Goal: Task Accomplishment & Management: Manage account settings

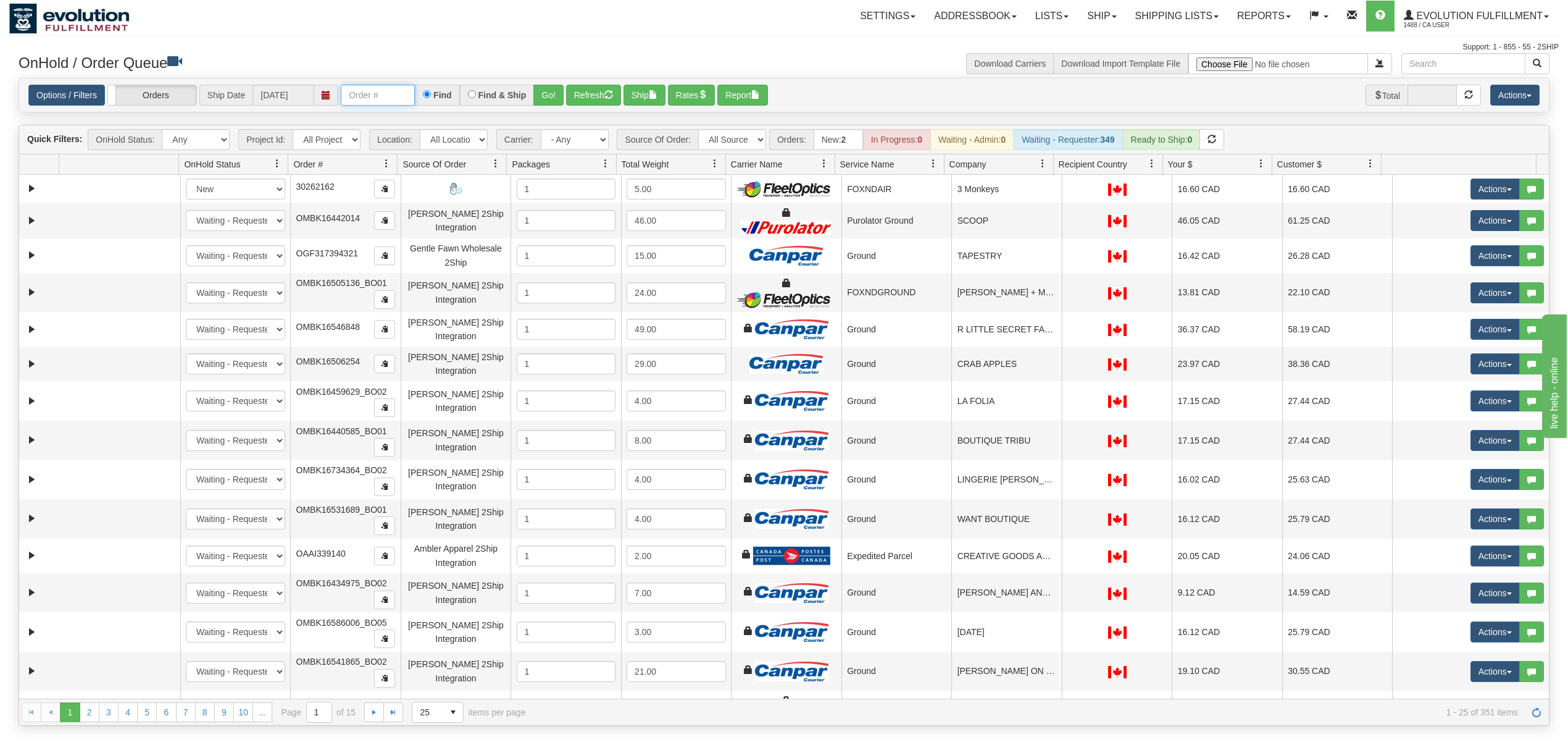
click at [384, 99] on input "text" at bounding box center [378, 94] width 74 height 21
click at [545, 94] on button "Go!" at bounding box center [548, 94] width 30 height 21
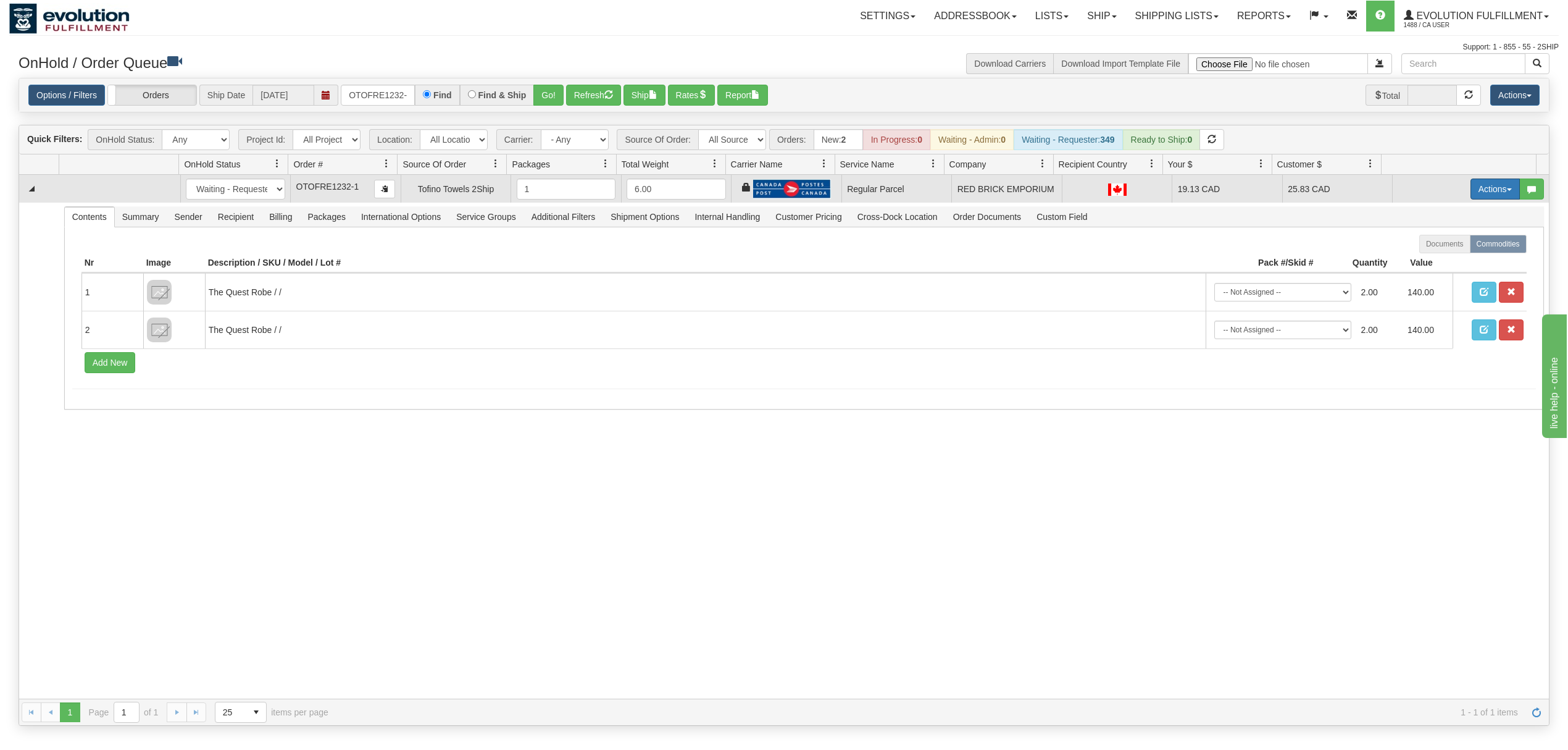
click at [1490, 189] on button "Actions" at bounding box center [1495, 189] width 49 height 21
click at [1453, 247] on span "Rate All Services" at bounding box center [1470, 244] width 74 height 10
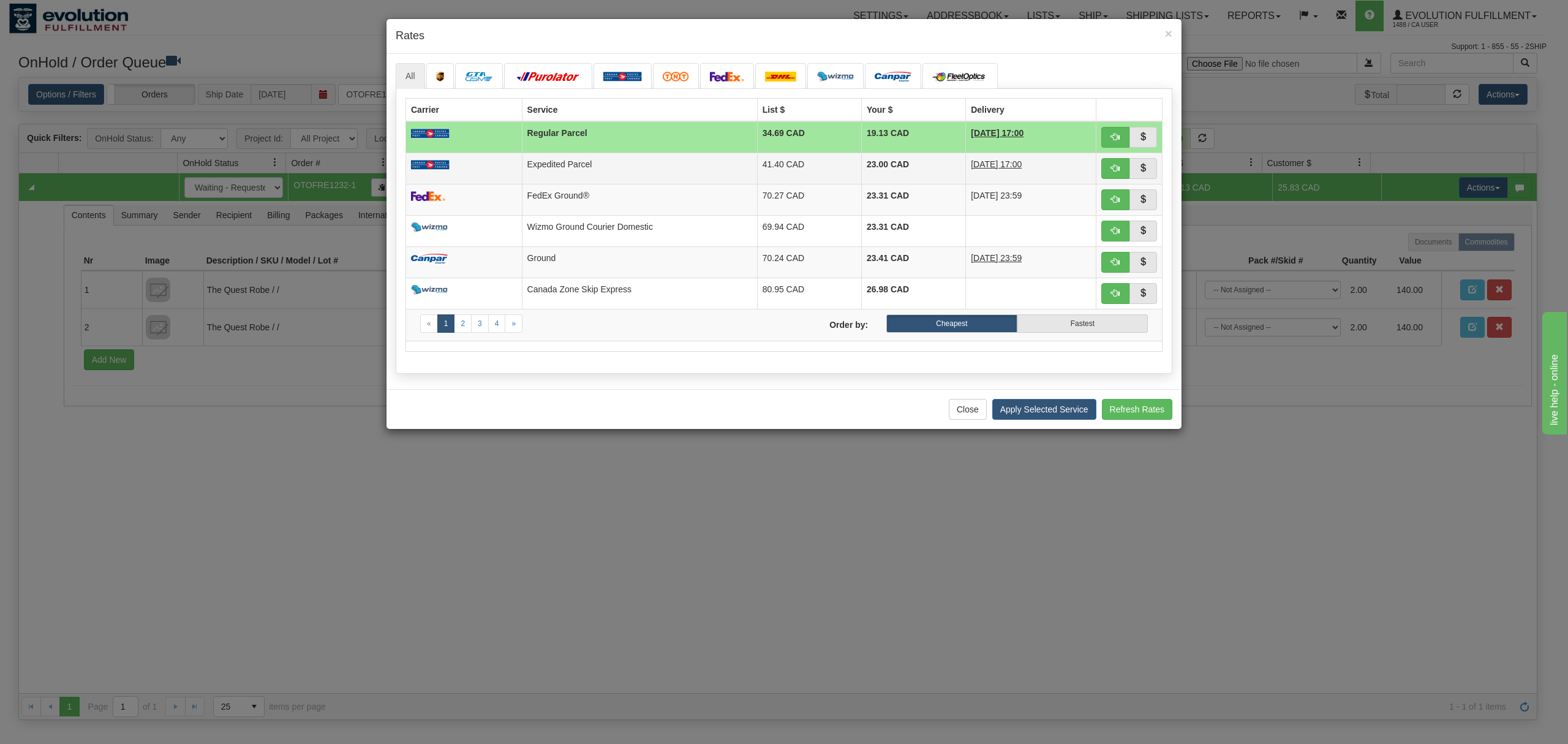
click at [777, 156] on td "41.40 CAD" at bounding box center [809, 168] width 104 height 31
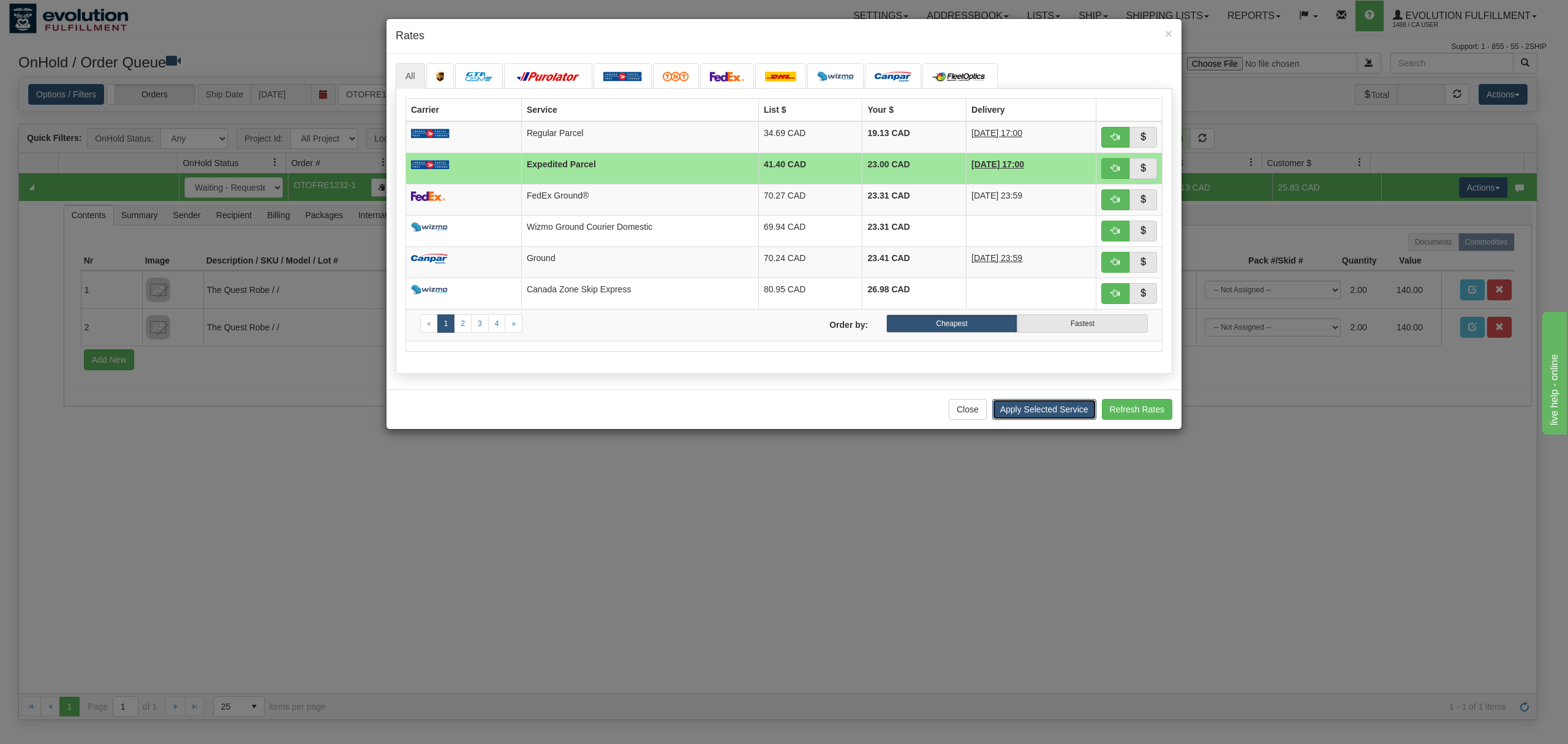
click at [1000, 419] on button "Apply Selected Service" at bounding box center [1044, 409] width 104 height 21
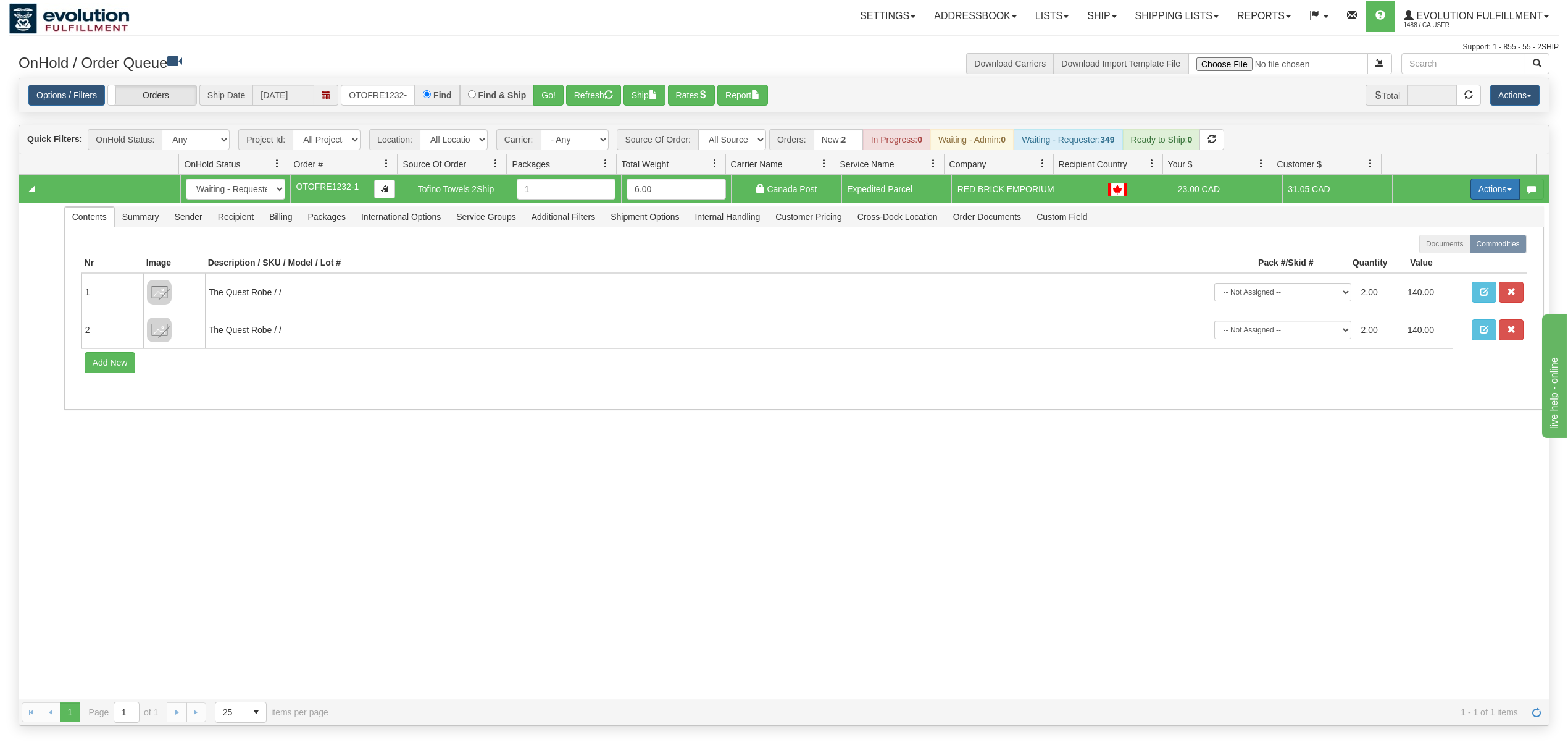
click at [1483, 184] on button "Actions" at bounding box center [1495, 189] width 49 height 21
click at [1427, 256] on link "Ship" at bounding box center [1470, 261] width 99 height 16
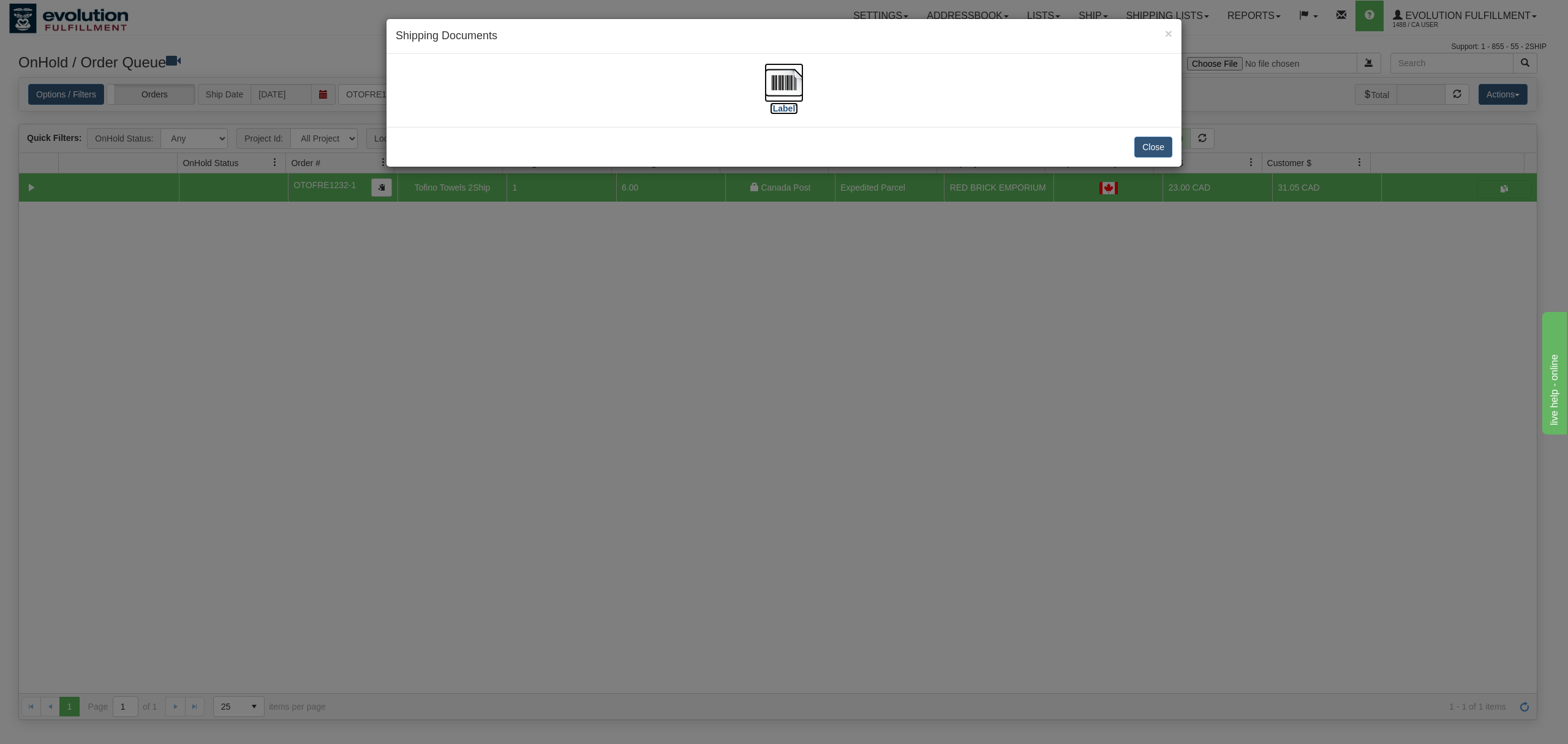
click at [787, 84] on img at bounding box center [784, 82] width 39 height 39
click at [791, 87] on img at bounding box center [784, 82] width 39 height 39
click at [1152, 137] on button "Close" at bounding box center [1153, 146] width 38 height 21
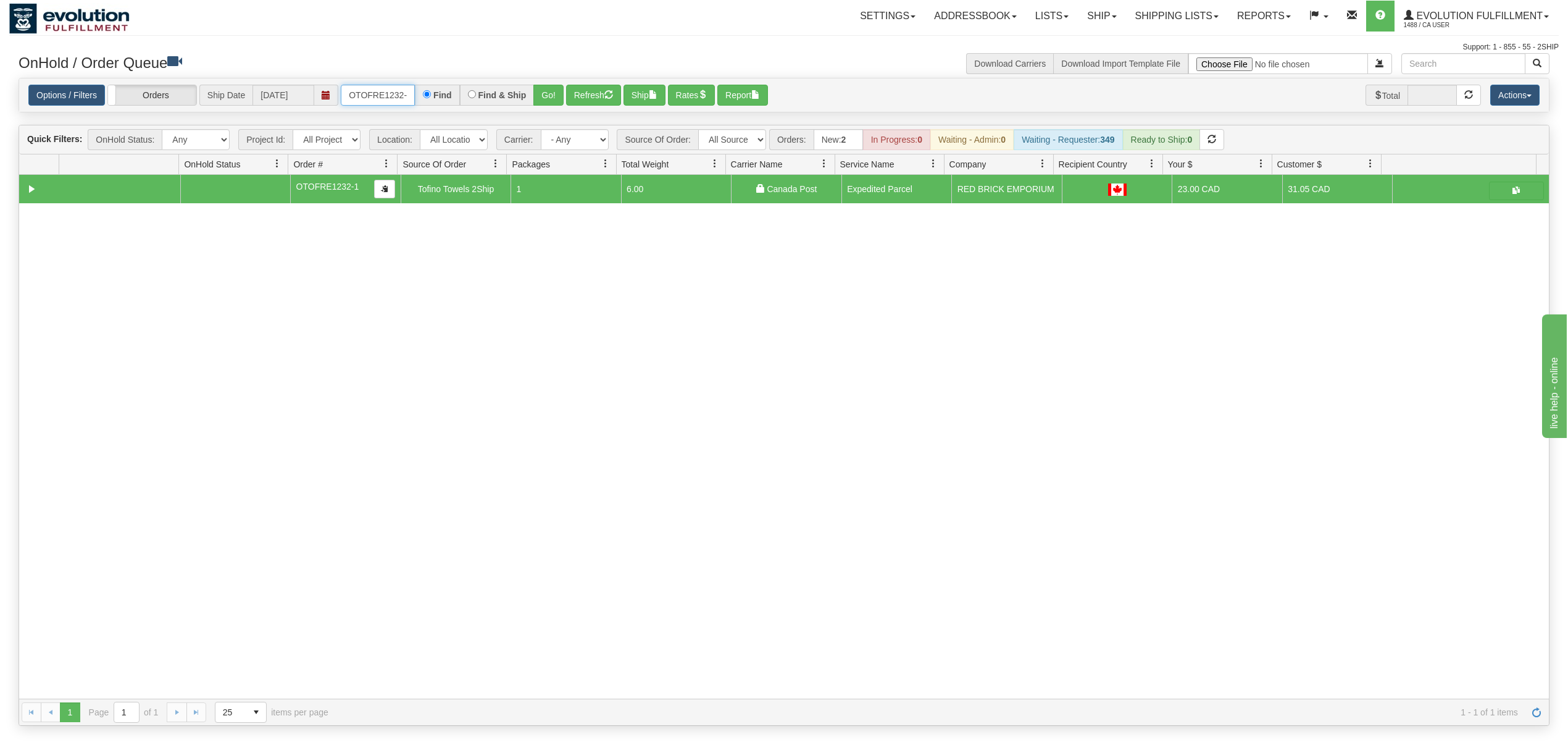
click at [376, 87] on input "OTOFRE1232-1" at bounding box center [378, 94] width 74 height 21
click at [545, 93] on button "Go!" at bounding box center [548, 94] width 30 height 21
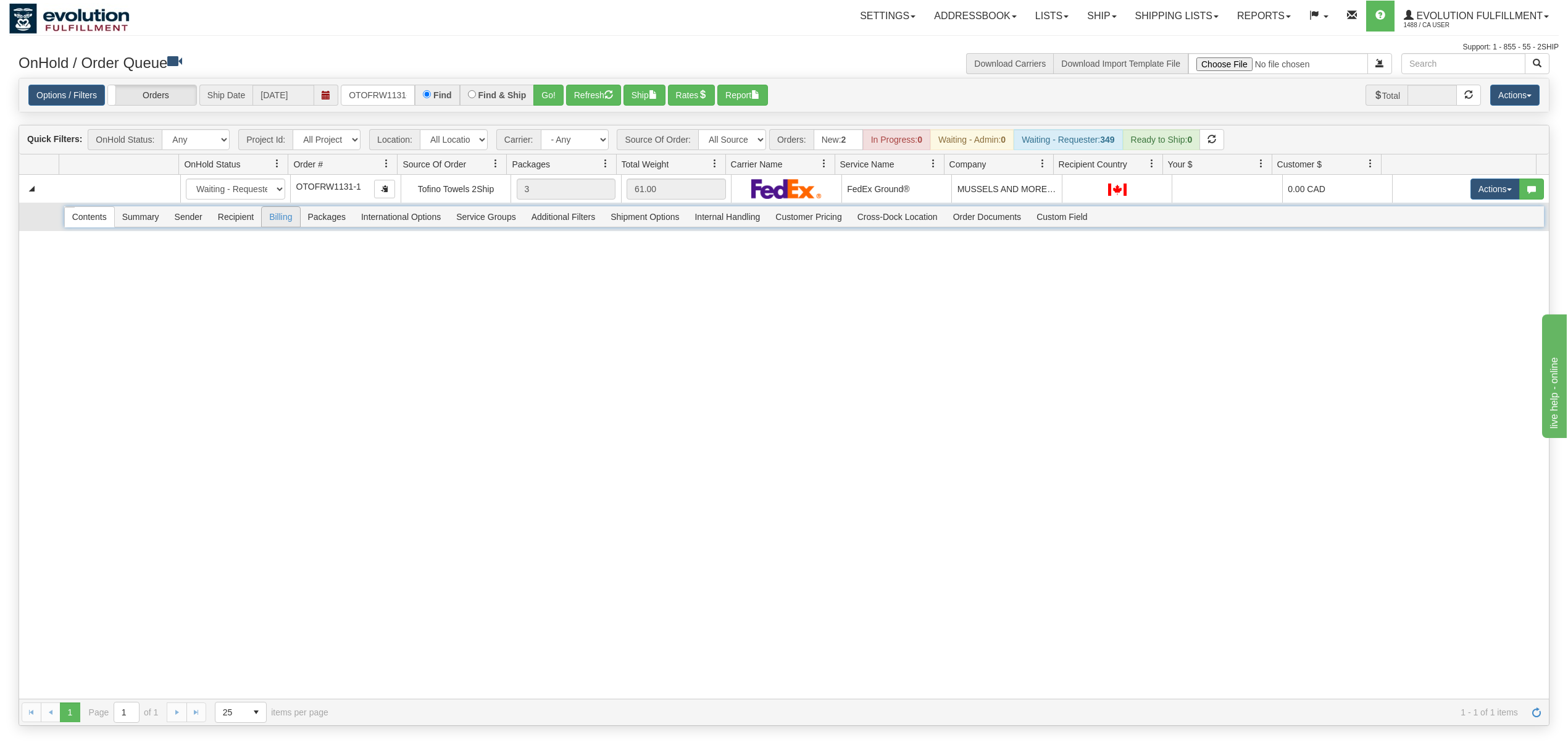
click at [287, 221] on span "Billing" at bounding box center [281, 217] width 38 height 20
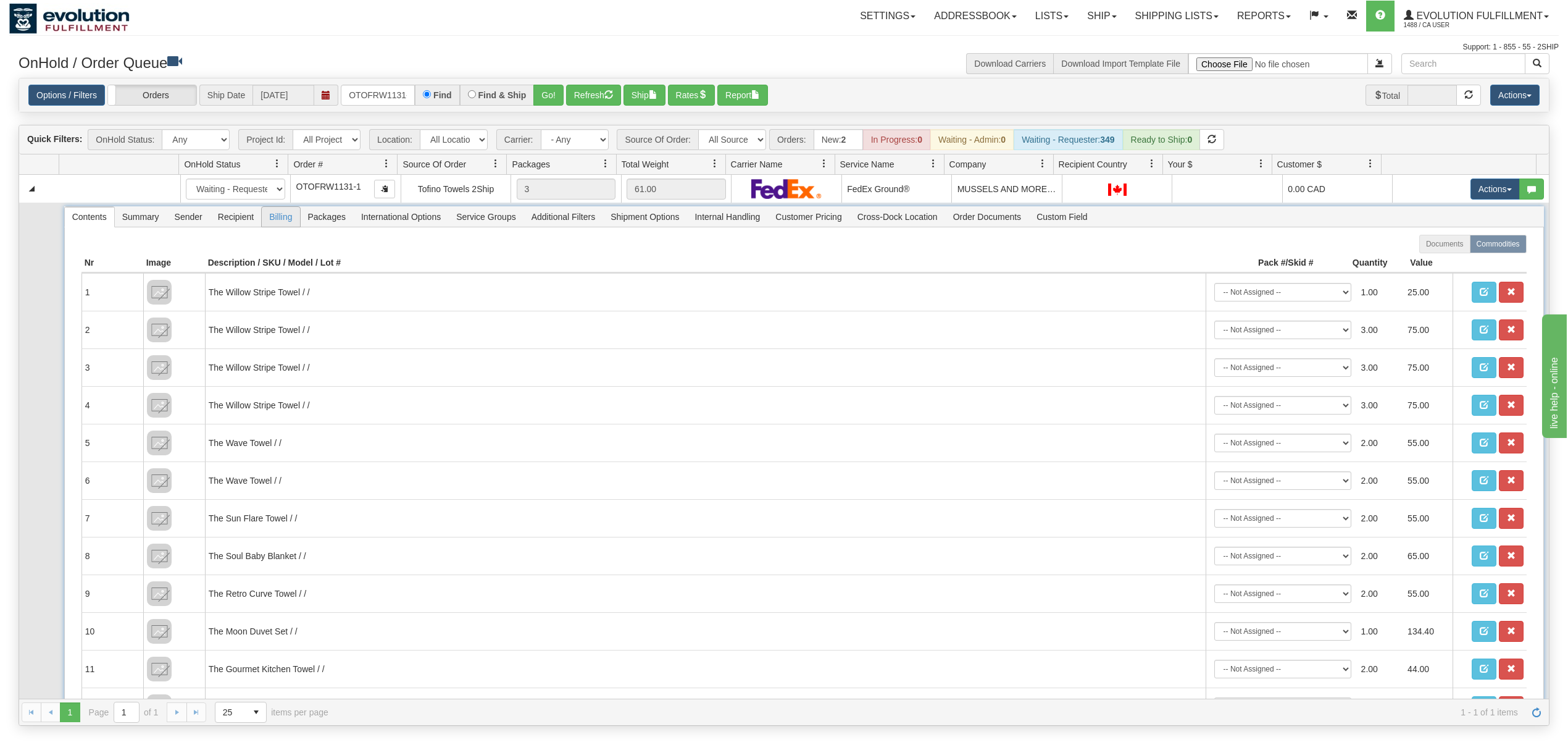
click at [279, 225] on span "Billing" at bounding box center [281, 217] width 38 height 20
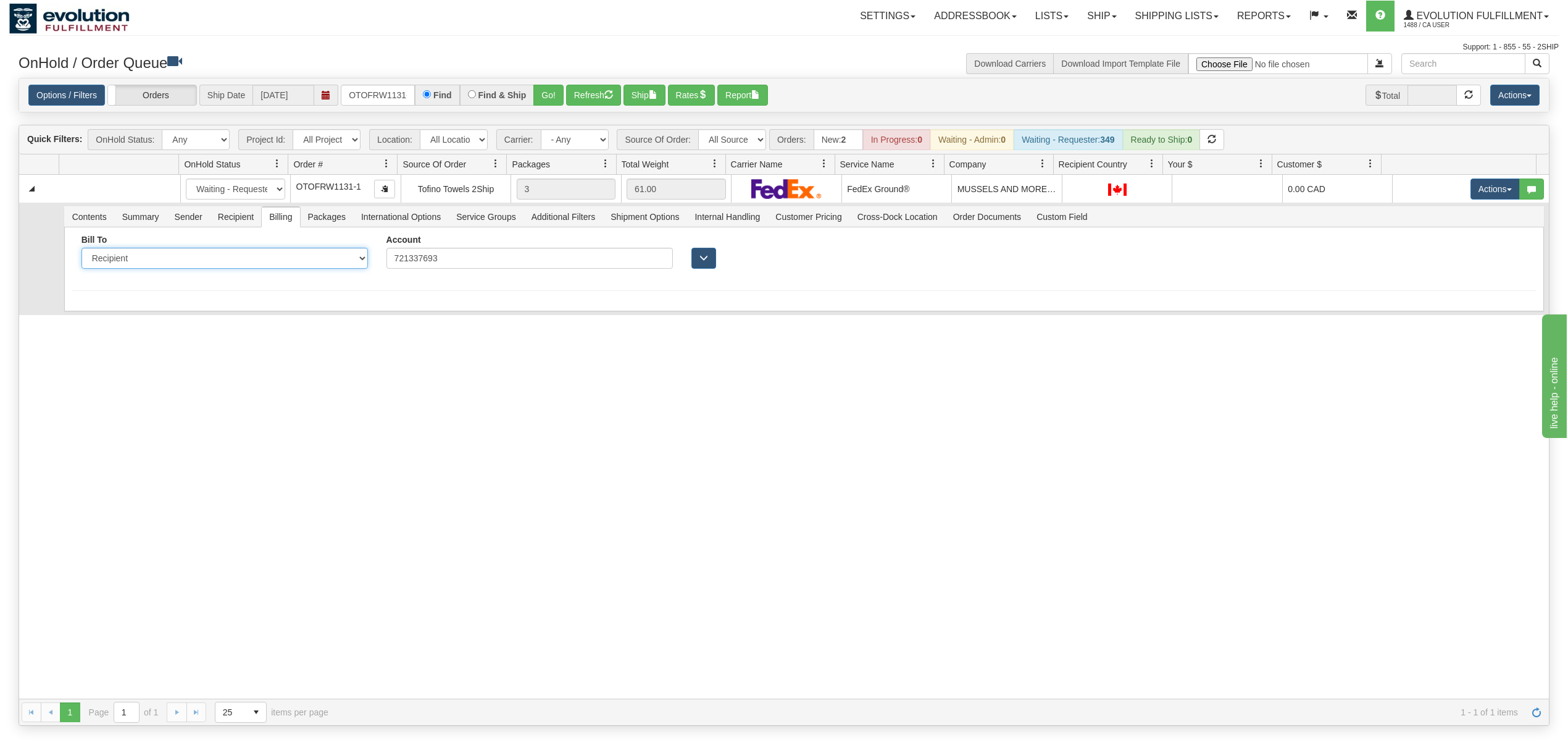
click at [243, 263] on select "Sender Recipient Third Party Collect" at bounding box center [224, 257] width 287 height 21
click at [81, 251] on select "Sender Recipient Third Party Collect" at bounding box center [224, 257] width 287 height 21
click at [318, 445] on div "31464245 EVOLUTION V3 90688160 90764837 New In Progress Waiting - Admin Waiting…" at bounding box center [784, 436] width 1530 height 523
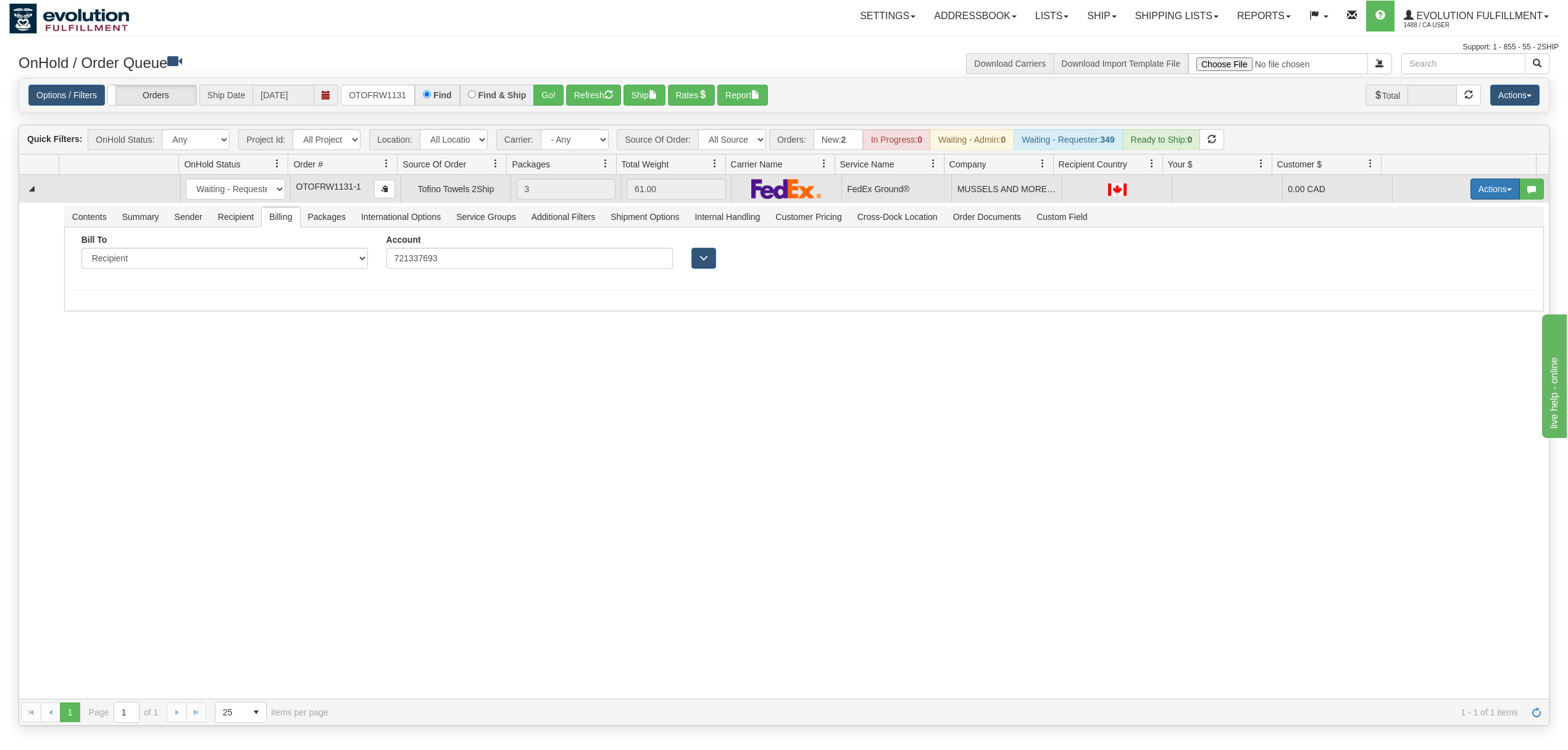
click at [1471, 184] on button "Actions" at bounding box center [1495, 189] width 49 height 21
click at [1433, 265] on span "Ship" at bounding box center [1446, 261] width 26 height 10
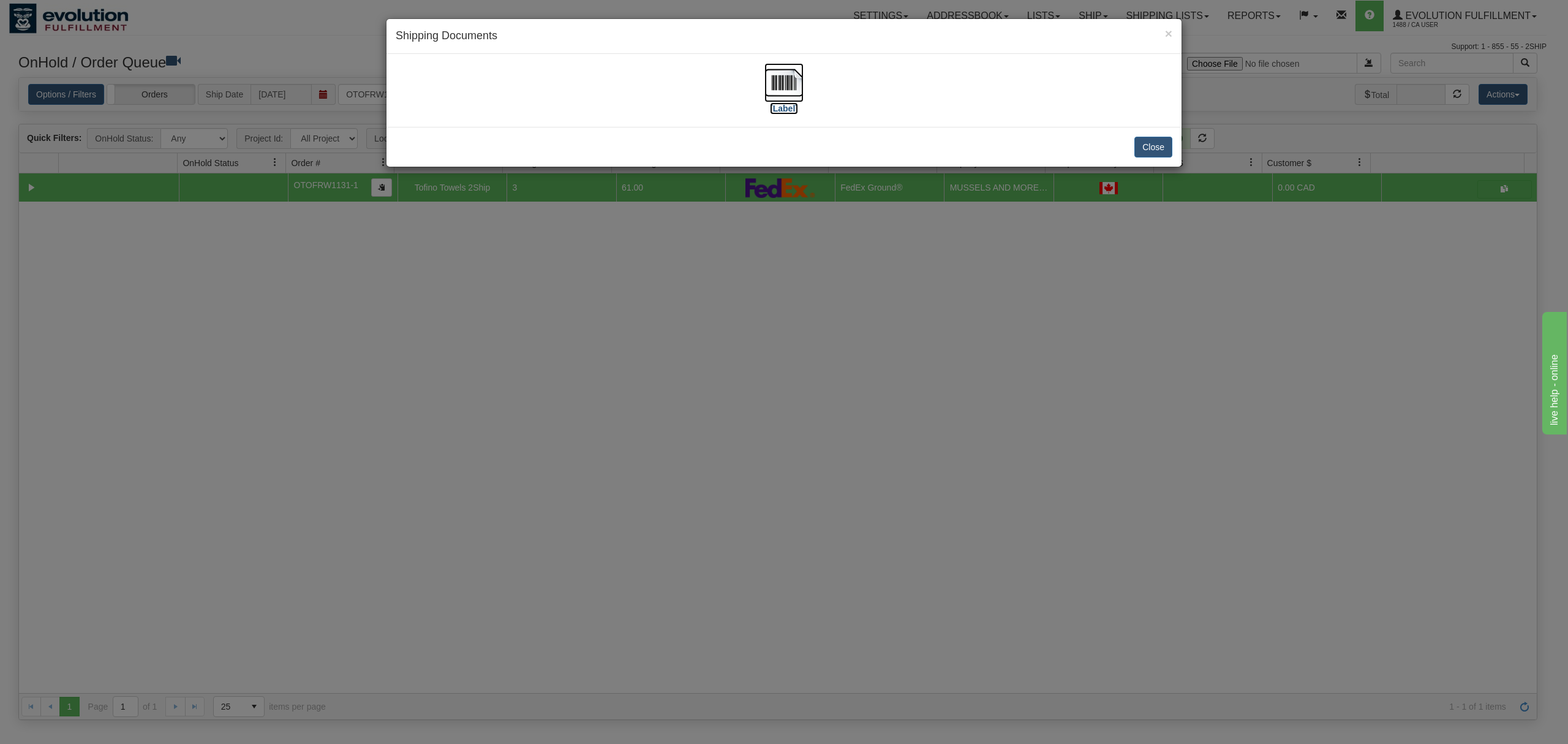
click at [787, 87] on img at bounding box center [784, 82] width 39 height 39
click at [1152, 147] on button "Close" at bounding box center [1153, 146] width 38 height 21
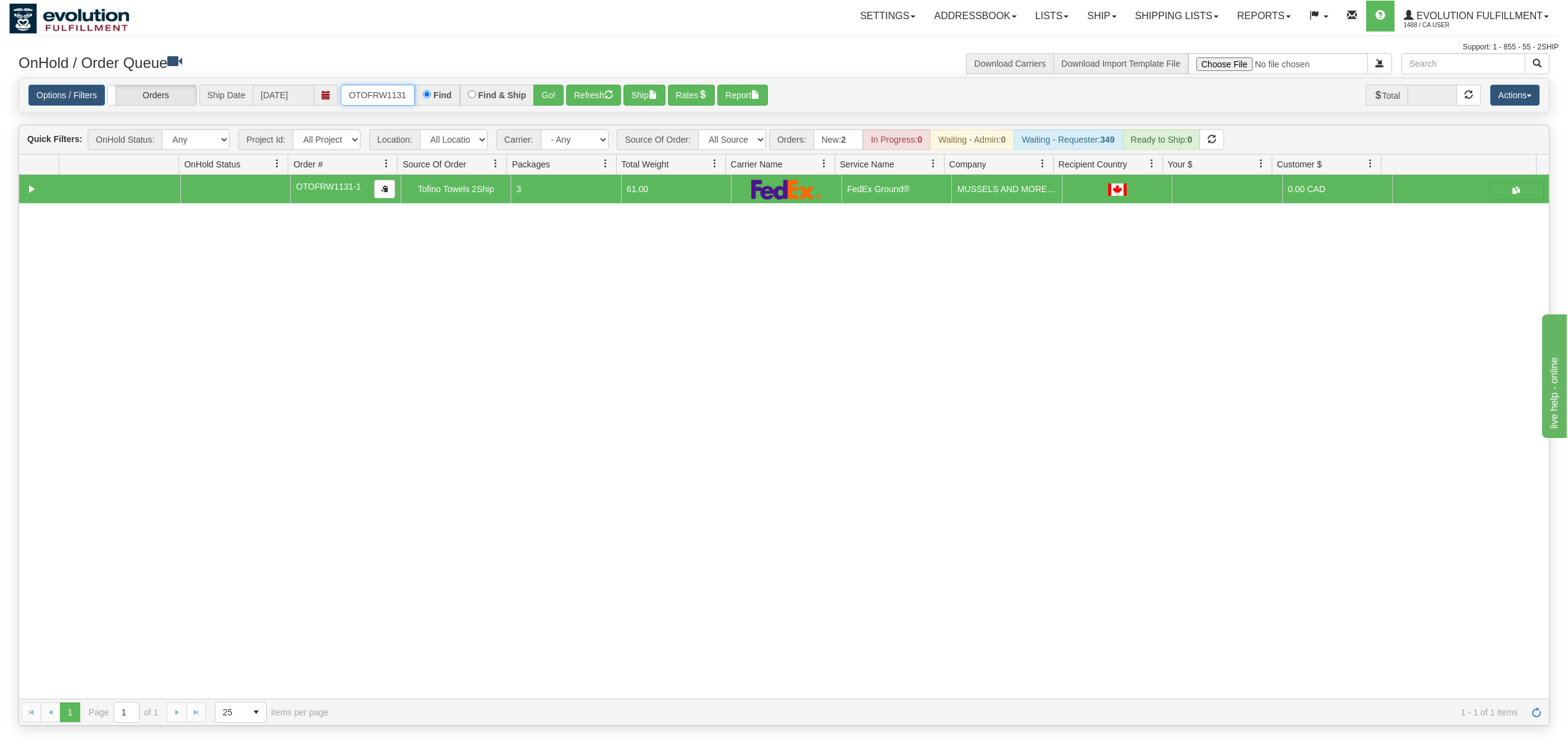
click at [374, 90] on input "OTOFRW1131-1" at bounding box center [378, 94] width 74 height 21
click at [544, 97] on button "Go!" at bounding box center [548, 94] width 30 height 21
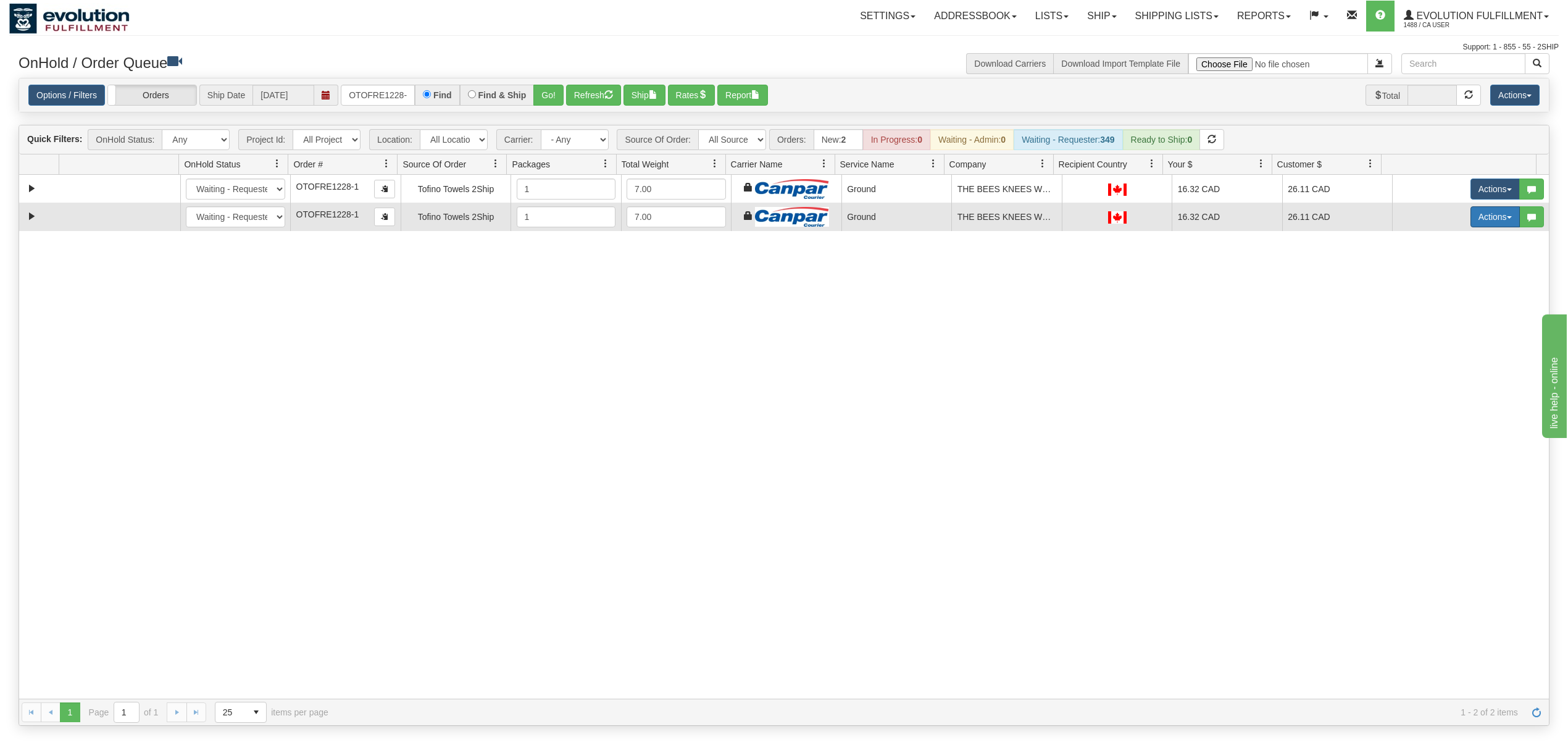
click at [1481, 227] on button "Actions" at bounding box center [1495, 216] width 49 height 21
click at [1433, 305] on span at bounding box center [1437, 303] width 9 height 9
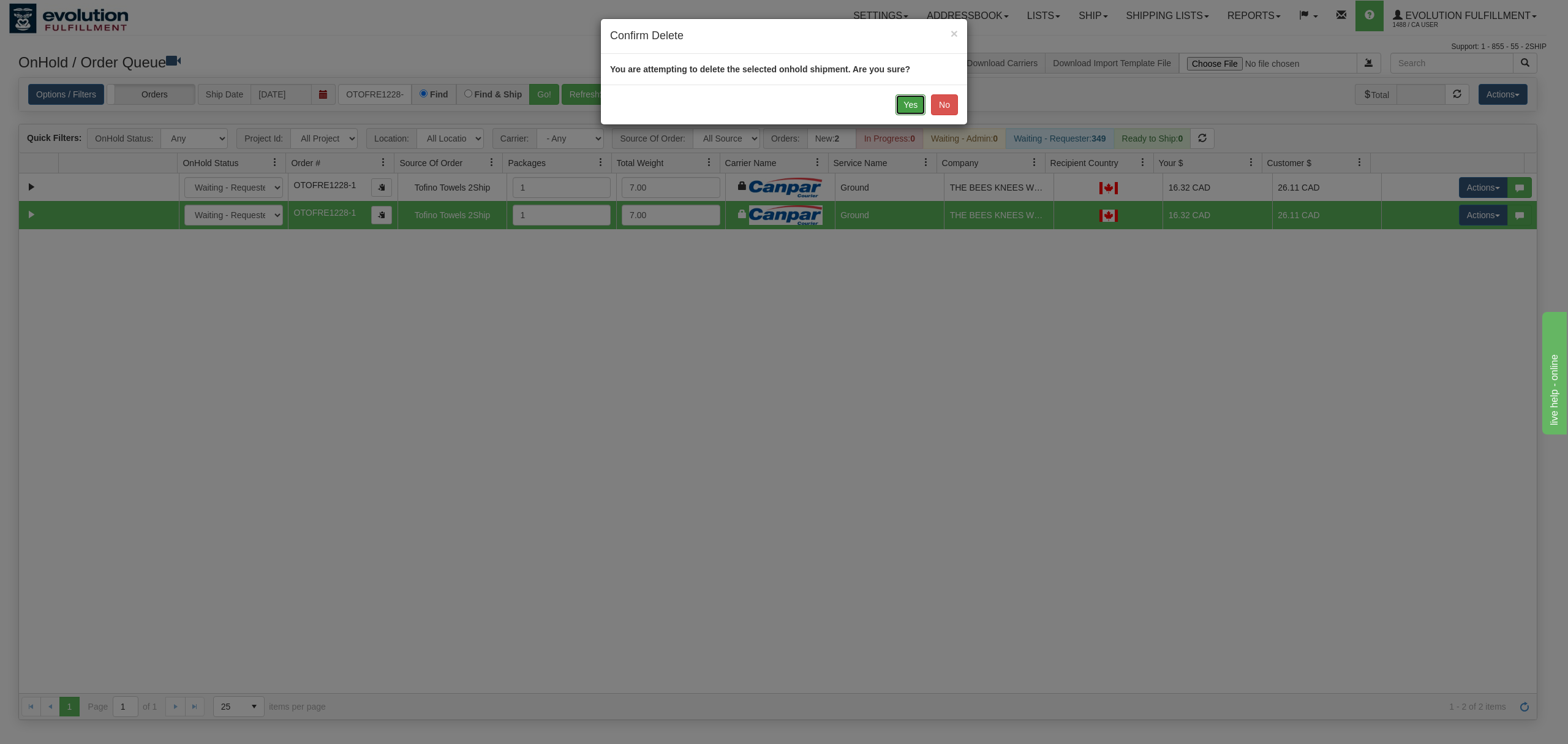
click at [910, 103] on button "Yes" at bounding box center [910, 104] width 30 height 21
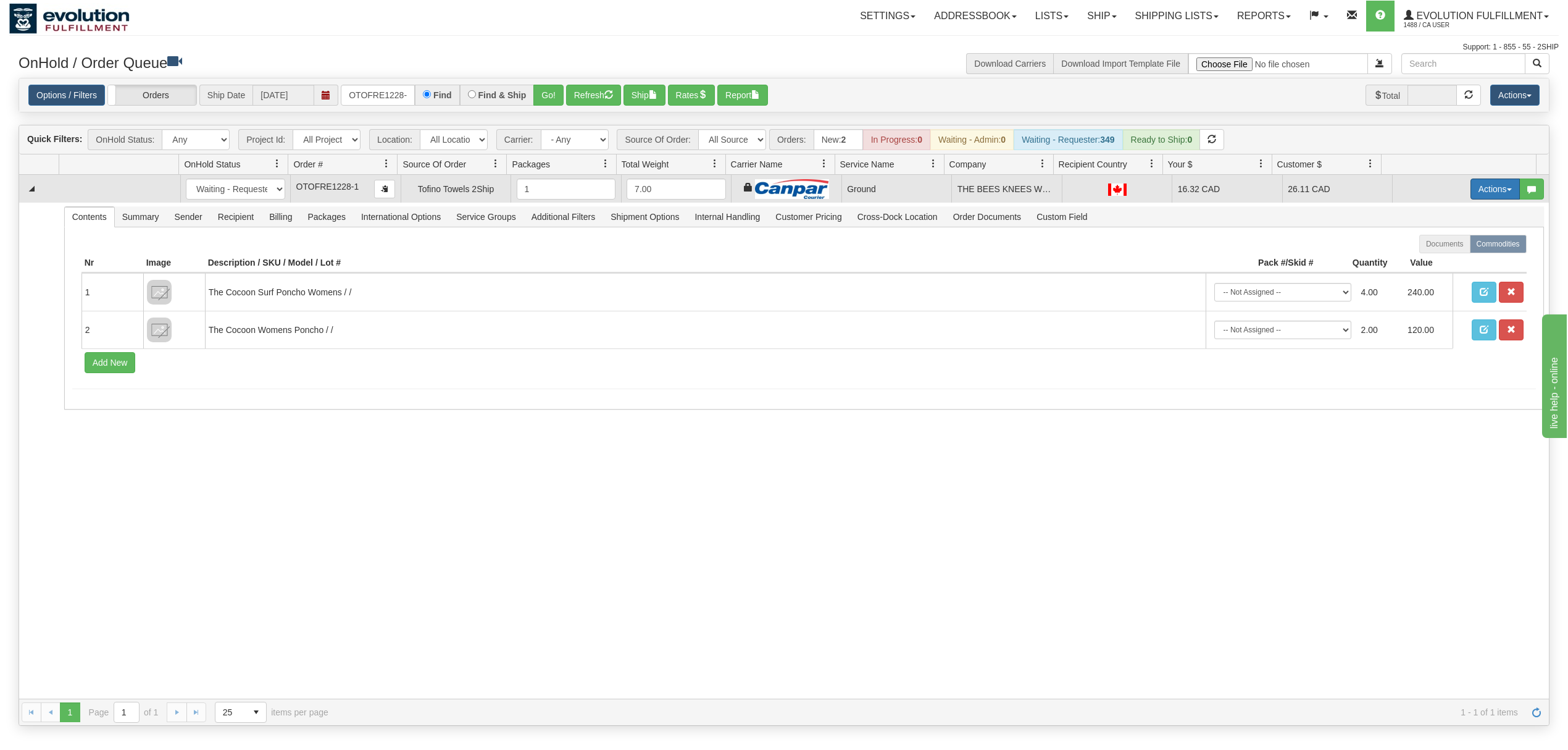
click at [1489, 186] on button "Actions" at bounding box center [1495, 189] width 49 height 21
click at [1433, 262] on span at bounding box center [1437, 260] width 9 height 9
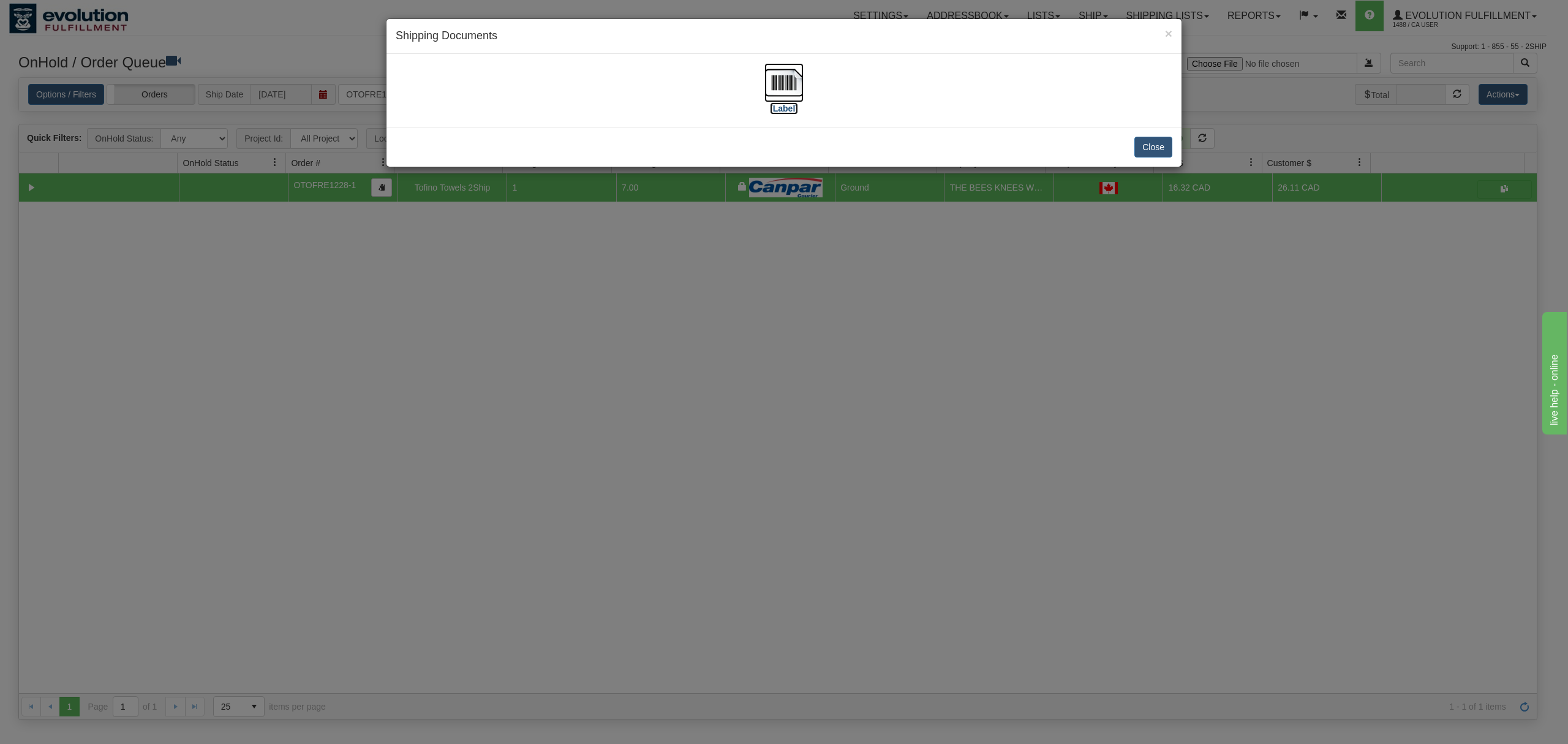
click at [793, 84] on img at bounding box center [784, 82] width 39 height 39
click at [1137, 151] on button "Close" at bounding box center [1153, 146] width 38 height 21
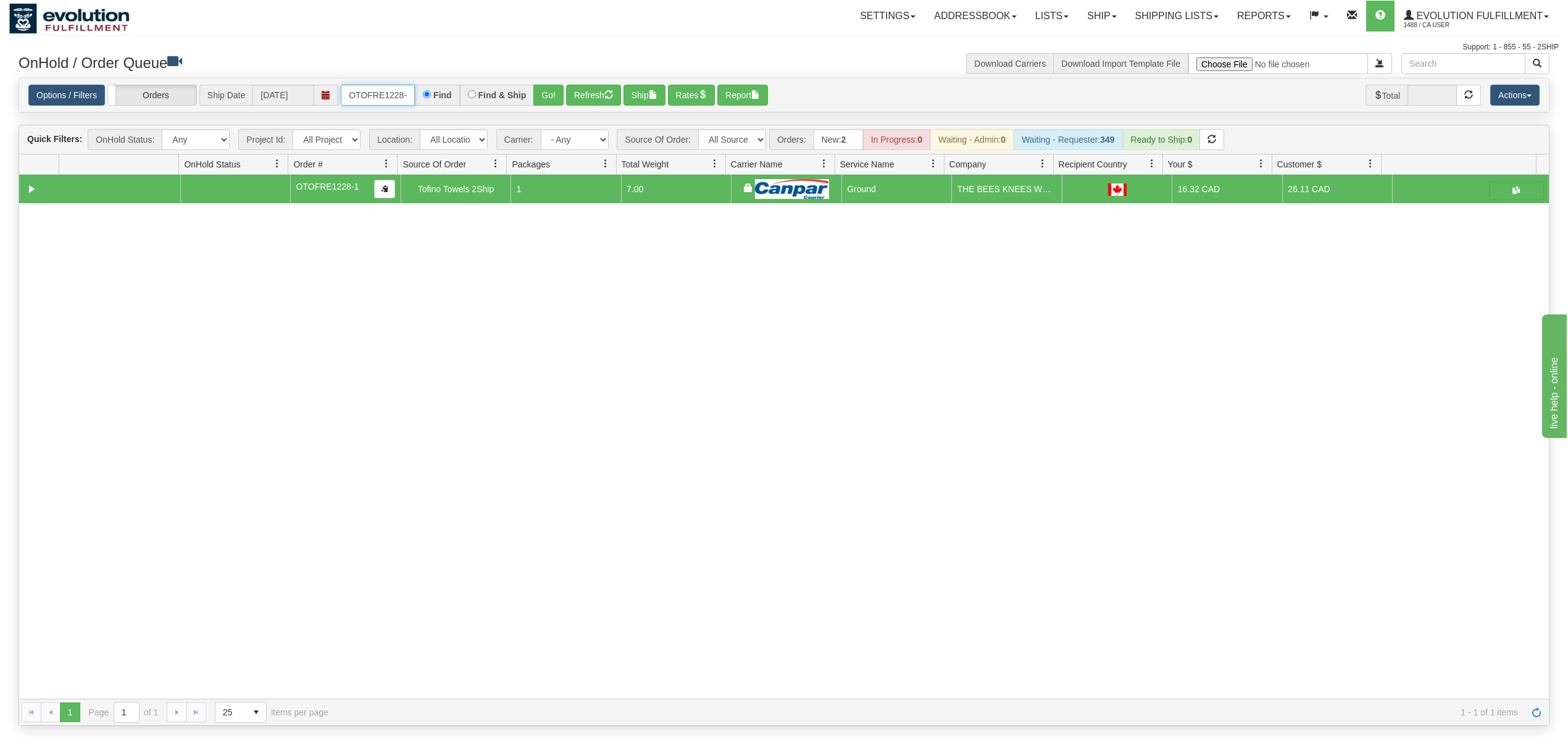
click at [362, 97] on input "OTOFRE1228-1" at bounding box center [378, 94] width 74 height 21
click at [554, 94] on button "Go!" at bounding box center [548, 94] width 30 height 21
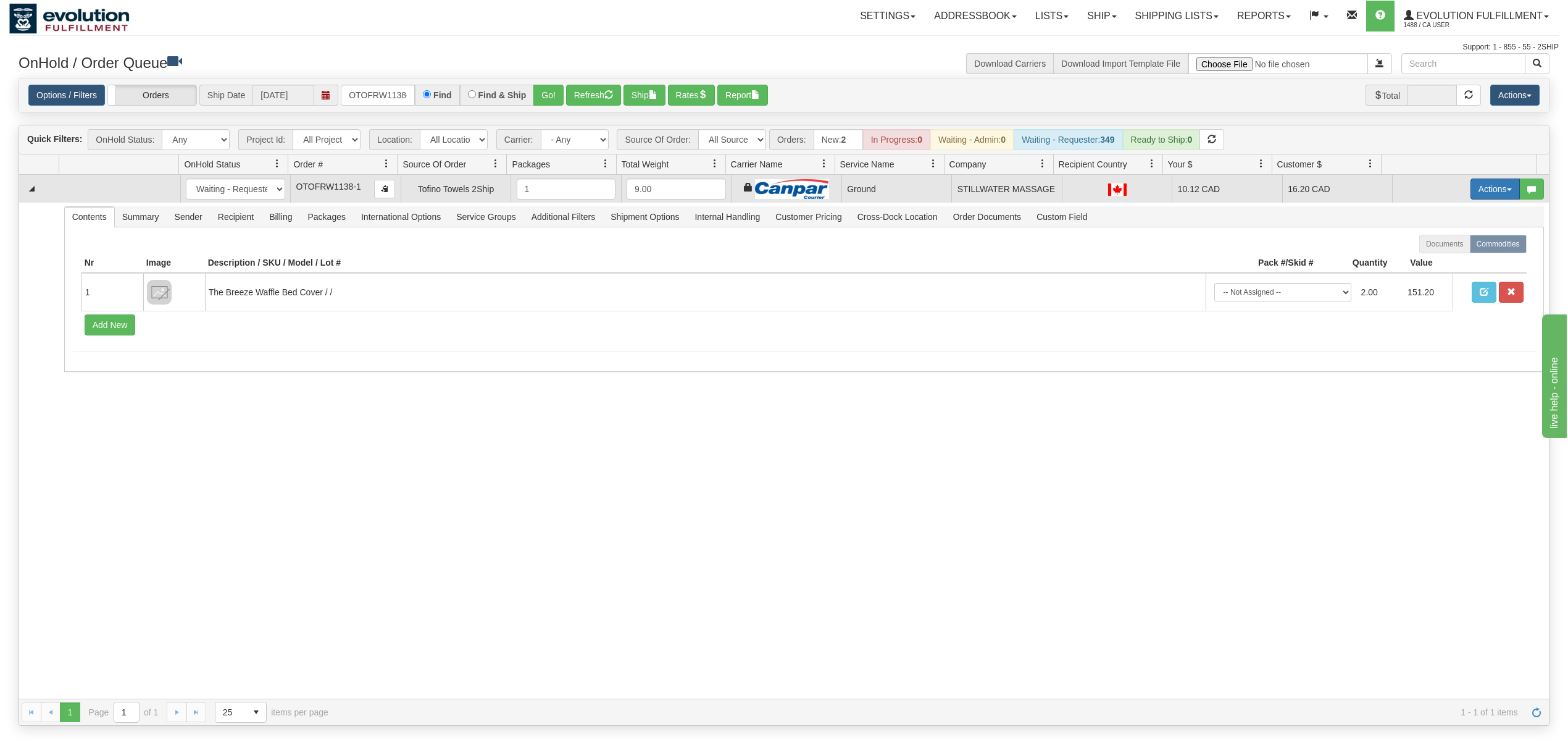
click at [1478, 186] on button "Actions" at bounding box center [1495, 189] width 49 height 21
click at [1433, 265] on span "Ship" at bounding box center [1446, 261] width 26 height 10
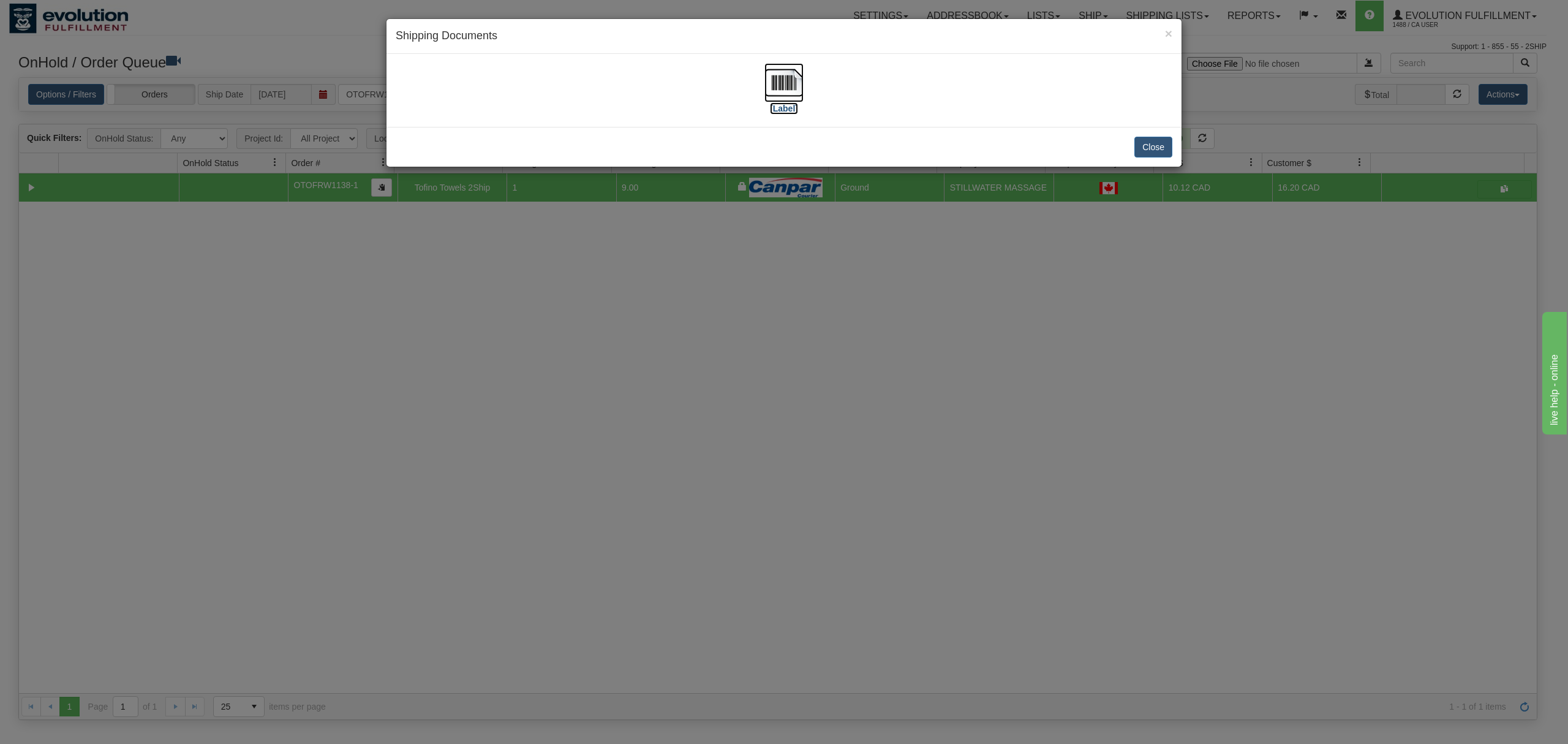
click at [787, 81] on img at bounding box center [784, 82] width 39 height 39
click at [1162, 142] on button "Close" at bounding box center [1153, 146] width 38 height 21
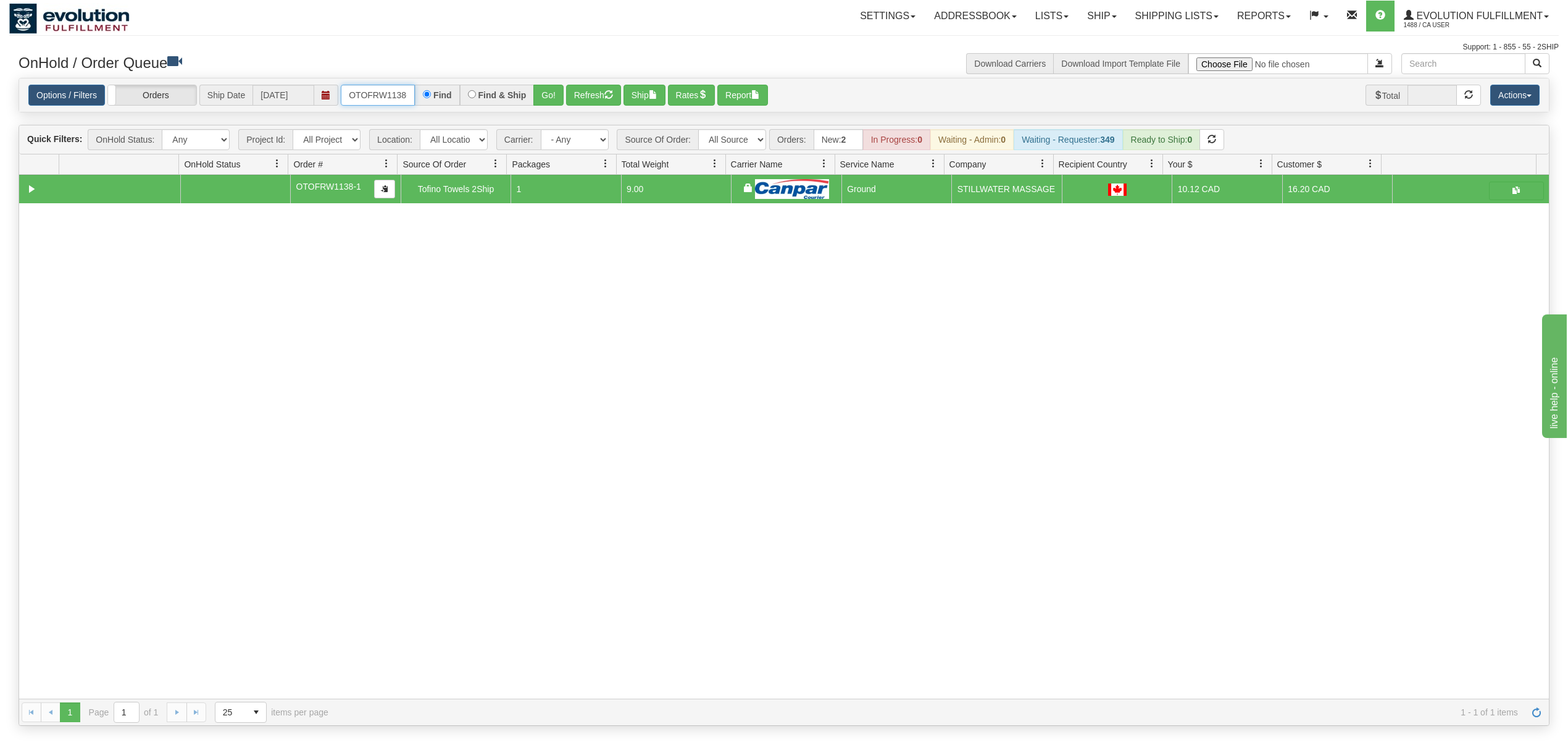
click at [380, 94] on input "OTOFRW1138-1" at bounding box center [378, 94] width 74 height 21
type input "OGF318295516"
click at [553, 100] on button "Go!" at bounding box center [548, 94] width 30 height 21
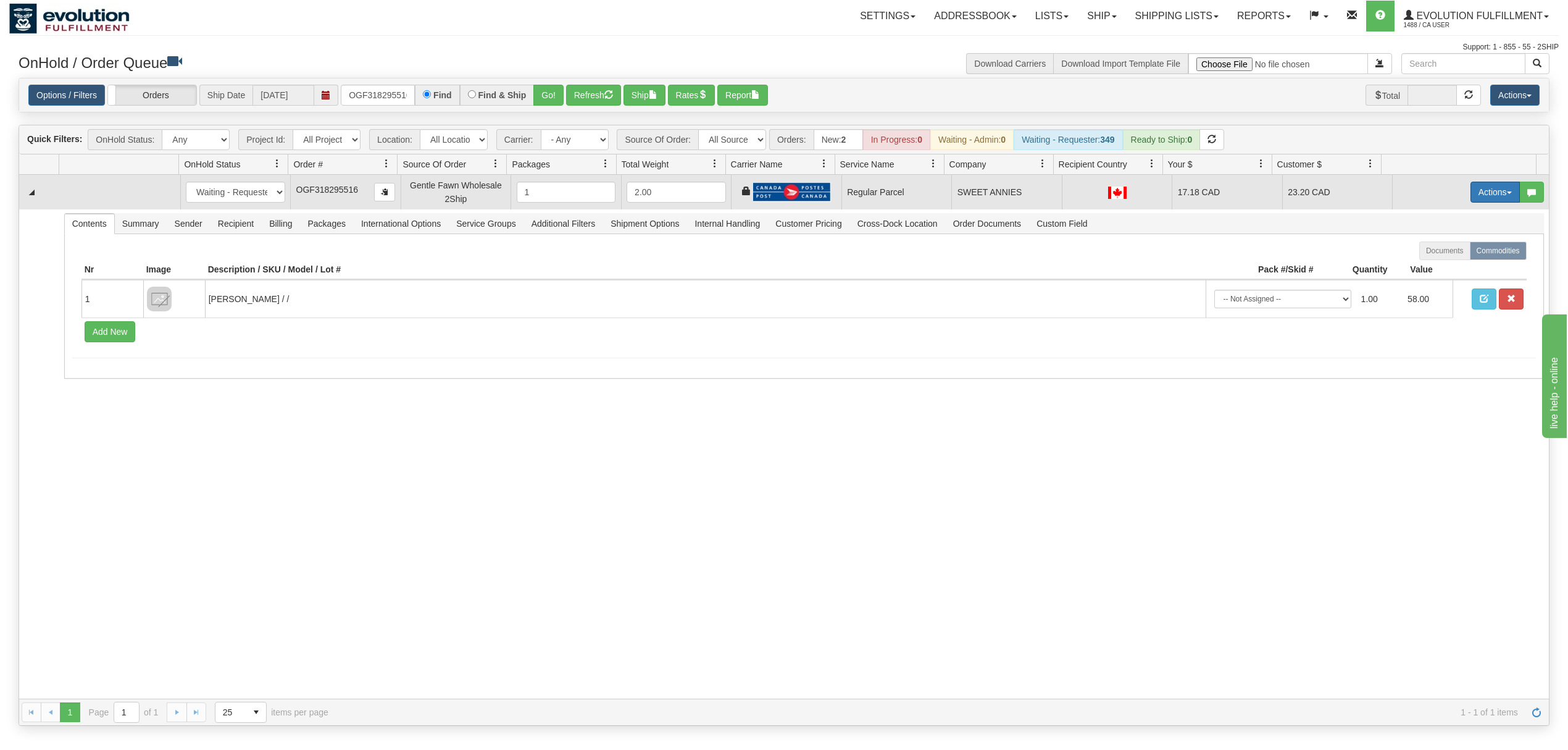
click at [1487, 196] on button "Actions" at bounding box center [1495, 192] width 49 height 21
click at [1446, 253] on span "Rate All Services" at bounding box center [1470, 247] width 74 height 10
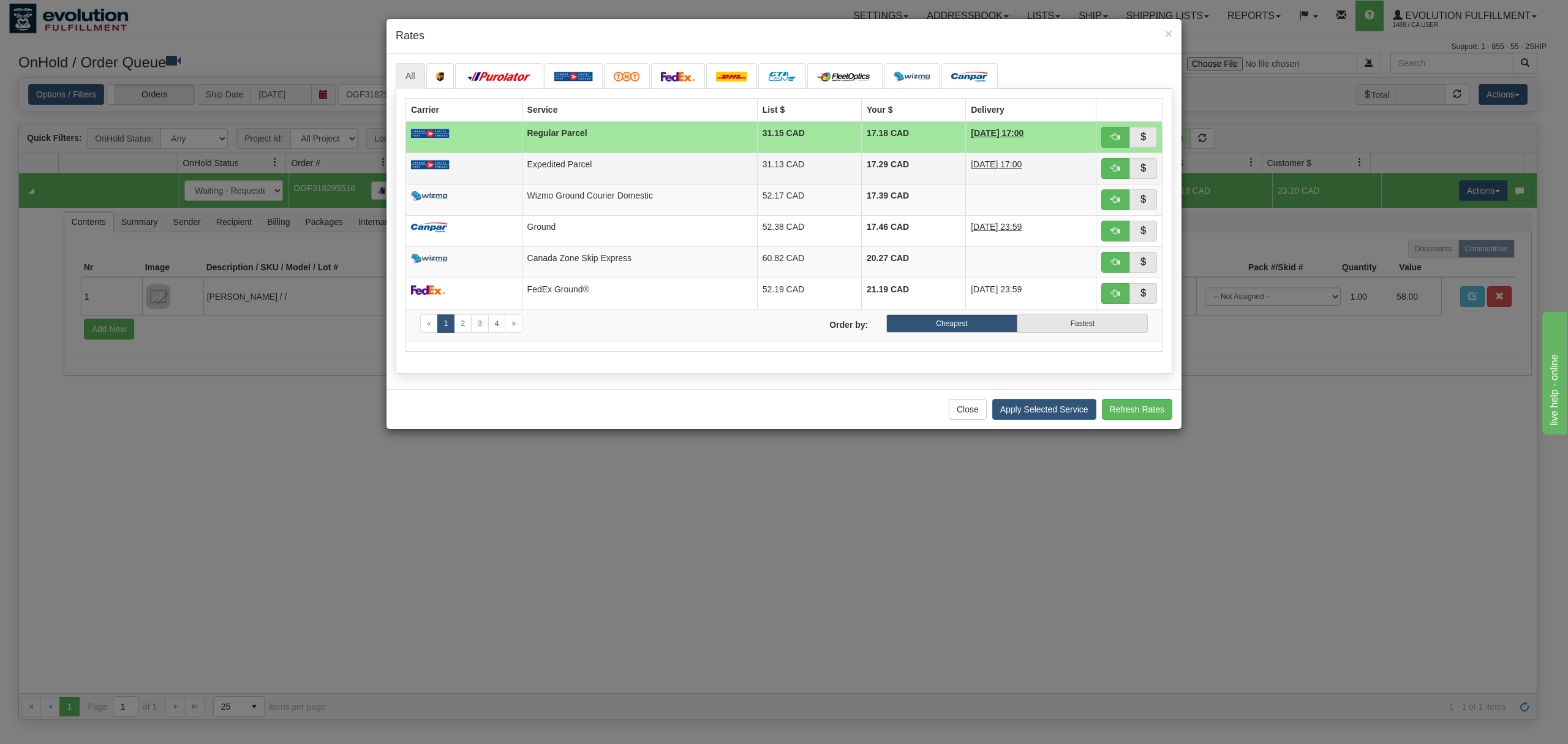
click at [655, 153] on td "Regular Parcel" at bounding box center [639, 137] width 235 height 32
click at [741, 138] on td "Regular Parcel" at bounding box center [639, 137] width 235 height 32
click at [726, 162] on td "Expedited Parcel" at bounding box center [639, 168] width 235 height 31
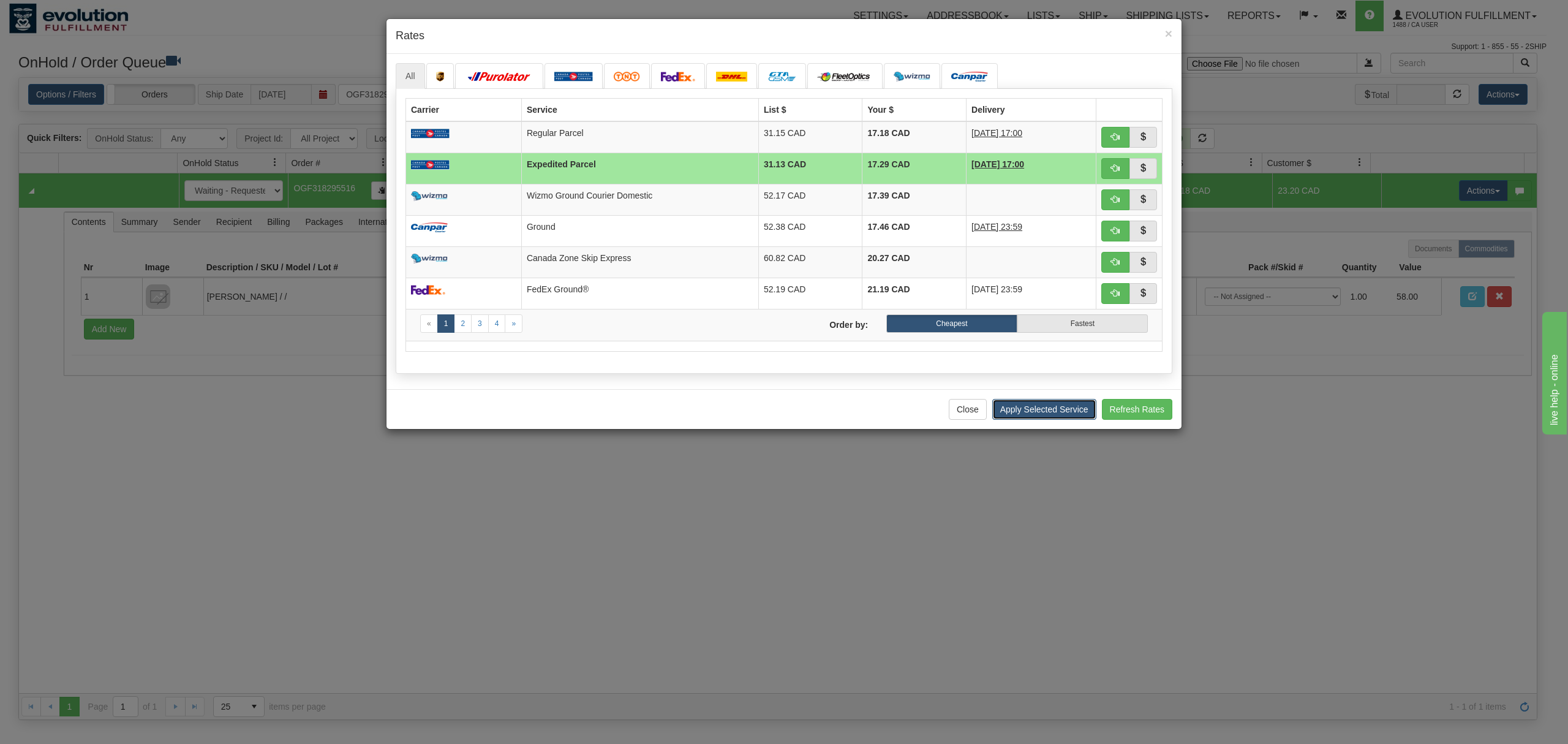
click at [1034, 419] on button "Apply Selected Service" at bounding box center [1044, 409] width 104 height 21
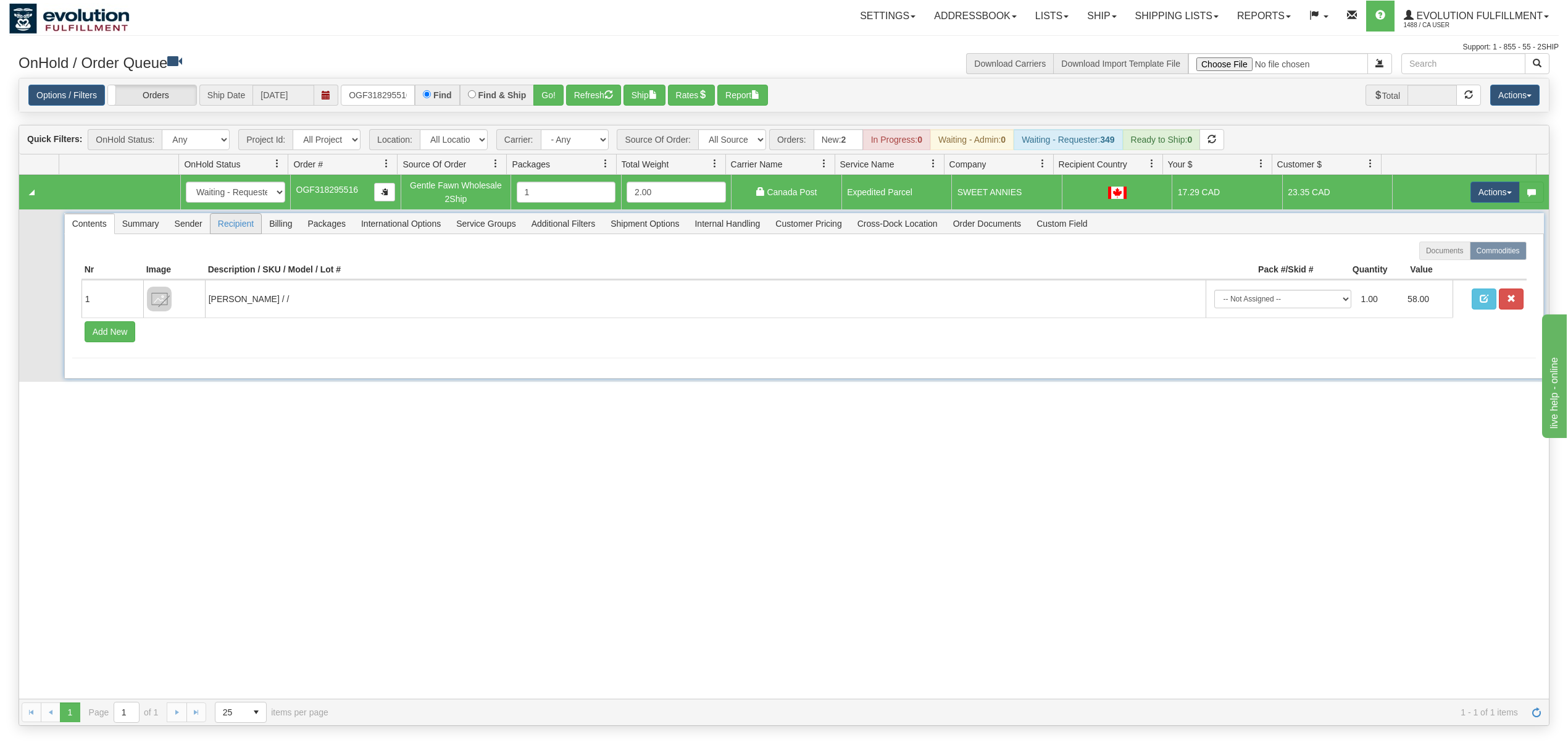
click at [233, 225] on span "Recipient" at bounding box center [236, 223] width 51 height 20
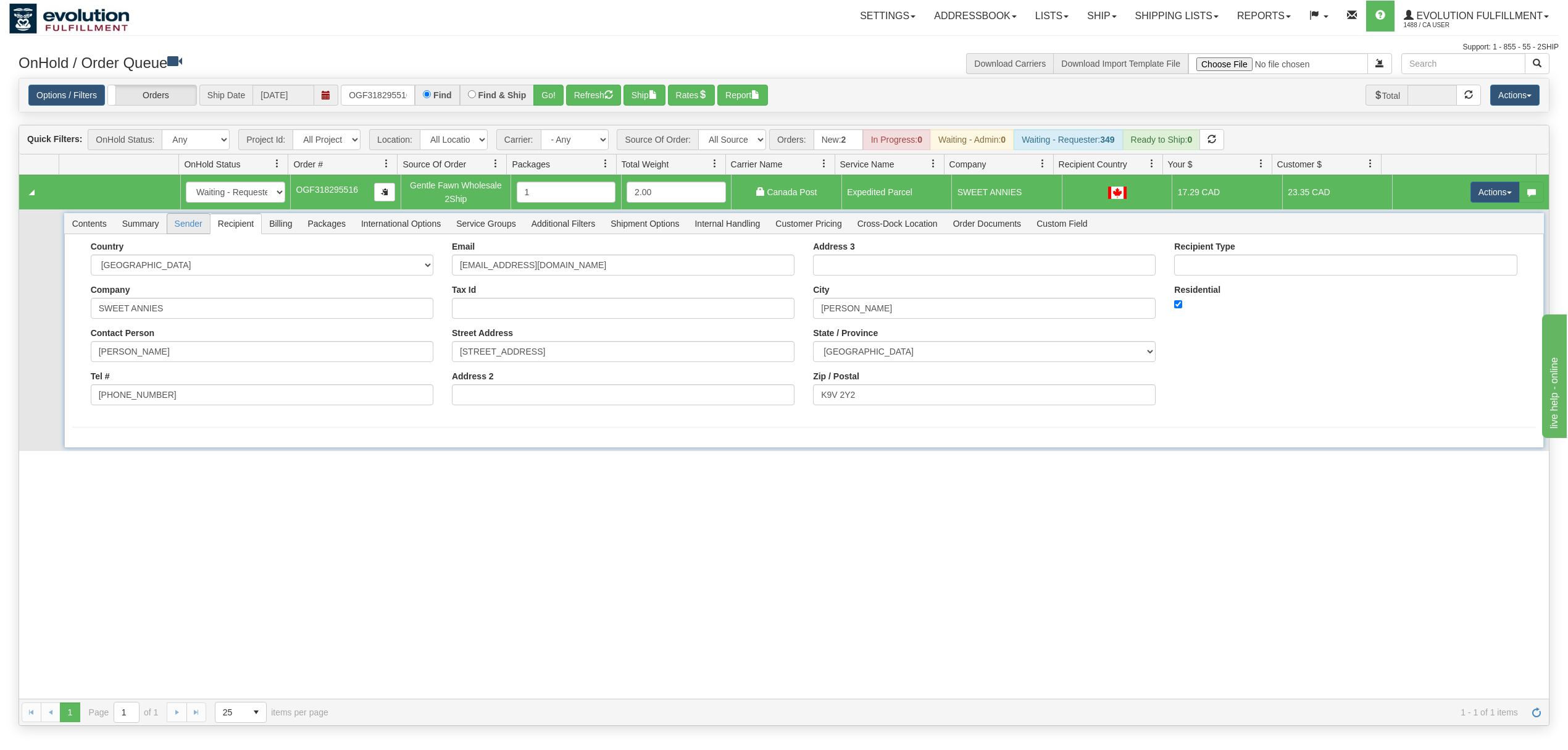
click at [186, 223] on span "Sender" at bounding box center [188, 223] width 43 height 20
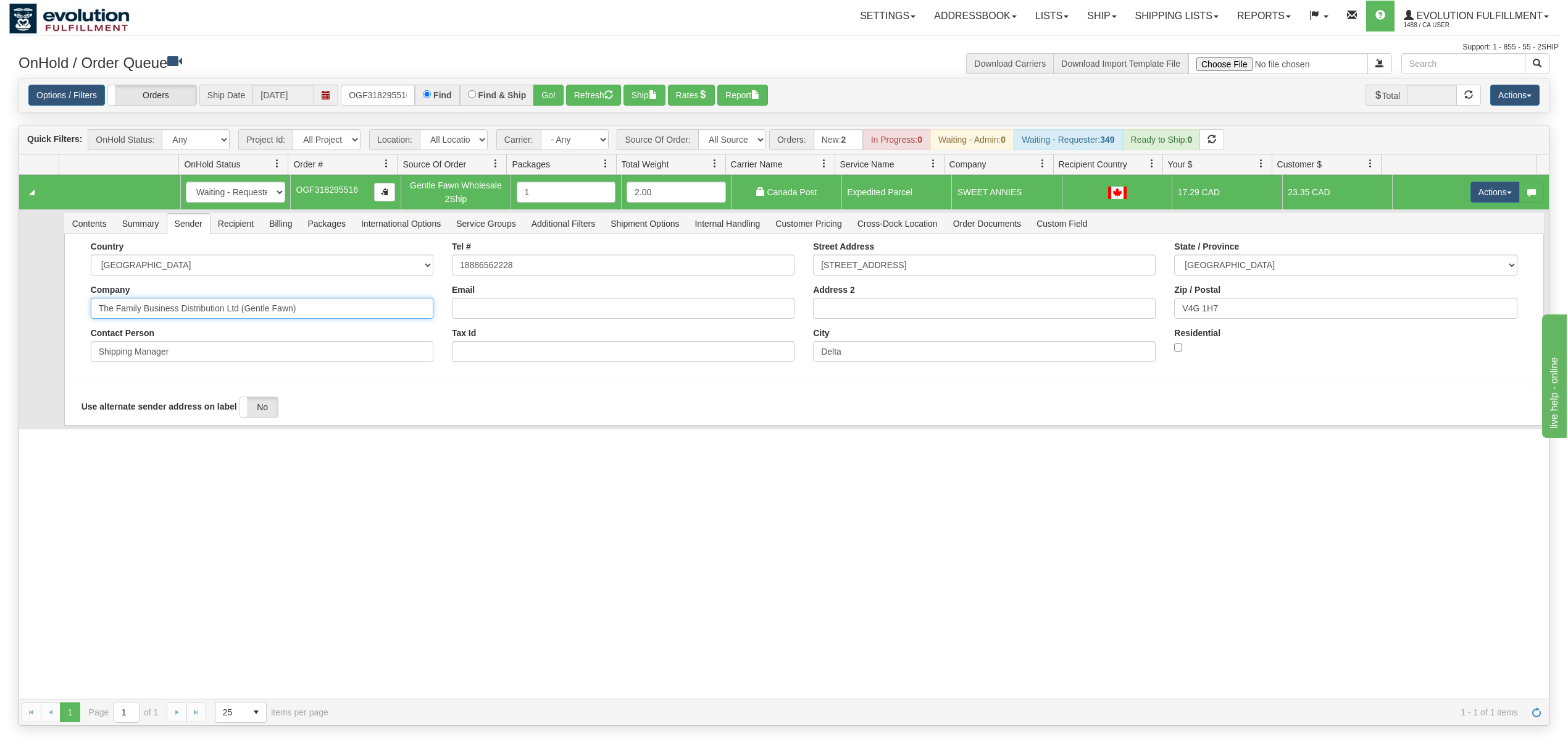
drag, startPoint x: 309, startPoint y: 314, endPoint x: 179, endPoint y: 332, distance: 131.2
click at [179, 332] on div "Country [GEOGRAPHIC_DATA] [GEOGRAPHIC_DATA] [GEOGRAPHIC_DATA] [GEOGRAPHIC_DATA]…" at bounding box center [261, 306] width 361 height 130
type input "The Family Business"
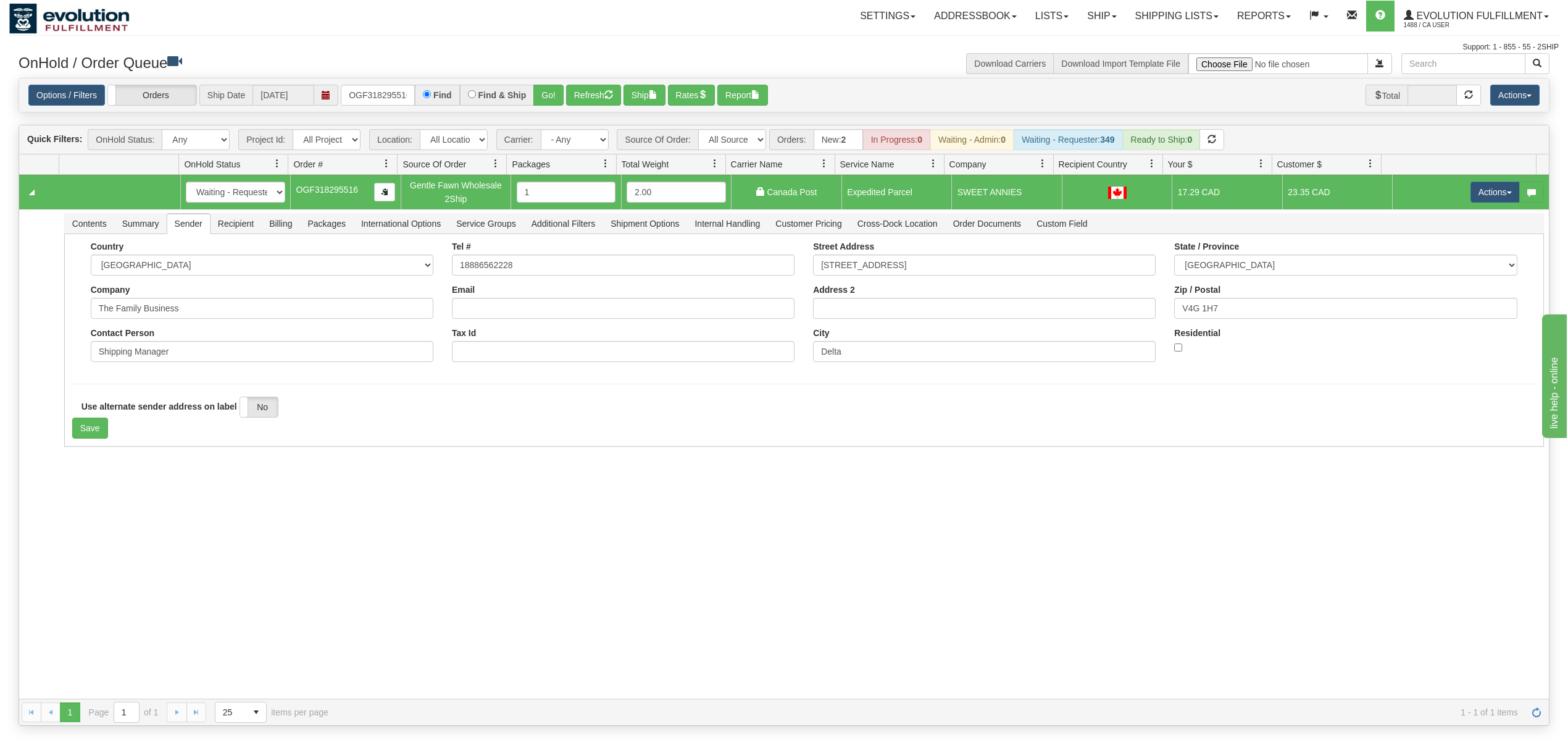
click at [134, 485] on div "31501462 EVOLUTION V3 90779910 90779911 New In Progress Waiting - Admin Waiting…" at bounding box center [784, 436] width 1530 height 523
click at [78, 428] on button "Save" at bounding box center [90, 428] width 36 height 21
click at [1487, 190] on button "Actions" at bounding box center [1495, 192] width 49 height 21
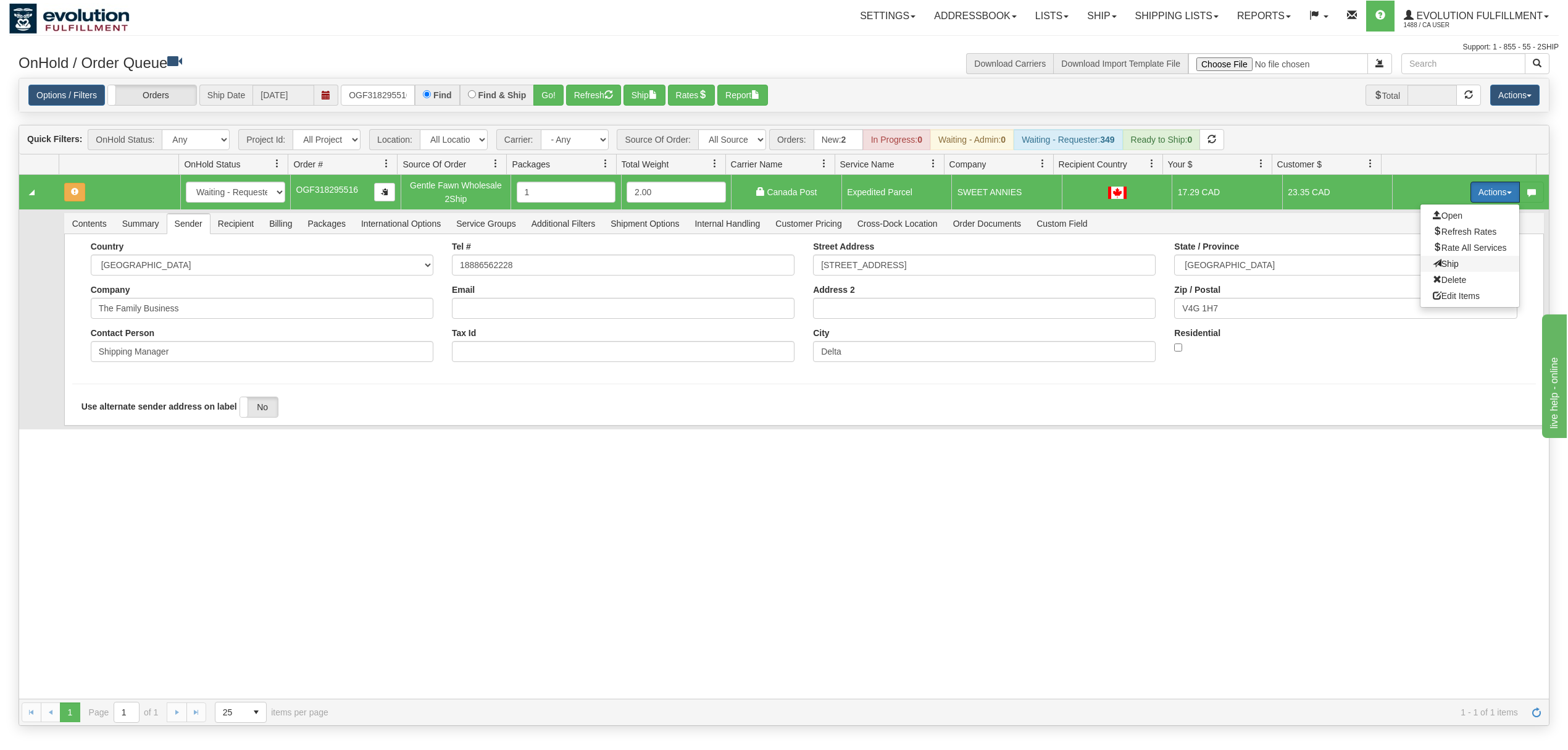
click at [1433, 264] on span at bounding box center [1437, 263] width 9 height 9
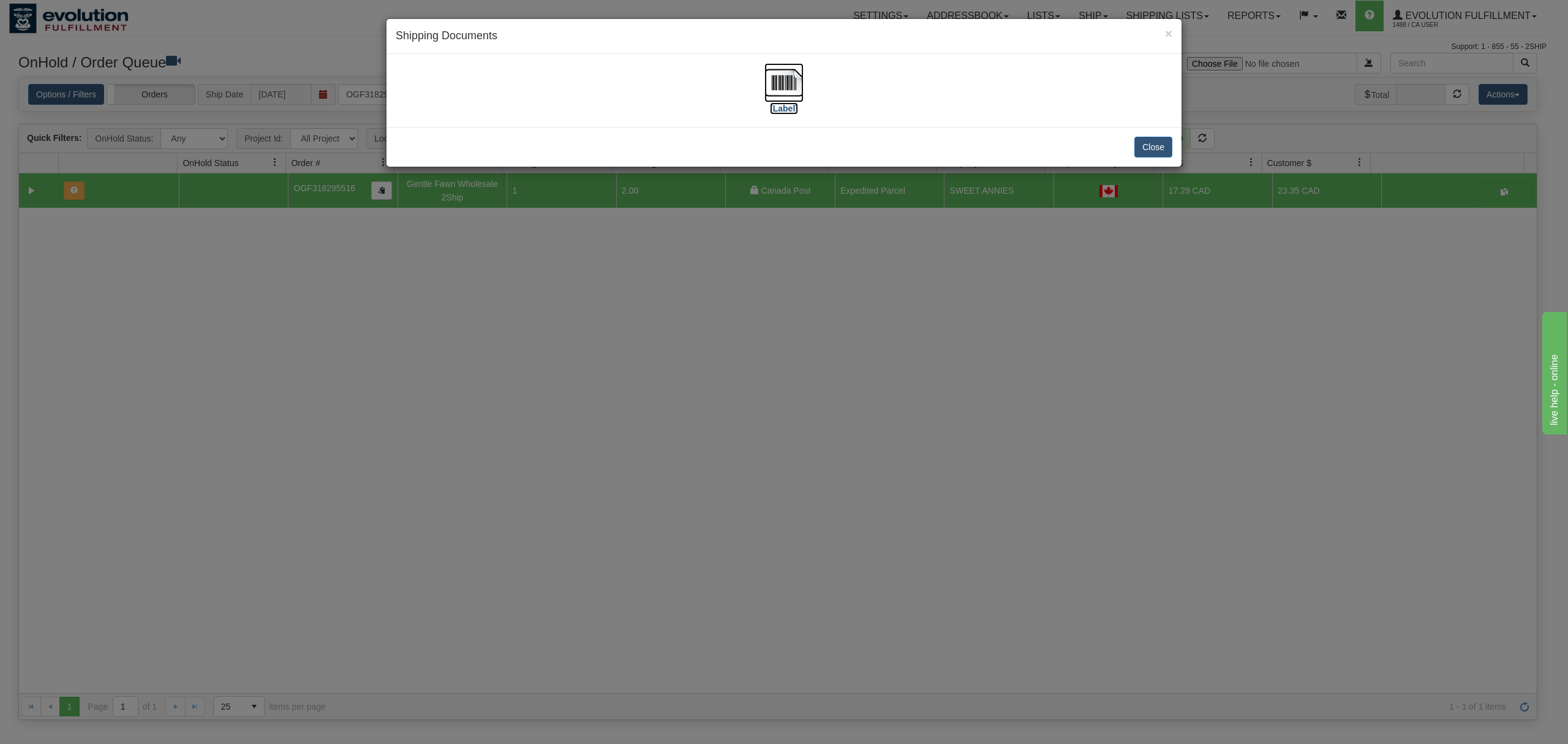
click at [790, 91] on img at bounding box center [784, 82] width 39 height 39
click at [1162, 141] on button "Close" at bounding box center [1153, 146] width 38 height 21
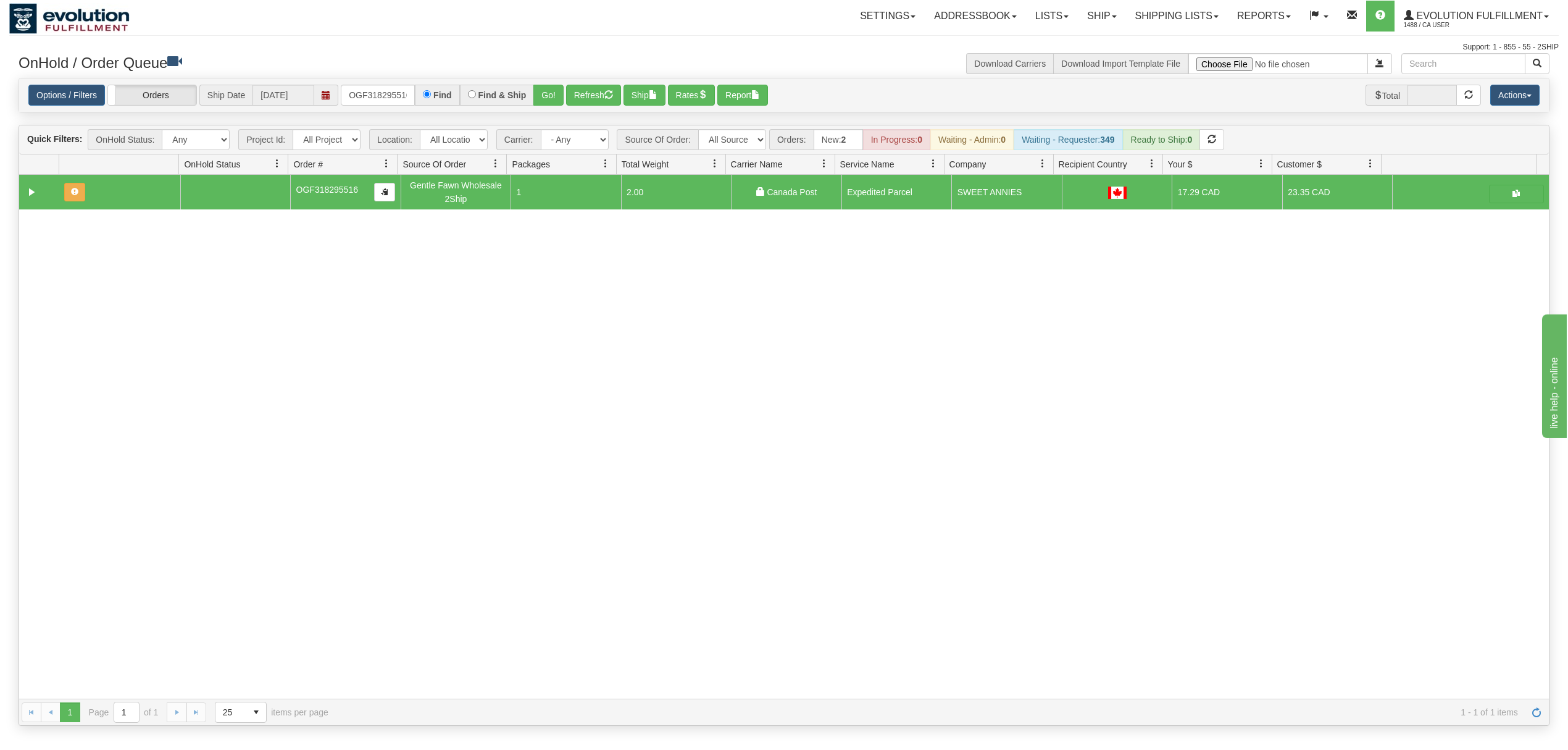
click at [376, 84] on div "Options / Filters Group Shipments Orders Ship Date [DATE] OGF318295516 Find Fin…" at bounding box center [784, 95] width 1530 height 34
click at [376, 89] on input "OGF318295516" at bounding box center [378, 94] width 74 height 21
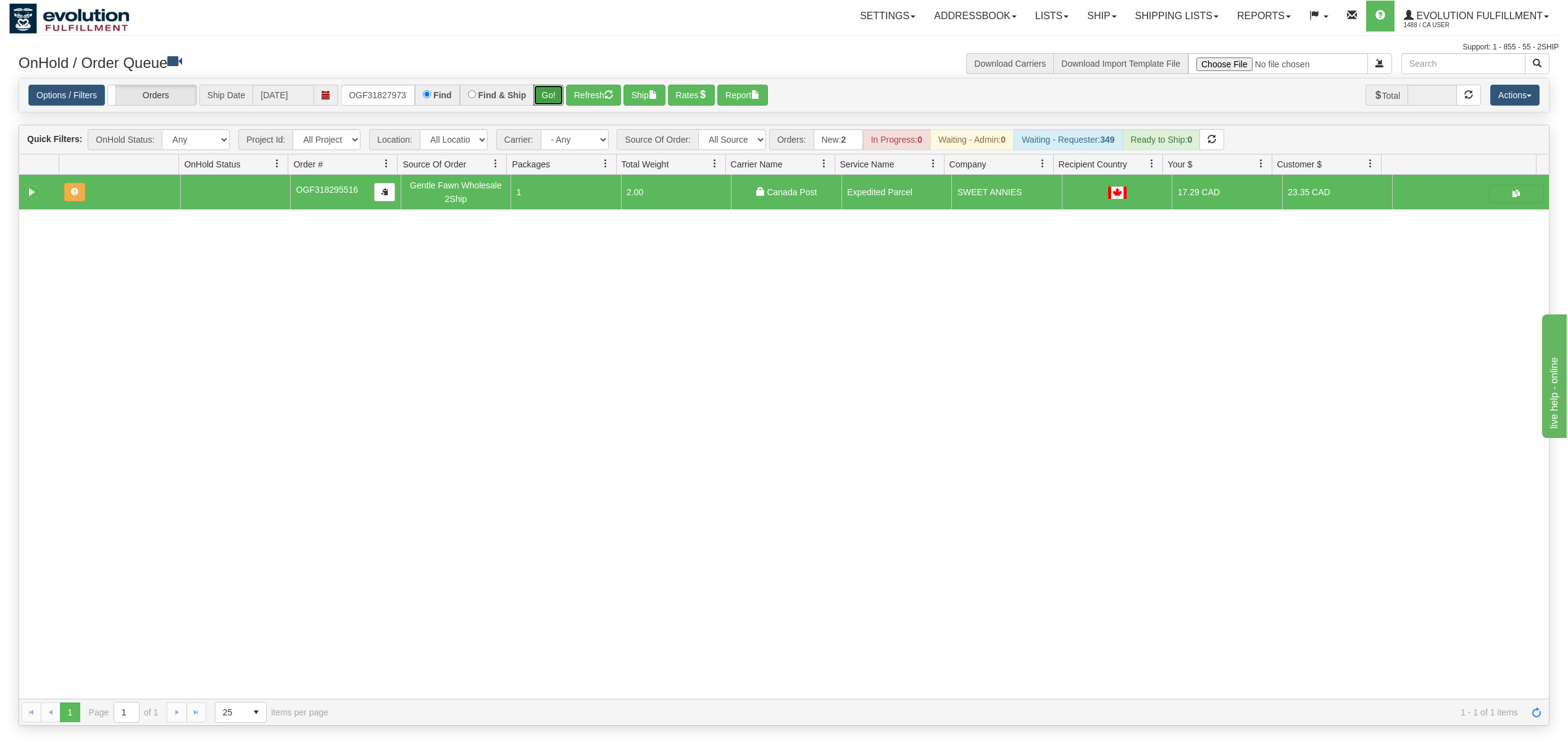
click at [562, 97] on button "Go!" at bounding box center [548, 94] width 30 height 21
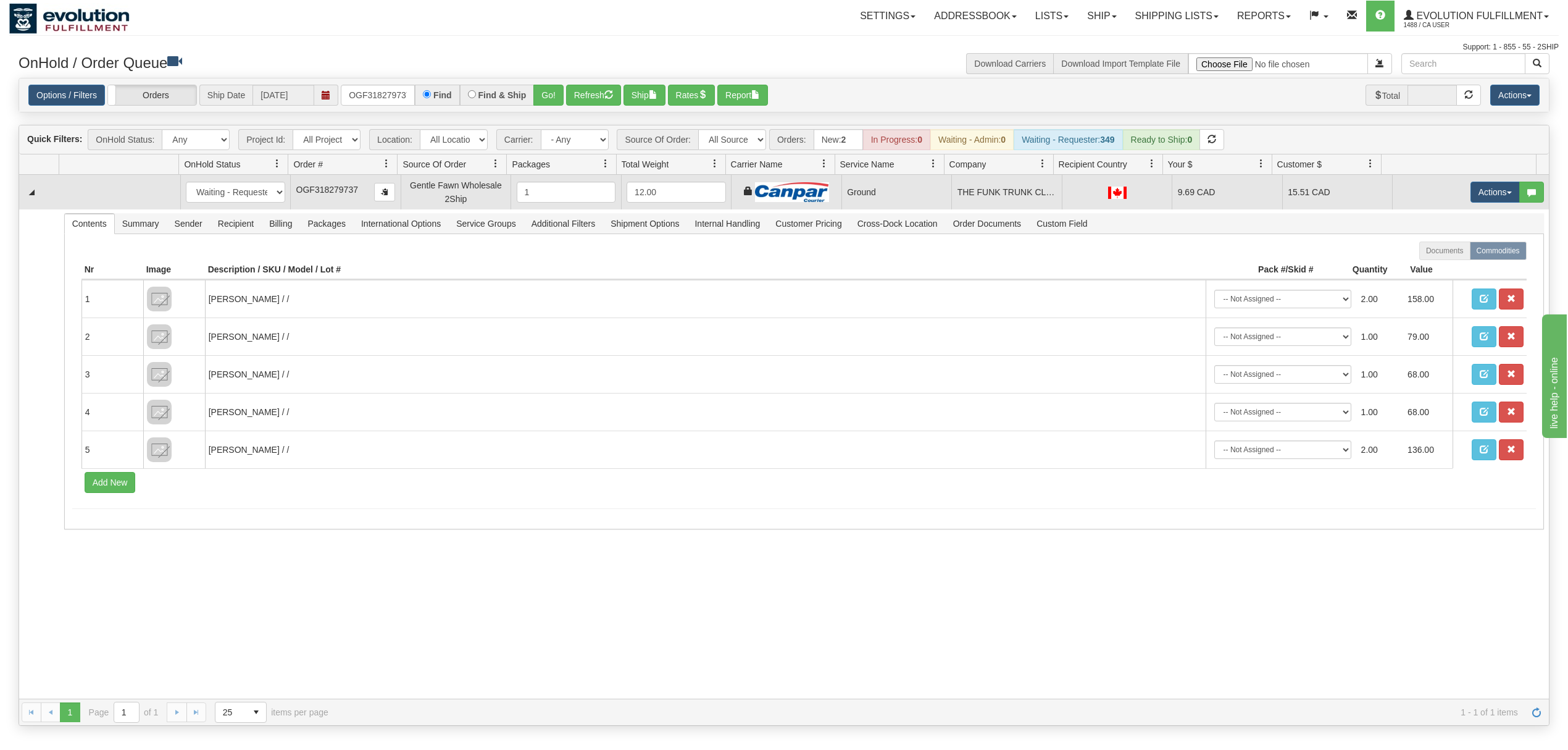
click at [1487, 181] on td "Actions Open Refresh Rates Rate All Services Ship Delete Edit Items" at bounding box center [1470, 192] width 157 height 35
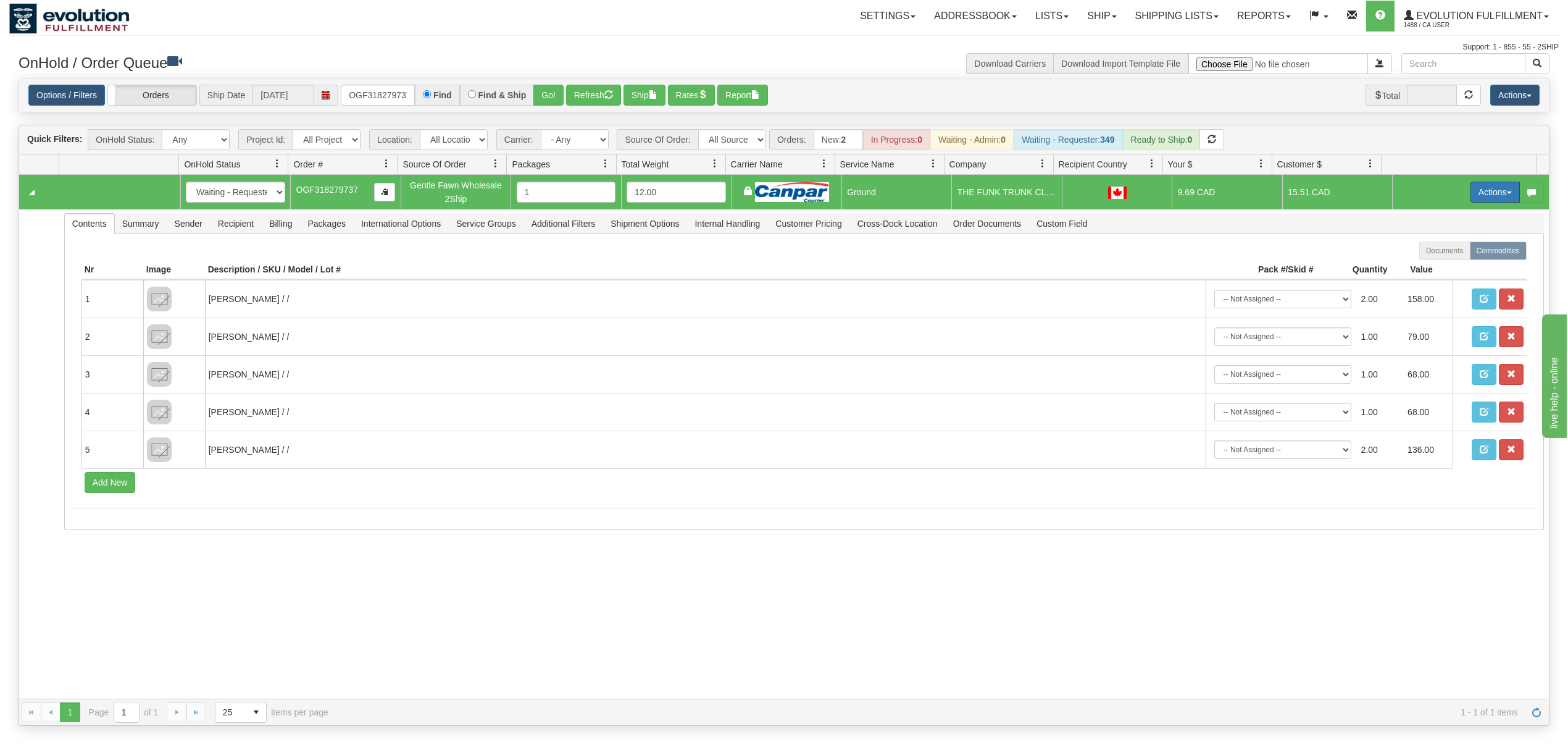
click at [1480, 196] on button "Actions" at bounding box center [1495, 192] width 49 height 21
click at [1433, 263] on span "Ship" at bounding box center [1446, 264] width 26 height 10
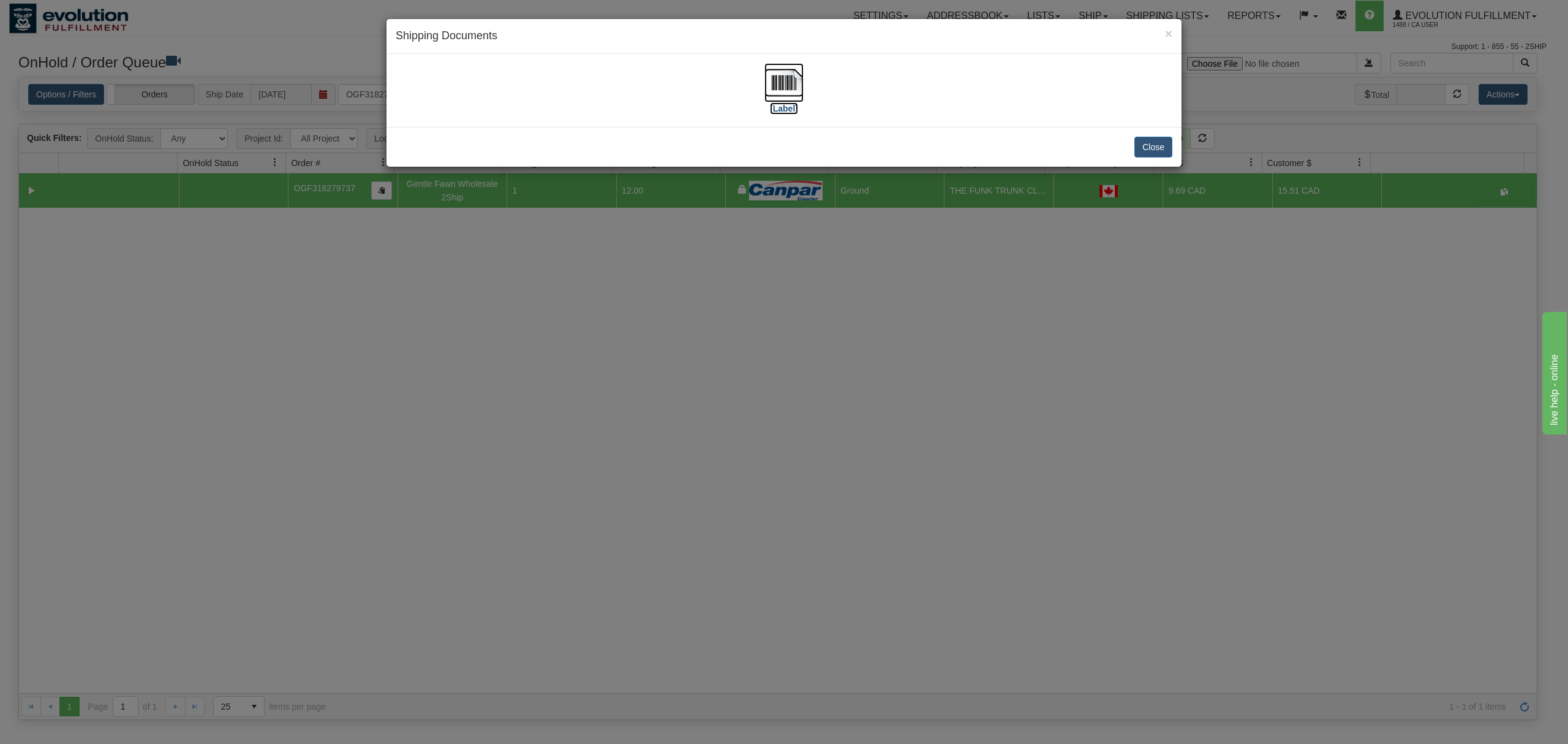
click at [785, 81] on img at bounding box center [784, 82] width 39 height 39
click at [1144, 150] on button "Close" at bounding box center [1153, 146] width 38 height 21
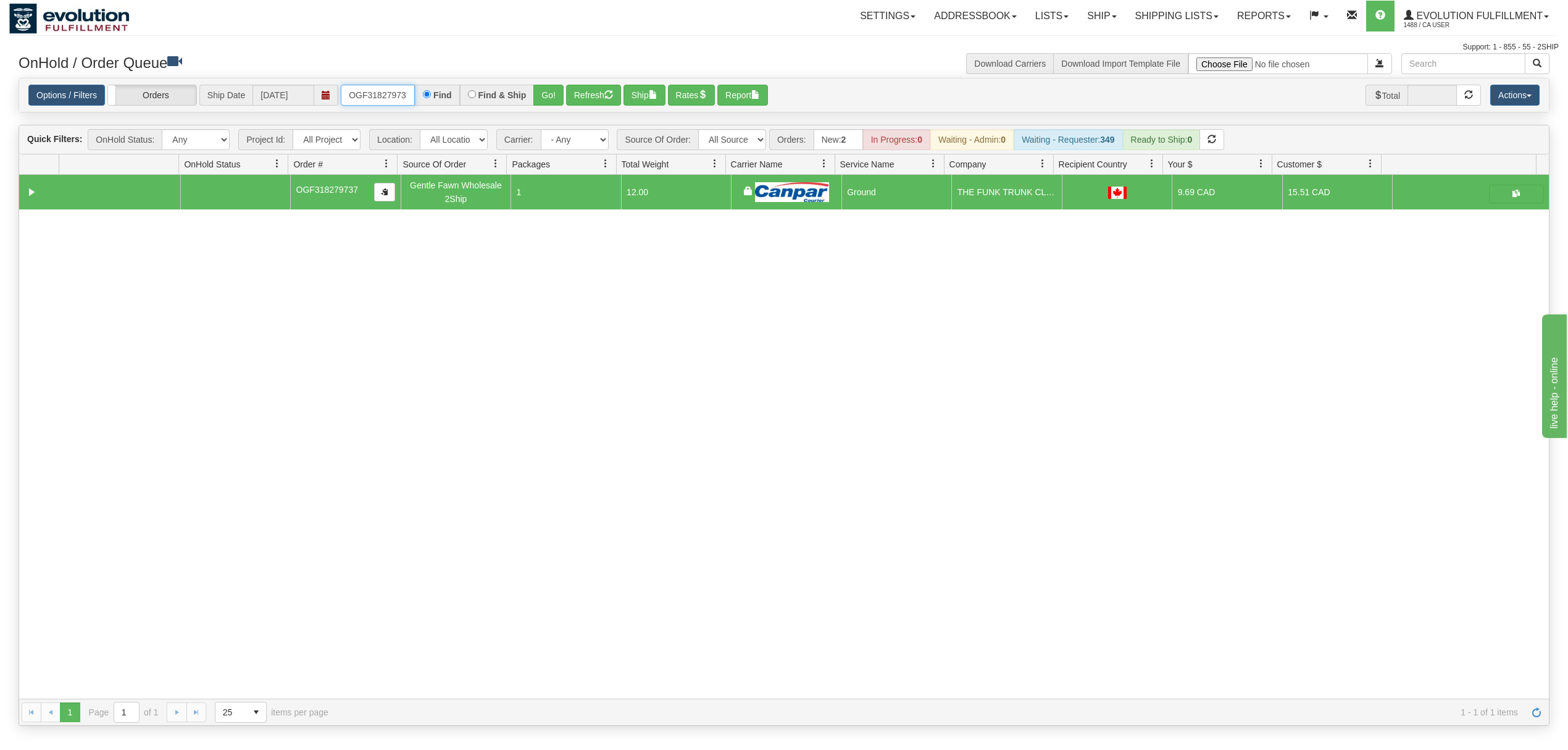
click at [359, 94] on input "OGF318279737" at bounding box center [378, 94] width 74 height 21
click at [542, 89] on button "Go!" at bounding box center [548, 94] width 30 height 21
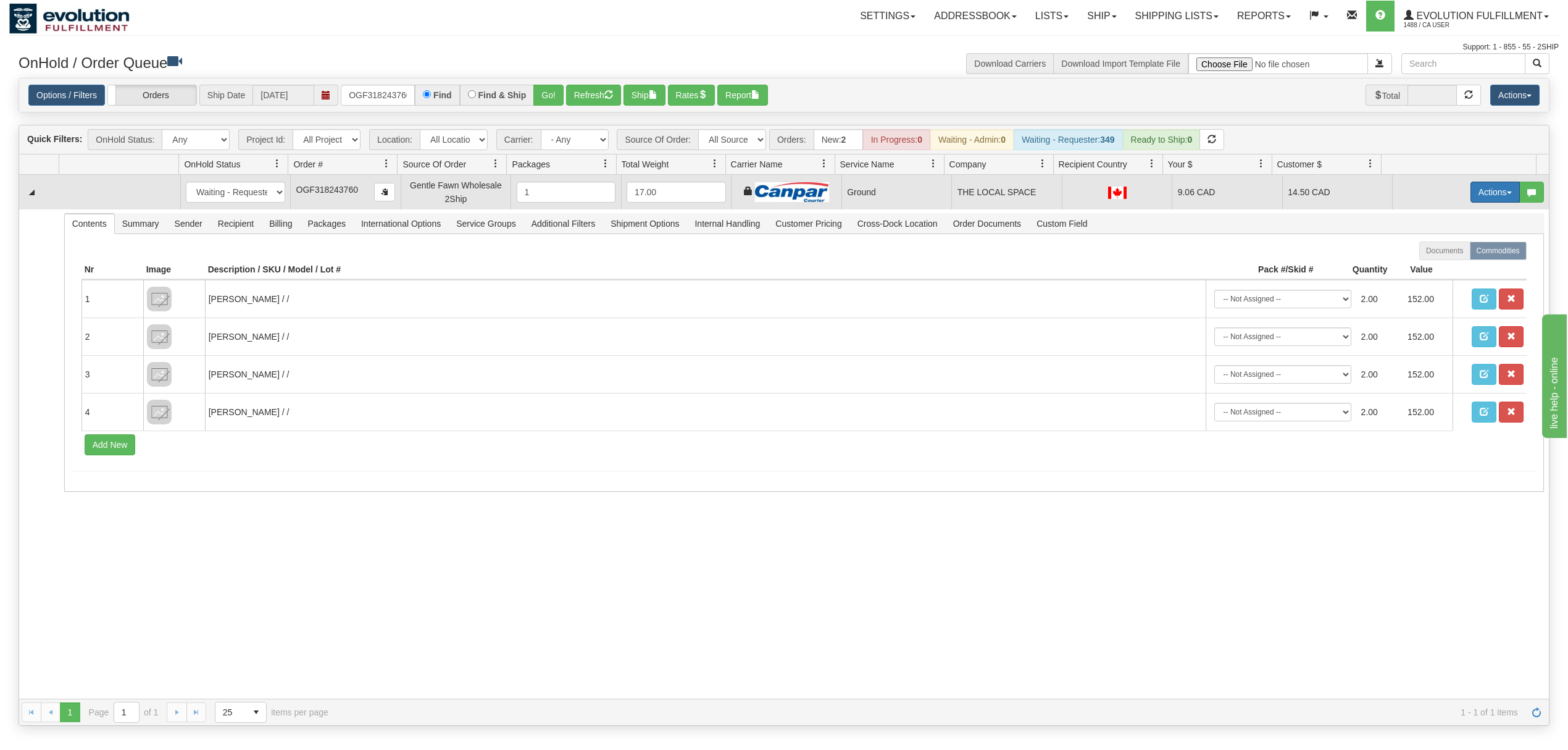
click at [1471, 189] on button "Actions" at bounding box center [1495, 192] width 49 height 21
click at [1433, 263] on span "Ship" at bounding box center [1446, 264] width 26 height 10
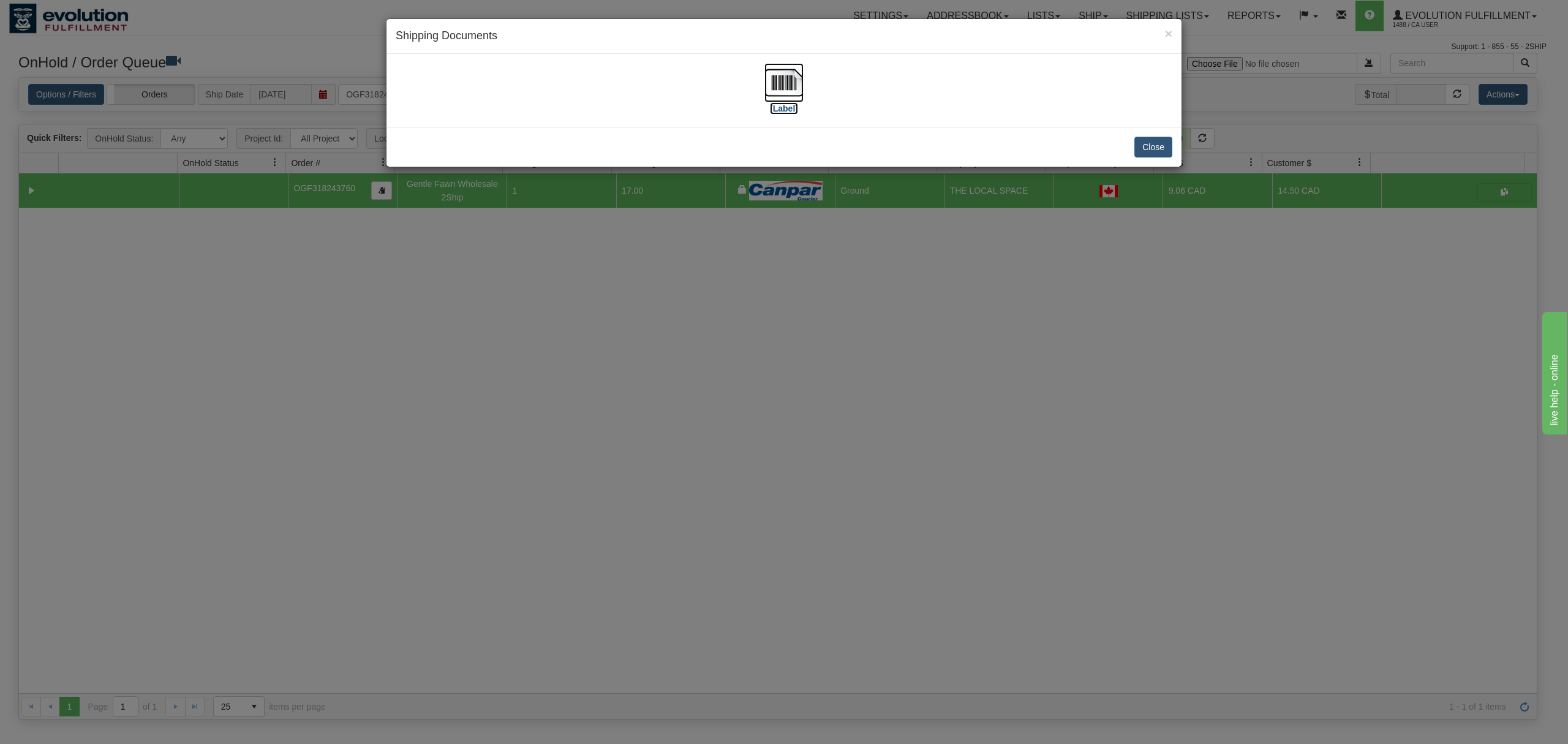
click at [775, 74] on img at bounding box center [784, 82] width 39 height 39
click at [1149, 146] on button "Close" at bounding box center [1153, 146] width 38 height 21
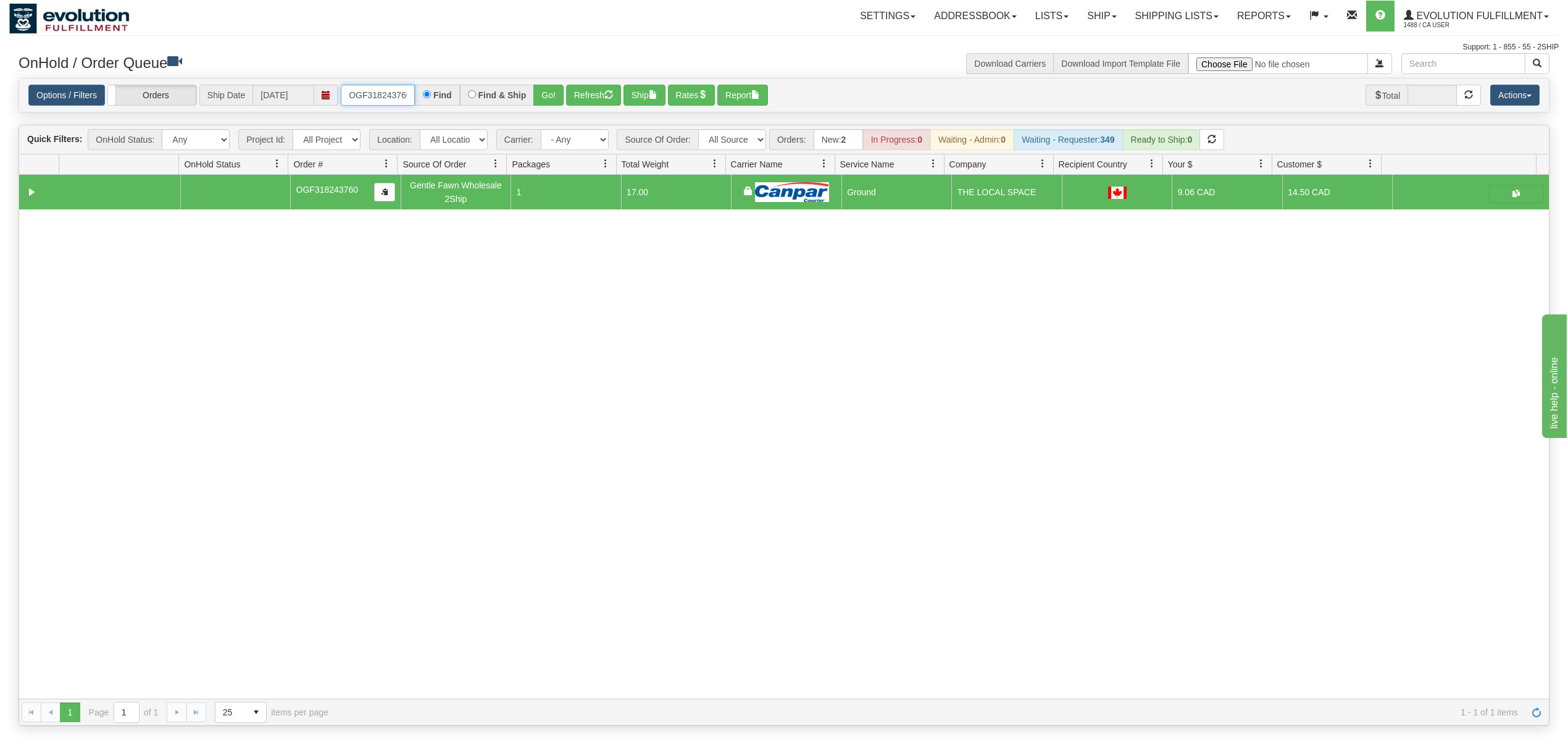
click at [376, 92] on input "OGF318243760" at bounding box center [378, 94] width 74 height 21
type input "OGF317438523"
click at [551, 100] on button "Go!" at bounding box center [548, 94] width 30 height 21
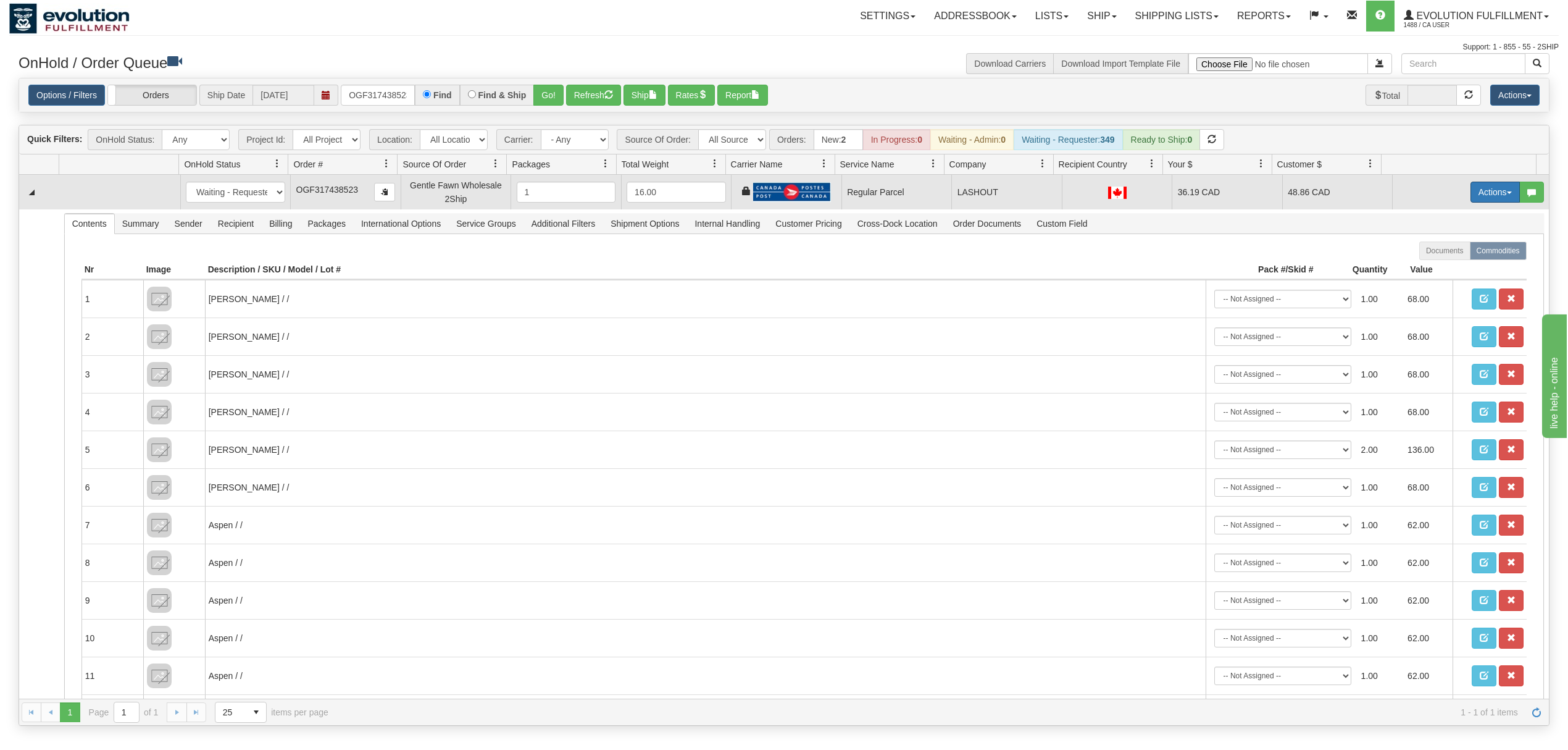
click at [1474, 191] on button "Actions" at bounding box center [1495, 192] width 49 height 21
click at [1447, 247] on span "Rate All Services" at bounding box center [1470, 247] width 74 height 10
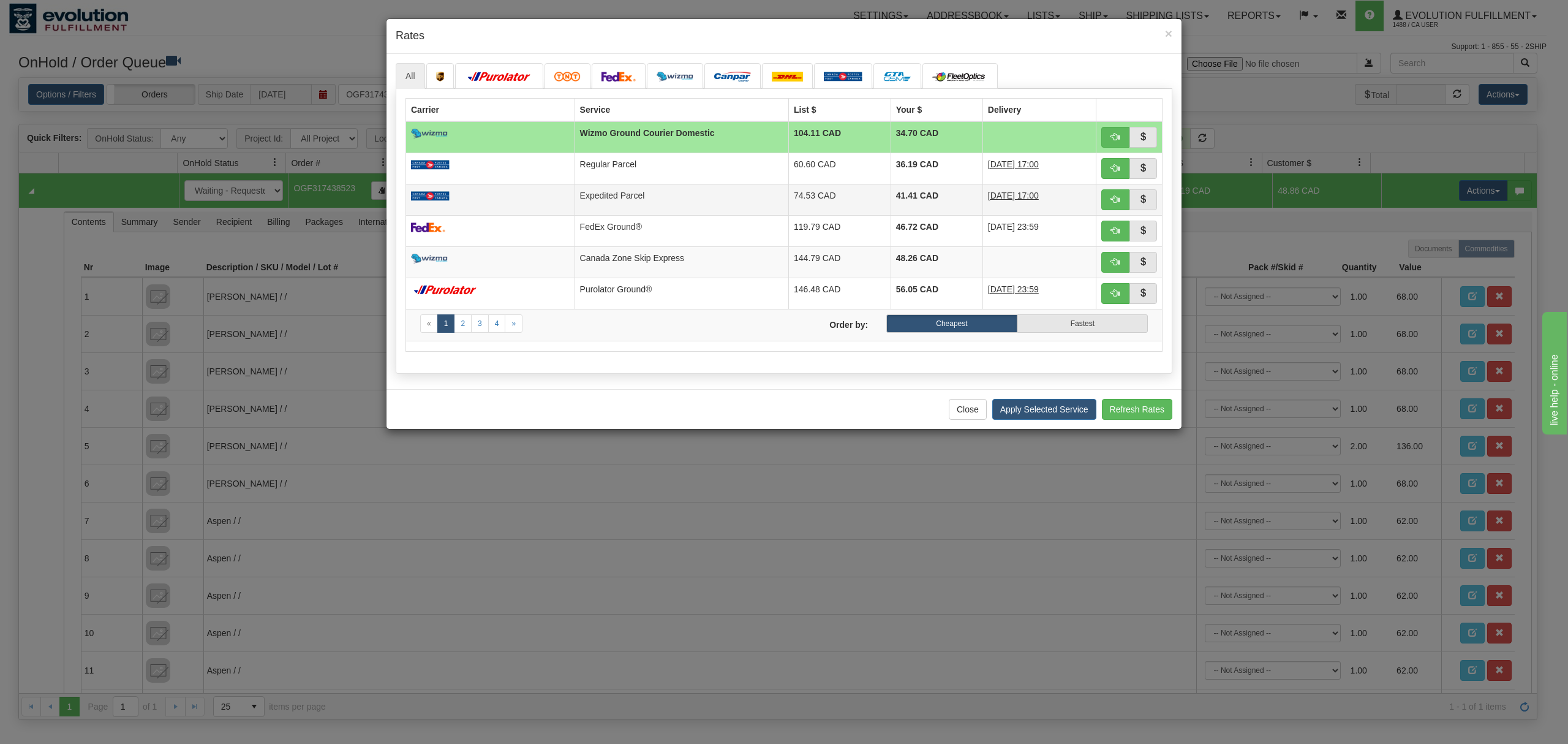
click at [705, 193] on td "Expedited Parcel" at bounding box center [681, 199] width 214 height 31
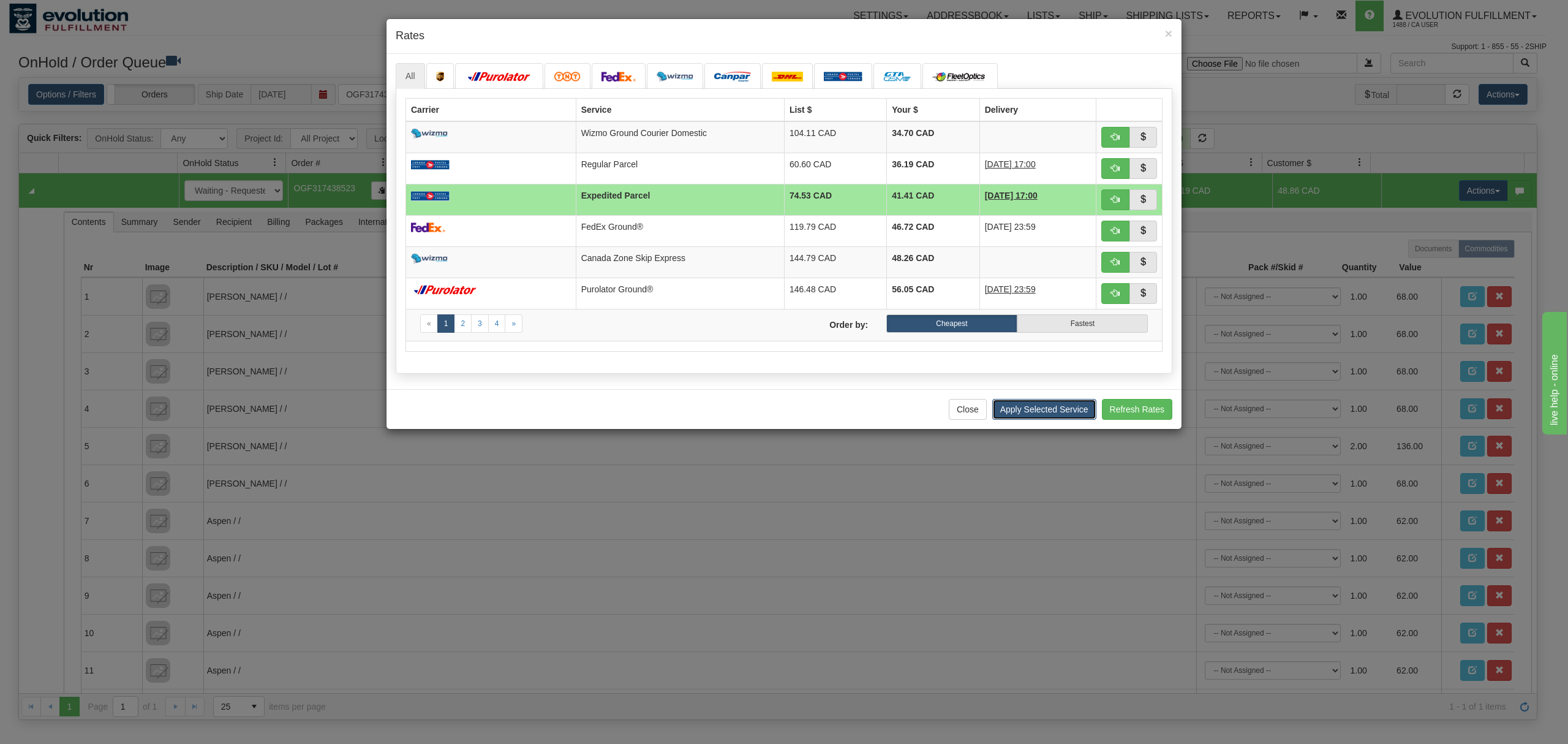
click at [1029, 420] on button "Apply Selected Service" at bounding box center [1044, 409] width 104 height 21
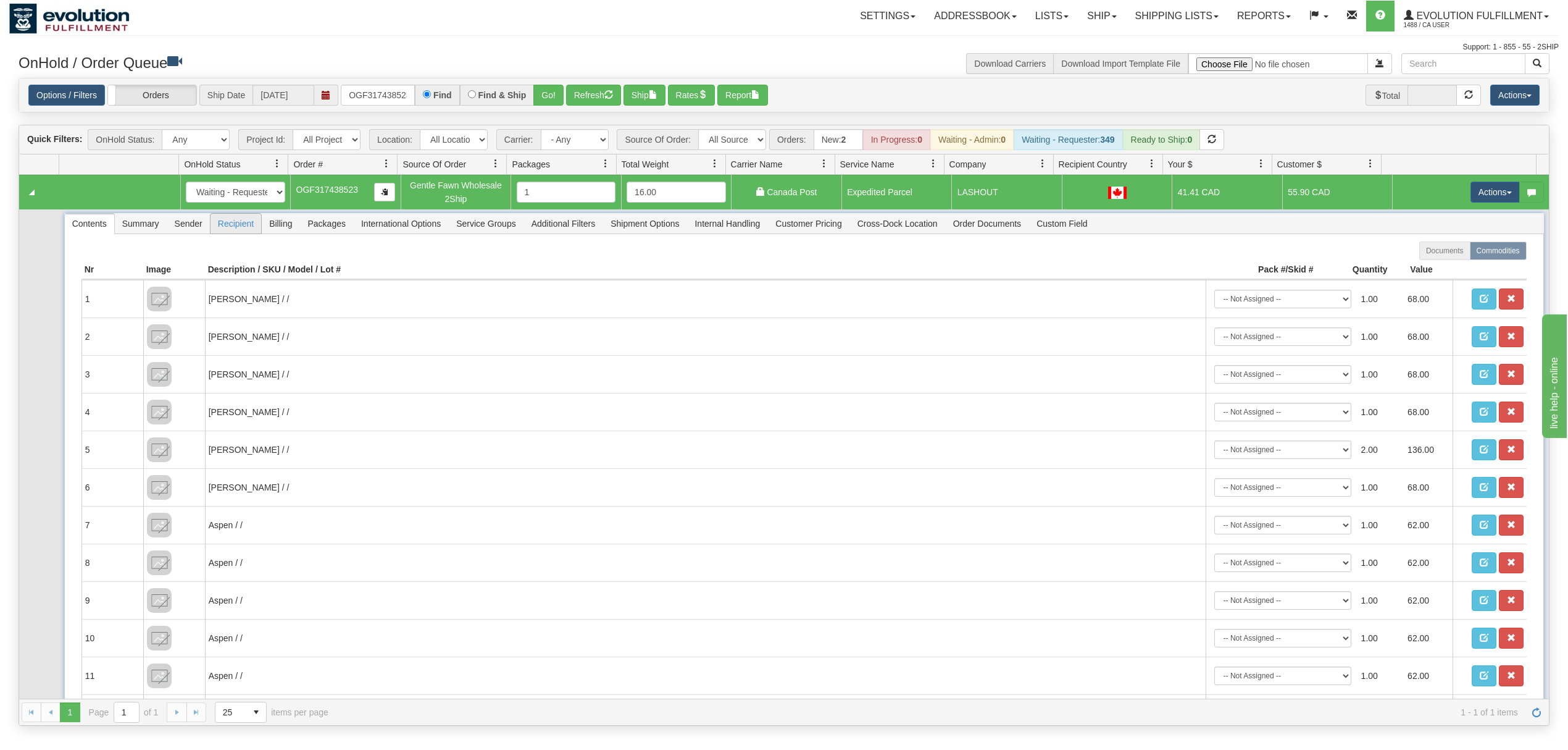
click at [237, 219] on span "Recipient" at bounding box center [236, 223] width 51 height 20
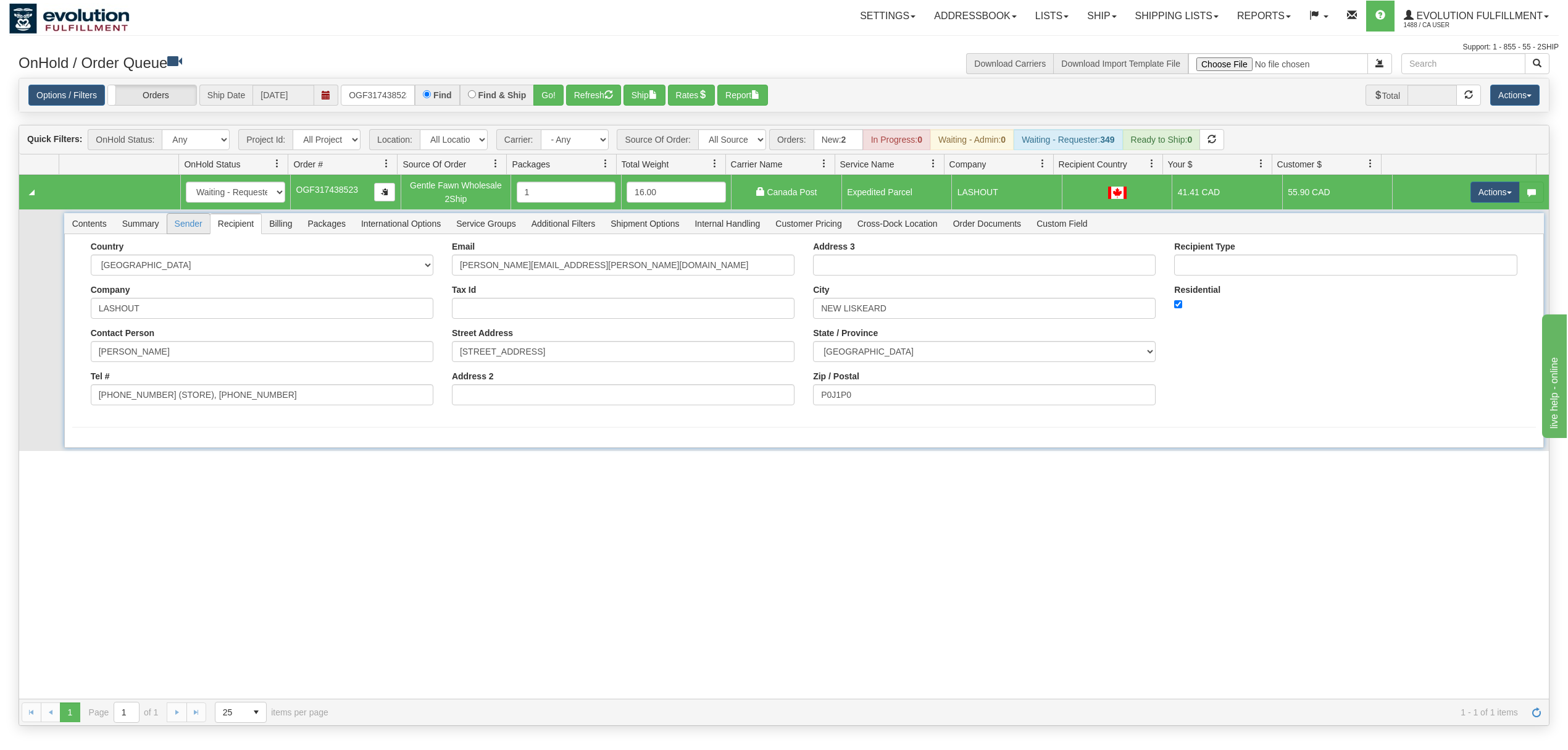
click at [192, 225] on span "Sender" at bounding box center [188, 223] width 43 height 20
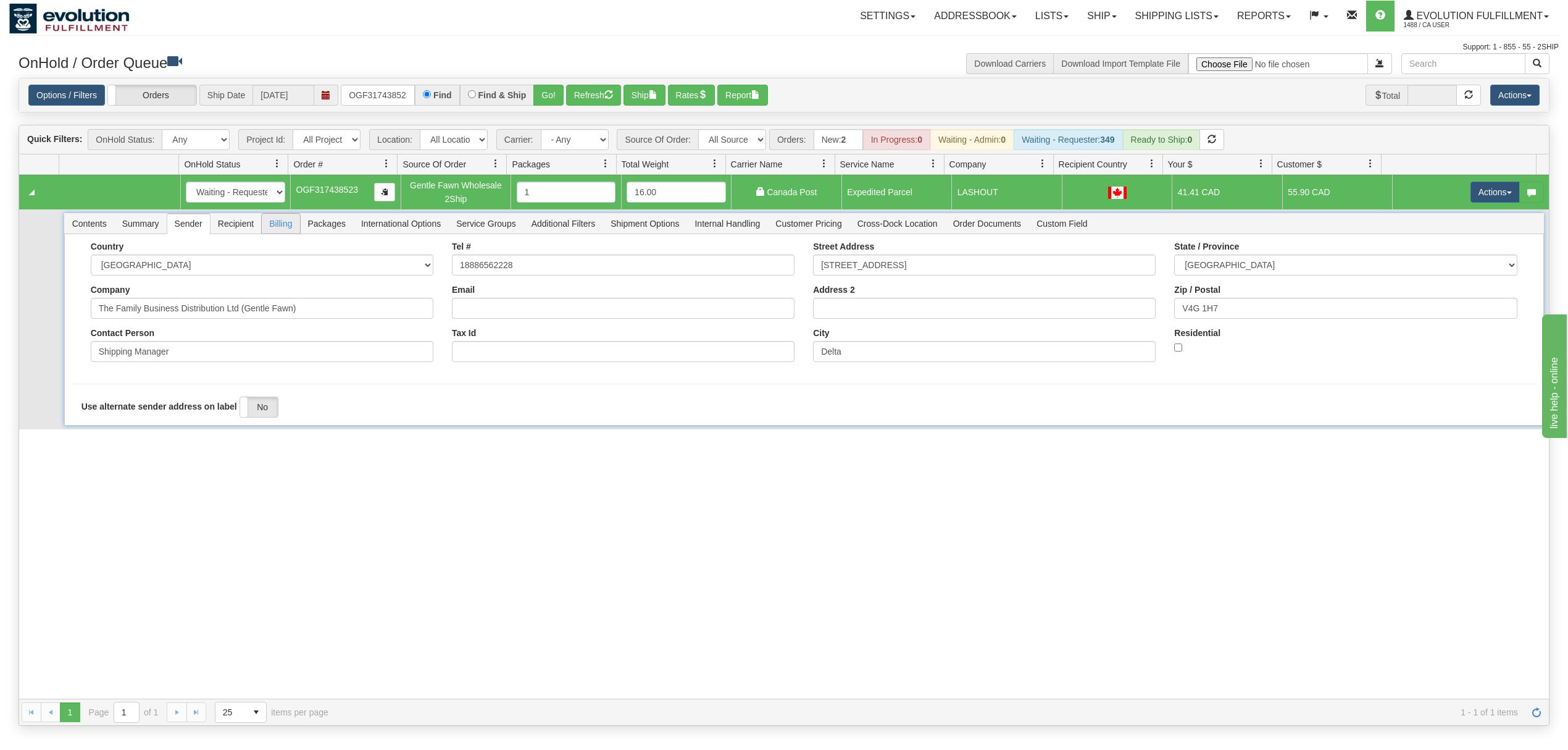
click at [267, 227] on span "Billing" at bounding box center [281, 223] width 38 height 20
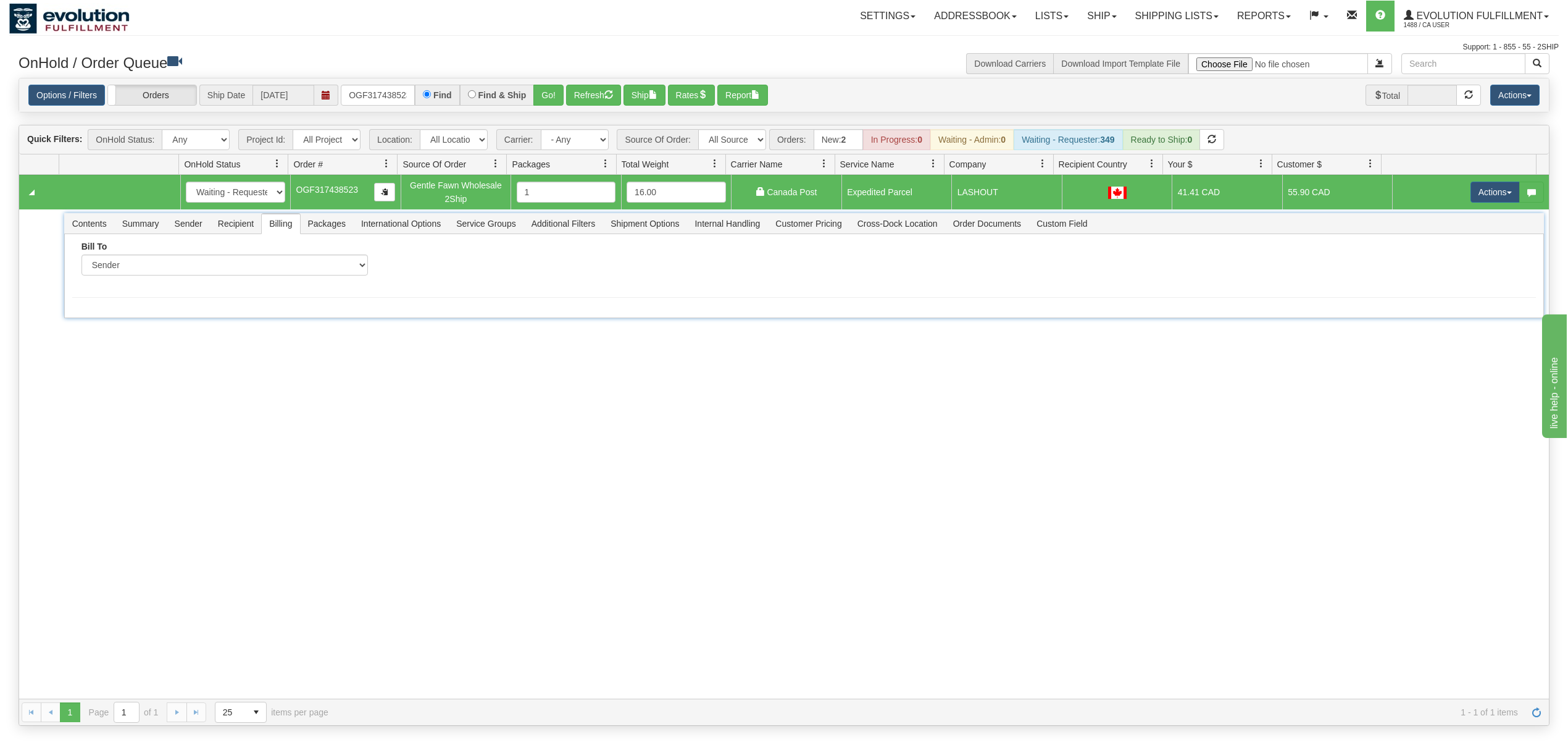
click at [240, 226] on span "Recipient" at bounding box center [236, 223] width 51 height 20
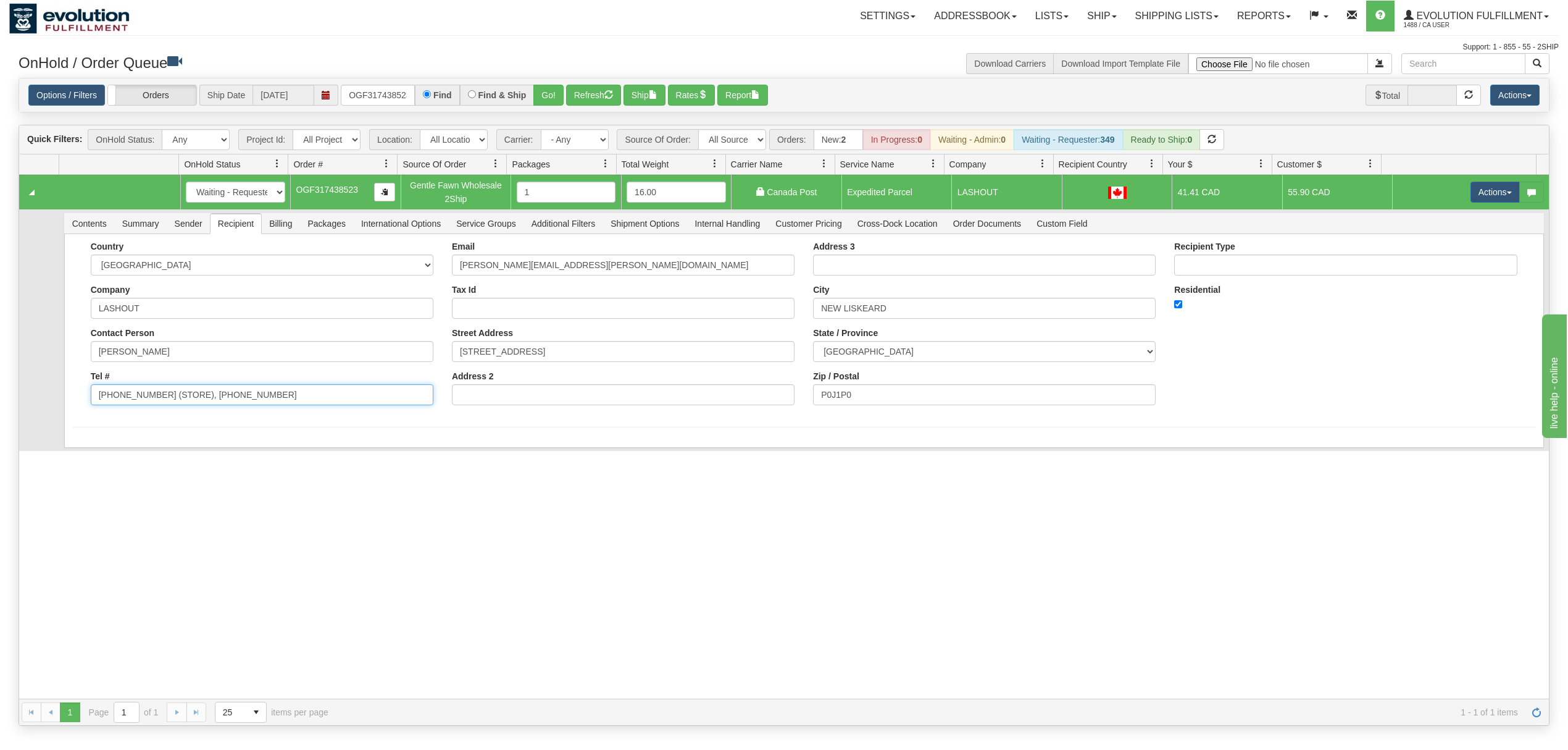
drag, startPoint x: 228, startPoint y: 407, endPoint x: 163, endPoint y: 404, distance: 65.1
click at [153, 421] on form "Country [GEOGRAPHIC_DATA] [GEOGRAPHIC_DATA] [GEOGRAPHIC_DATA] [GEOGRAPHIC_DATA]…" at bounding box center [804, 334] width 1464 height 186
type input "[PHONE_NUMBER]"
click at [128, 475] on div "31493861 EVOLUTION V3 90762128 90762129 New In Progress Waiting - Admin Waiting…" at bounding box center [784, 436] width 1530 height 523
click at [103, 452] on button "Save" at bounding box center [90, 450] width 36 height 21
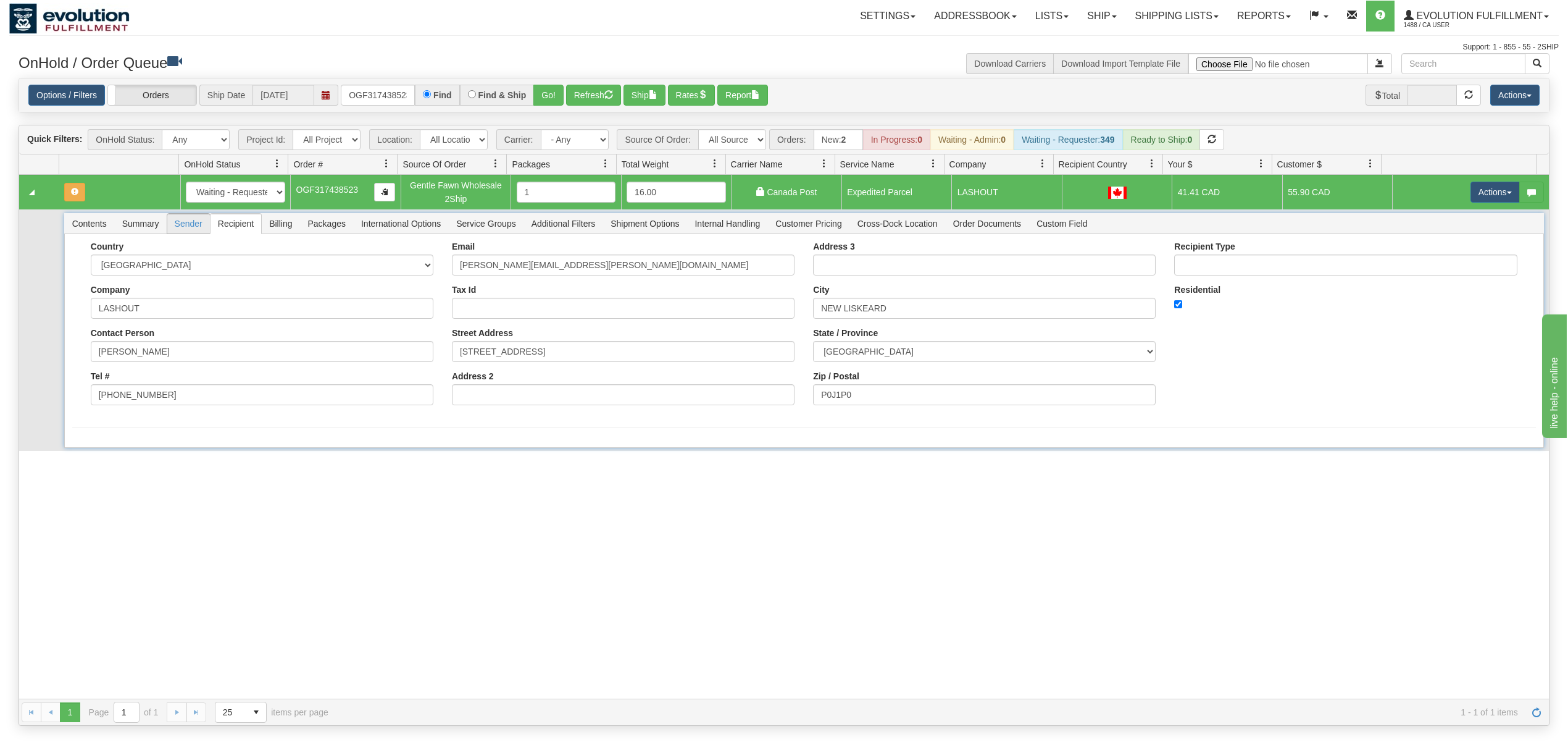
click at [190, 226] on span "Sender" at bounding box center [188, 223] width 43 height 20
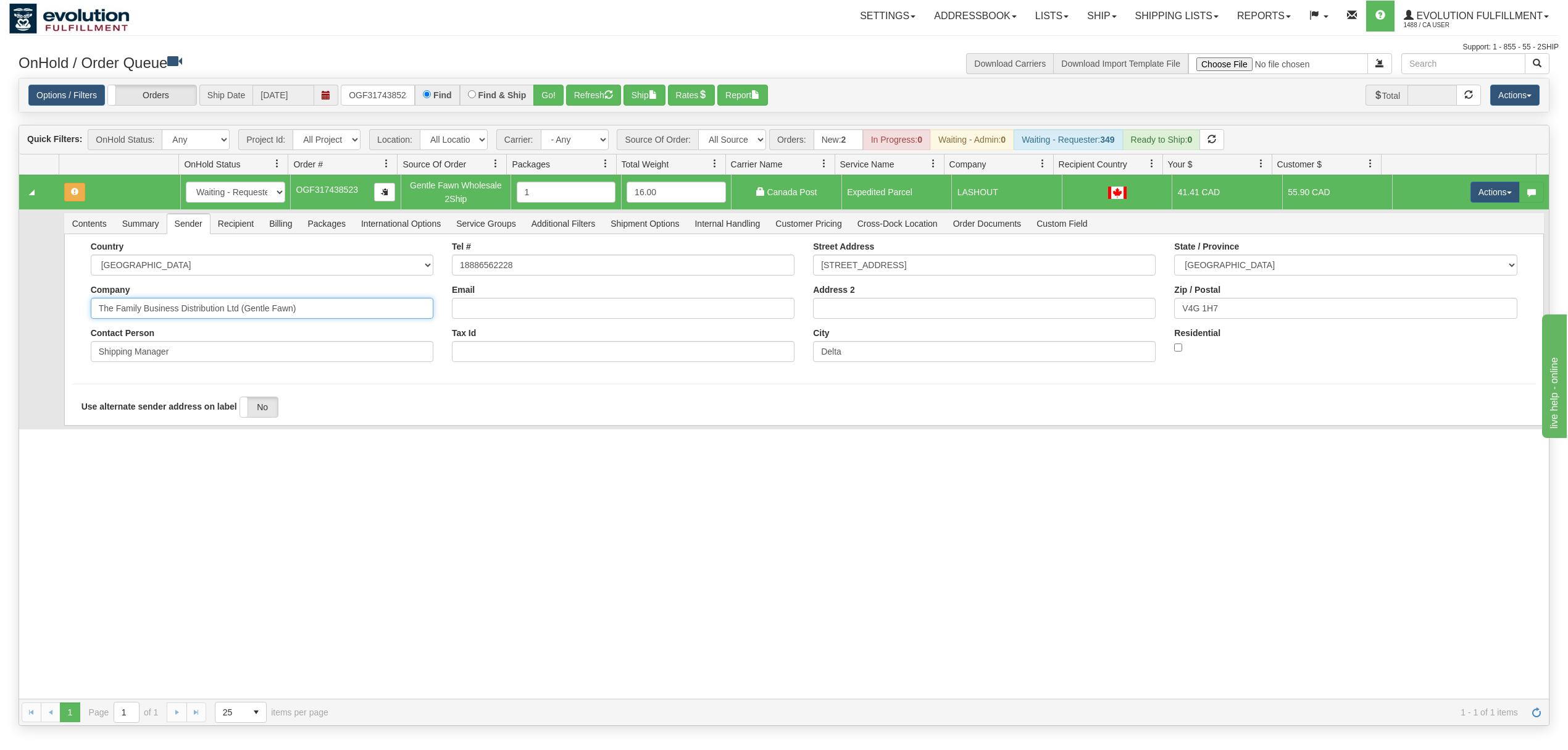
drag, startPoint x: 325, startPoint y: 315, endPoint x: 179, endPoint y: 339, distance: 148.0
click at [179, 339] on div "Country [GEOGRAPHIC_DATA] [GEOGRAPHIC_DATA] [GEOGRAPHIC_DATA] [GEOGRAPHIC_DATA]…" at bounding box center [261, 306] width 361 height 130
type input "The Family Business"
click at [167, 455] on div "31493861 EVOLUTION V3 90762128 90762129 New In Progress Waiting - Admin Waiting…" at bounding box center [784, 436] width 1530 height 523
click at [100, 433] on button "Save" at bounding box center [90, 428] width 36 height 21
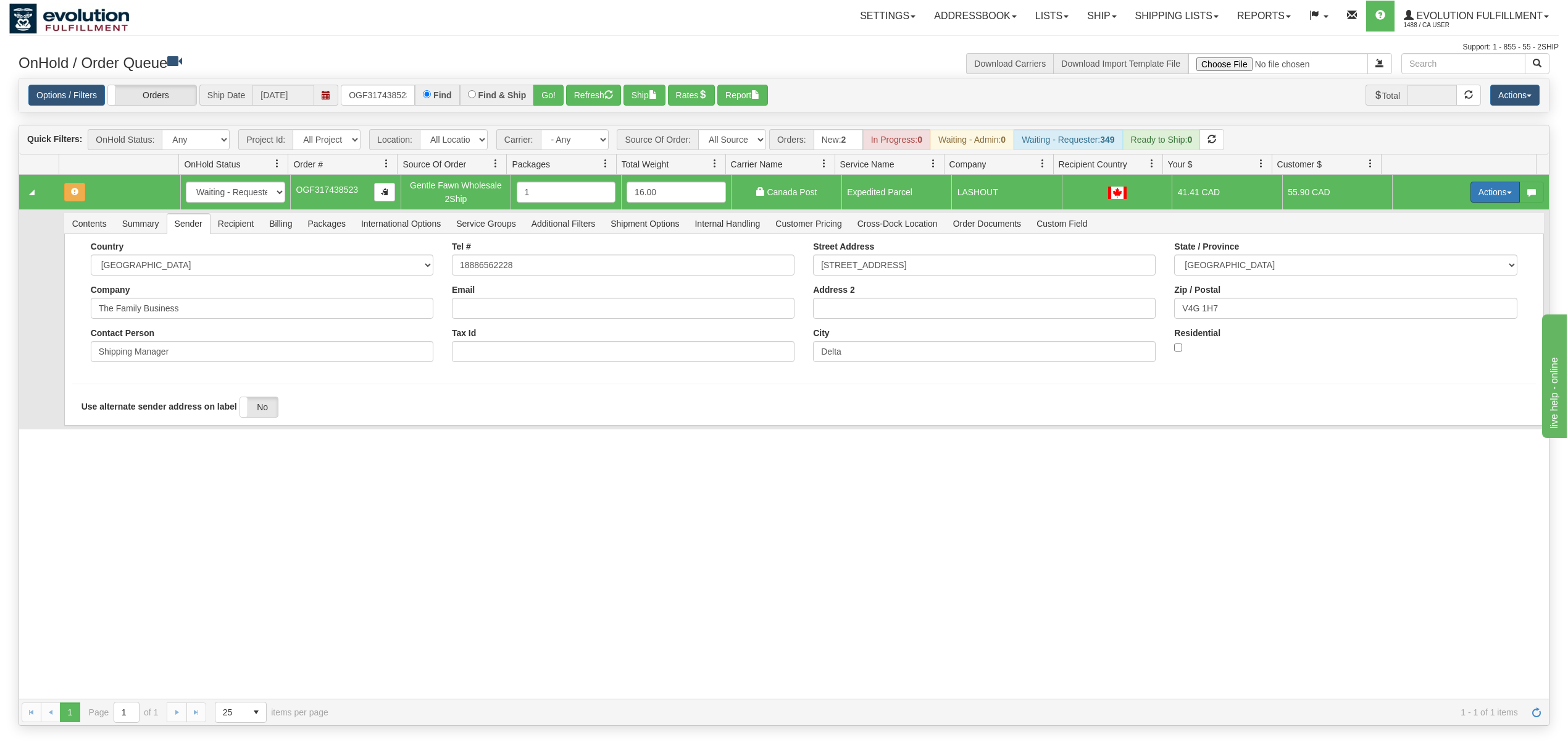
click at [1485, 194] on button "Actions" at bounding box center [1495, 192] width 49 height 21
click at [1433, 262] on span "Ship" at bounding box center [1446, 264] width 26 height 10
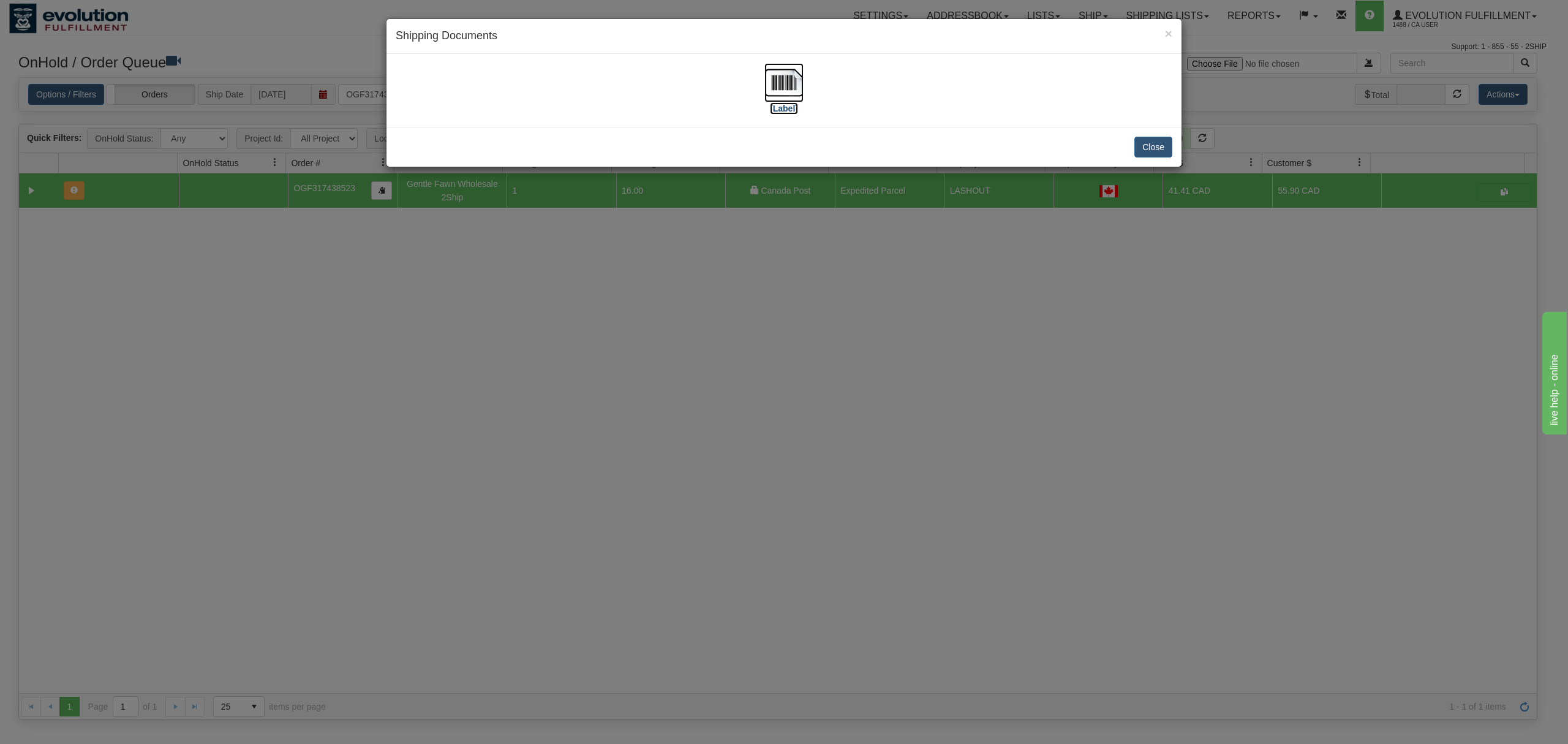
click at [790, 84] on img at bounding box center [784, 82] width 39 height 39
click at [796, 80] on img at bounding box center [784, 82] width 39 height 39
drag, startPoint x: 1155, startPoint y: 142, endPoint x: 534, endPoint y: 131, distance: 621.1
click at [1155, 142] on button "Close" at bounding box center [1153, 146] width 38 height 21
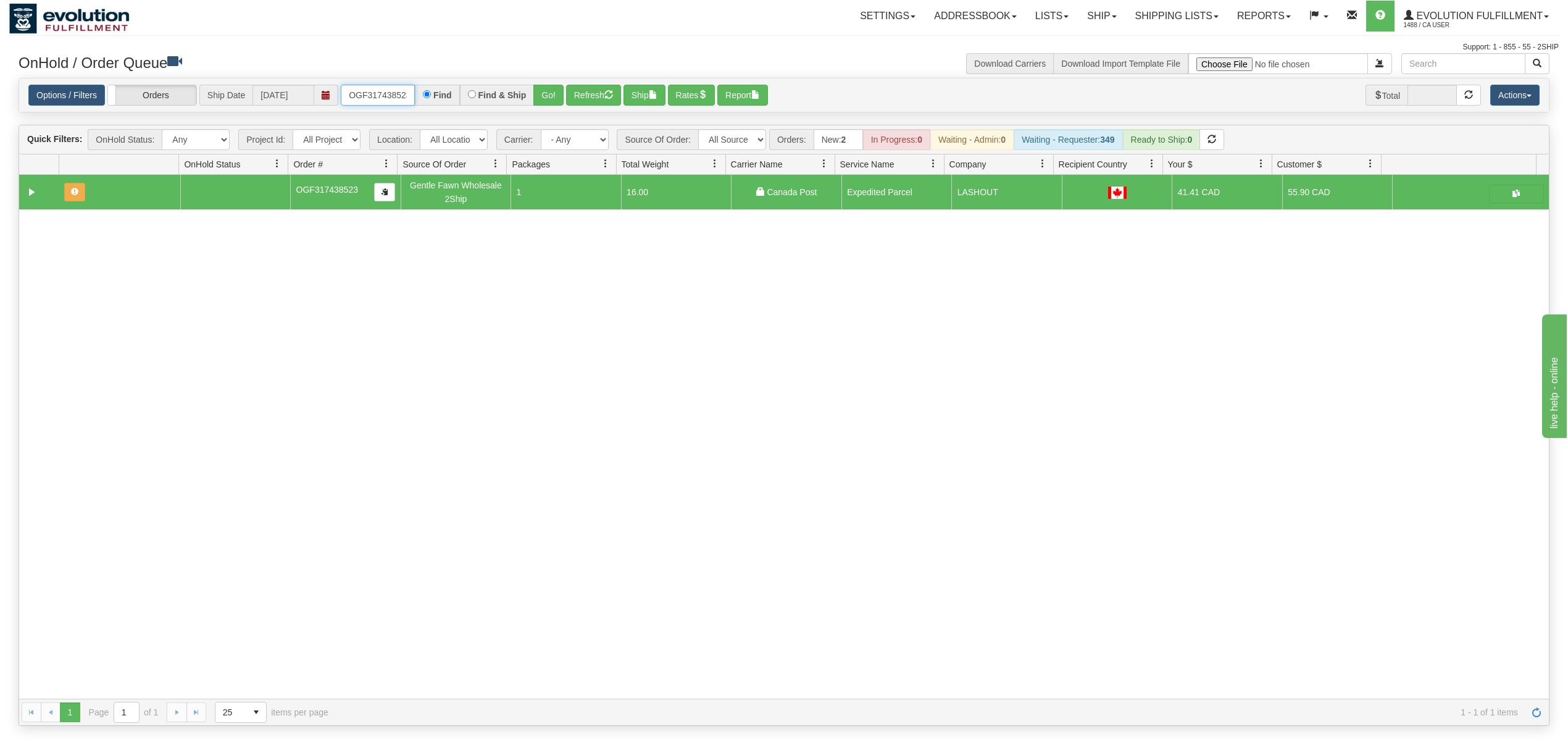
click at [386, 97] on input "OGF317438523" at bounding box center [378, 94] width 74 height 21
type input "OGF318290203"
click at [539, 91] on button "Go!" at bounding box center [548, 94] width 30 height 21
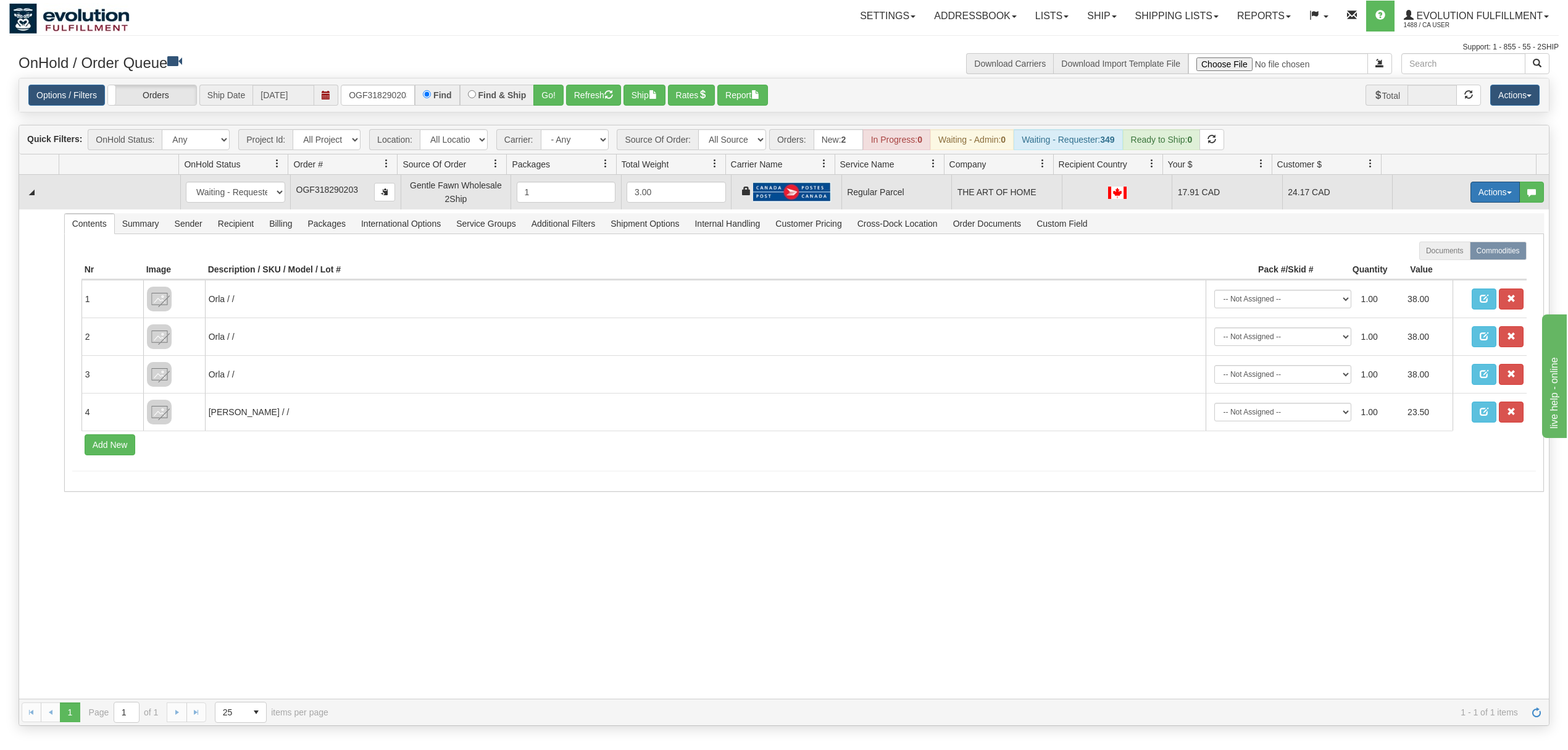
click at [1478, 196] on button "Actions" at bounding box center [1495, 192] width 49 height 21
click at [1436, 247] on span "Rate All Services" at bounding box center [1470, 247] width 74 height 10
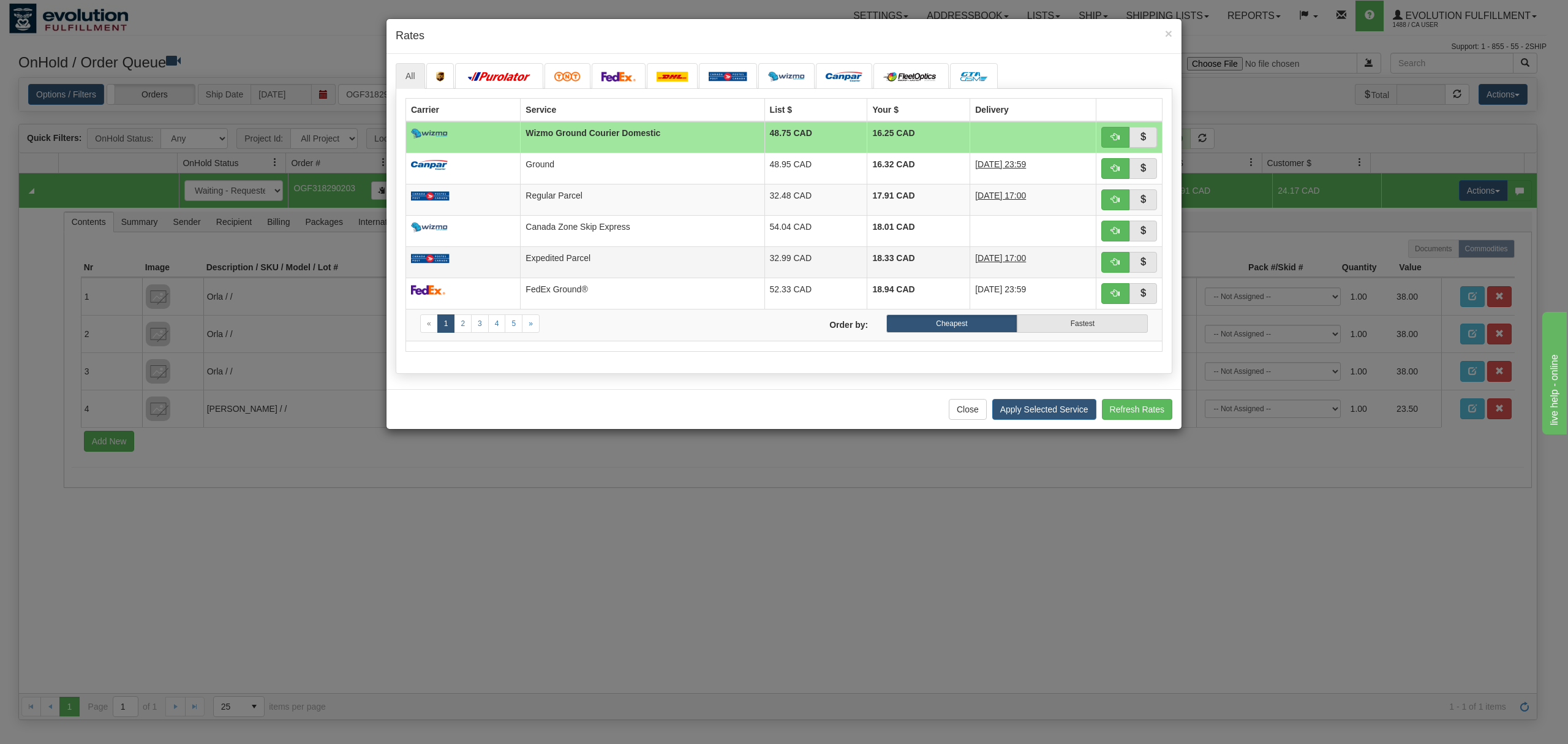
click at [541, 263] on td "Expedited Parcel" at bounding box center [643, 262] width 244 height 31
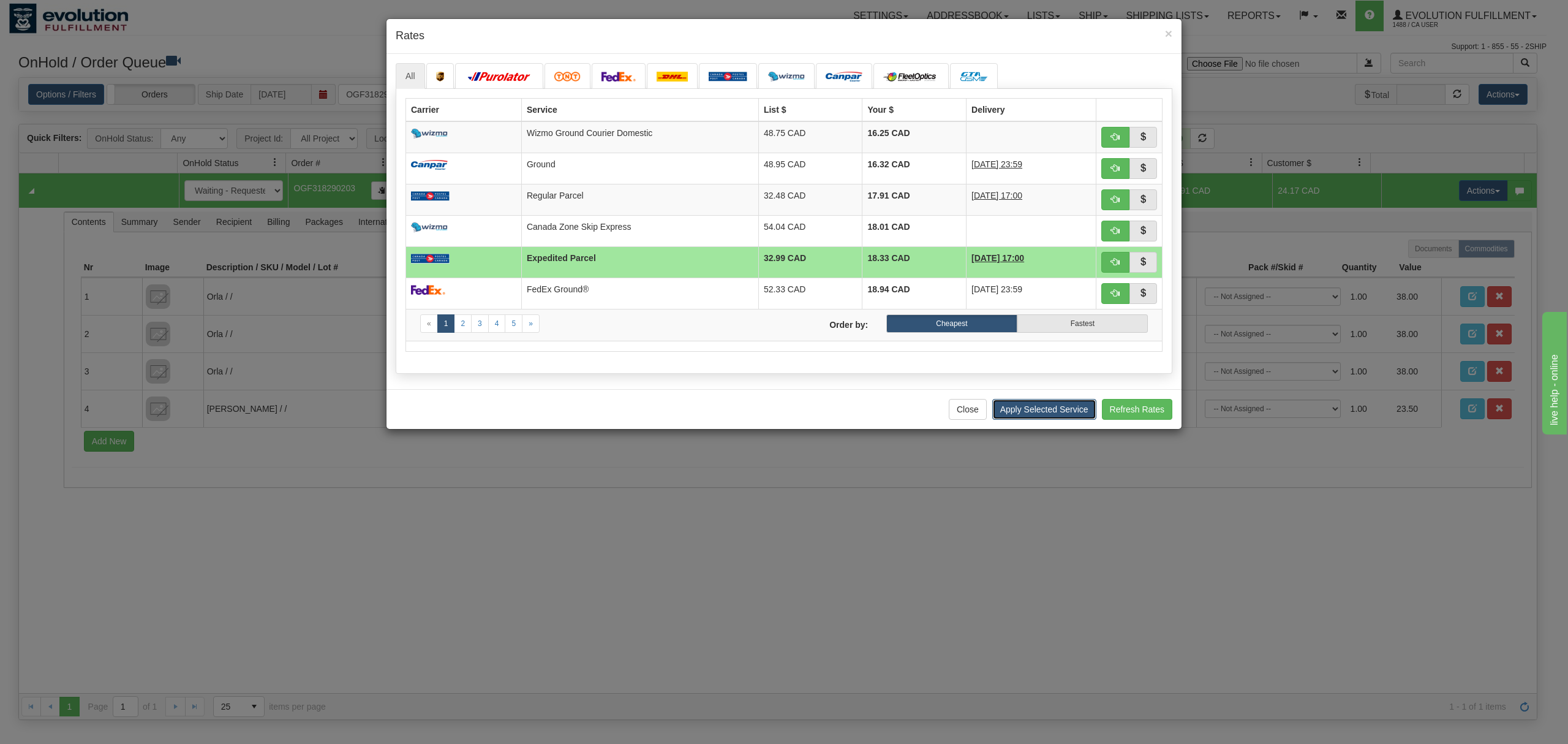
click at [1062, 408] on button "Apply Selected Service" at bounding box center [1044, 409] width 104 height 21
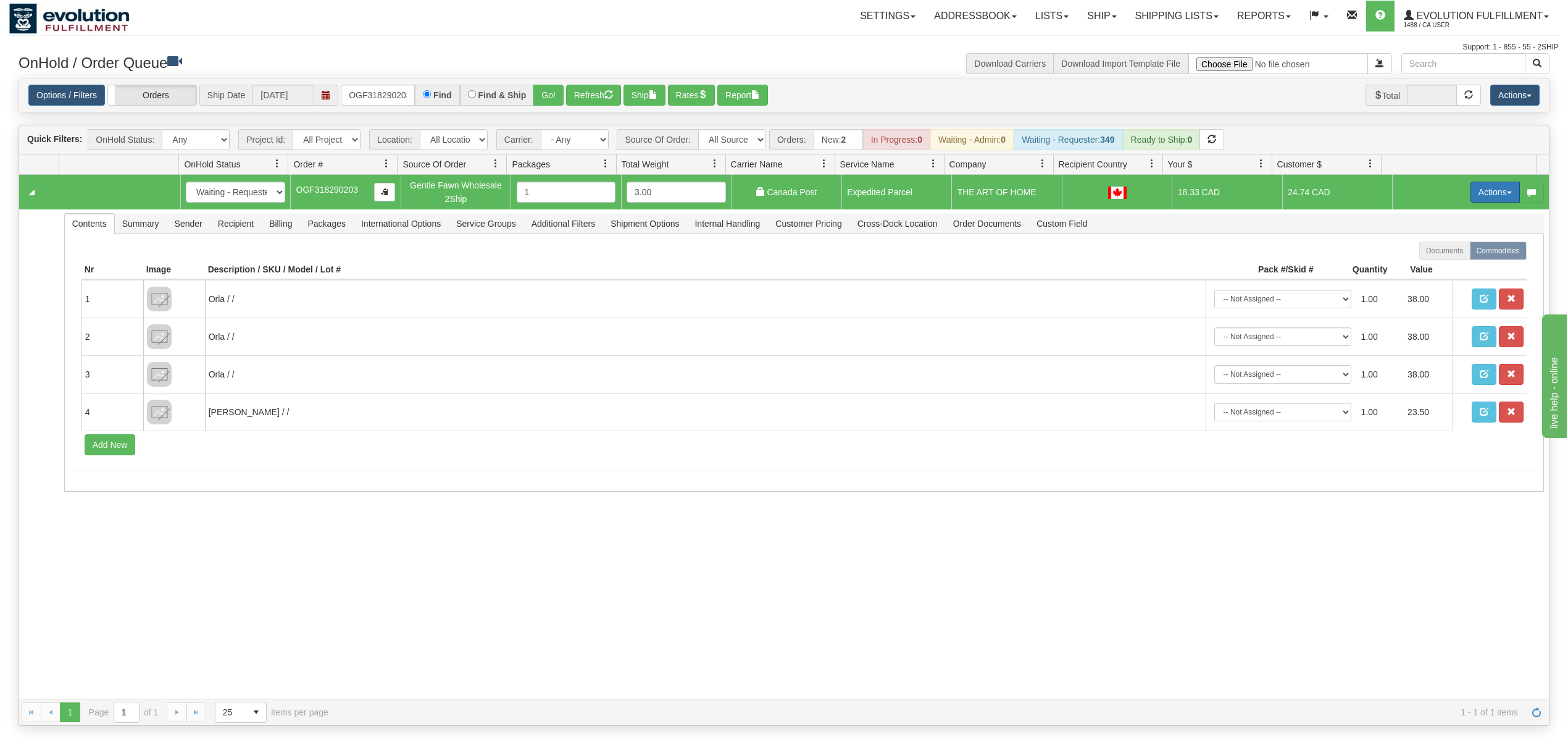
click at [1472, 200] on button "Actions" at bounding box center [1495, 192] width 49 height 21
click at [1433, 268] on span at bounding box center [1437, 263] width 9 height 9
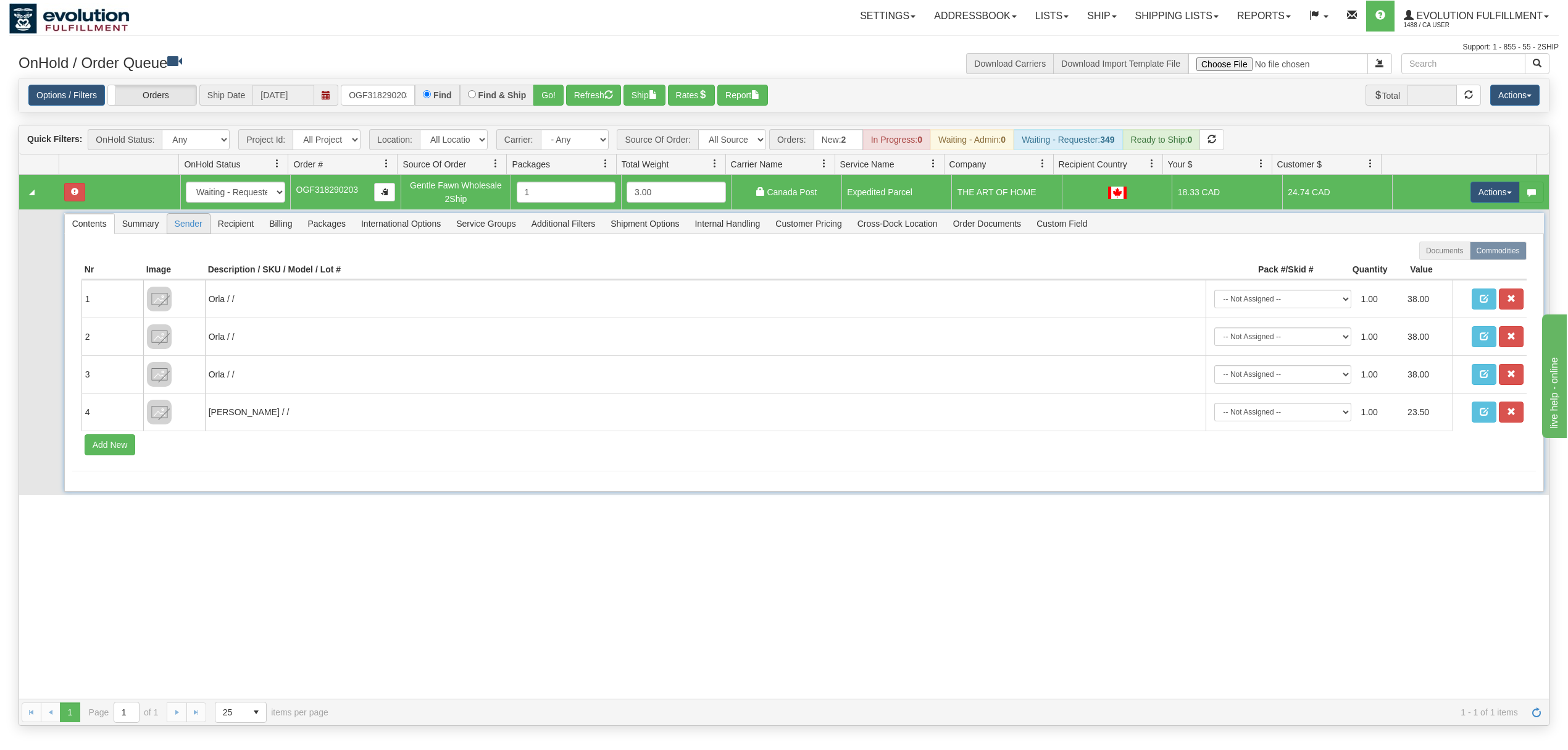
click at [171, 229] on span "Sender" at bounding box center [188, 223] width 43 height 20
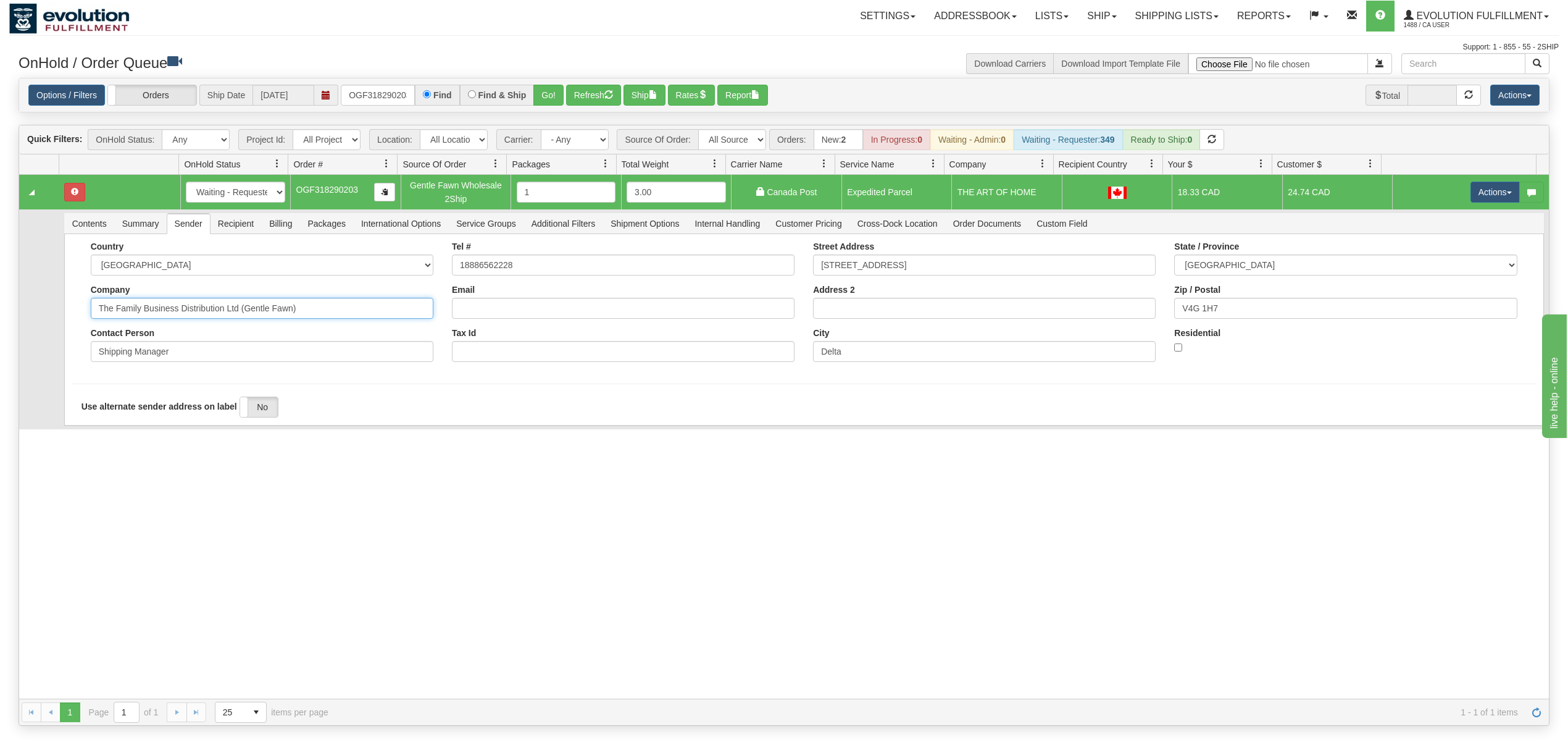
drag, startPoint x: 305, startPoint y: 319, endPoint x: 179, endPoint y: 339, distance: 127.6
click at [179, 339] on div "Country [GEOGRAPHIC_DATA] [GEOGRAPHIC_DATA] [GEOGRAPHIC_DATA] [GEOGRAPHIC_DATA]…" at bounding box center [261, 306] width 361 height 130
type input "The Family Business"
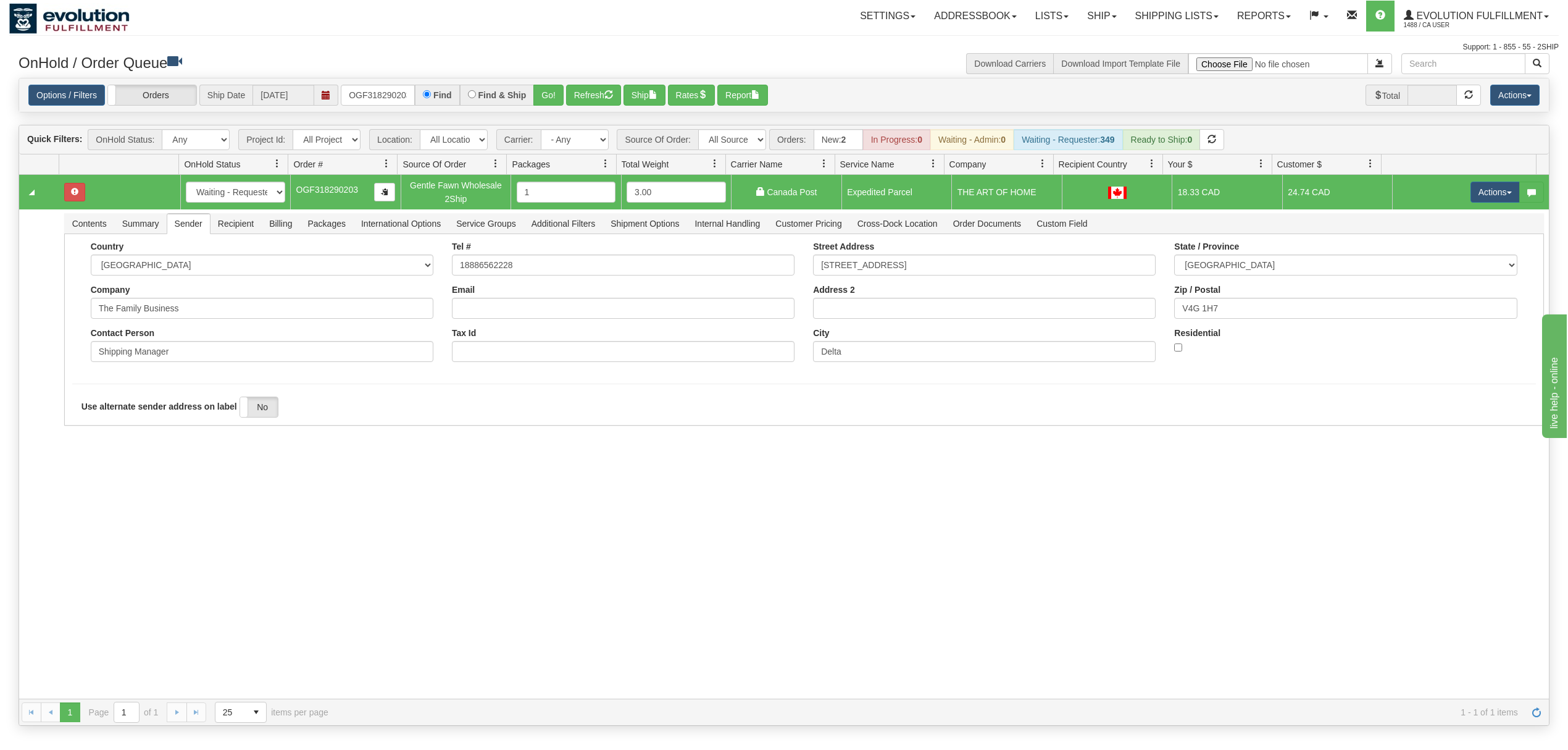
click at [117, 488] on div "31500254 EVOLUTION V3 90776914 90776915 New In Progress Waiting - Admin Waiting…" at bounding box center [784, 436] width 1530 height 523
click at [94, 438] on button "Save" at bounding box center [90, 428] width 36 height 21
click at [1471, 195] on button "Actions" at bounding box center [1495, 192] width 49 height 21
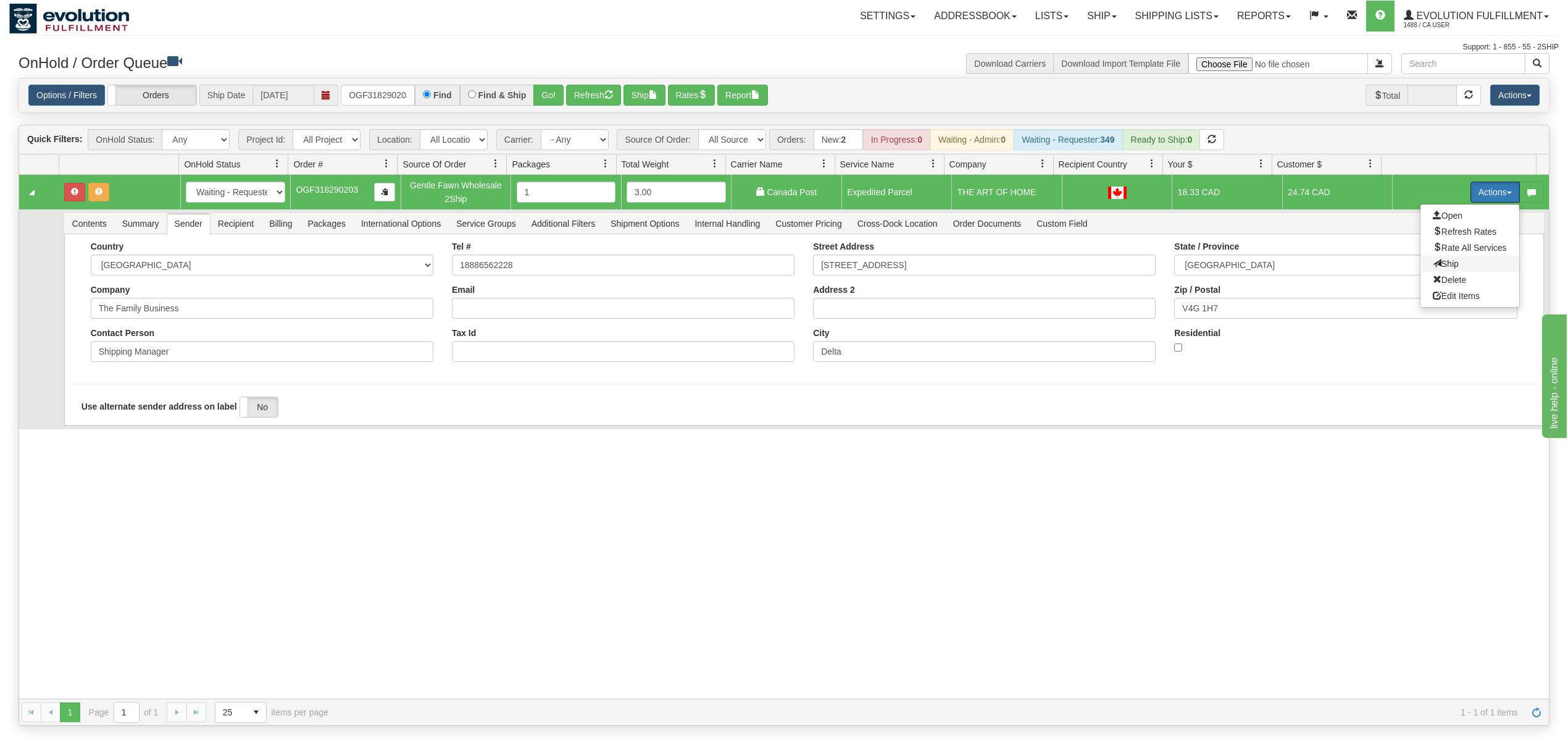
click at [1433, 268] on span "Ship" at bounding box center [1446, 264] width 26 height 10
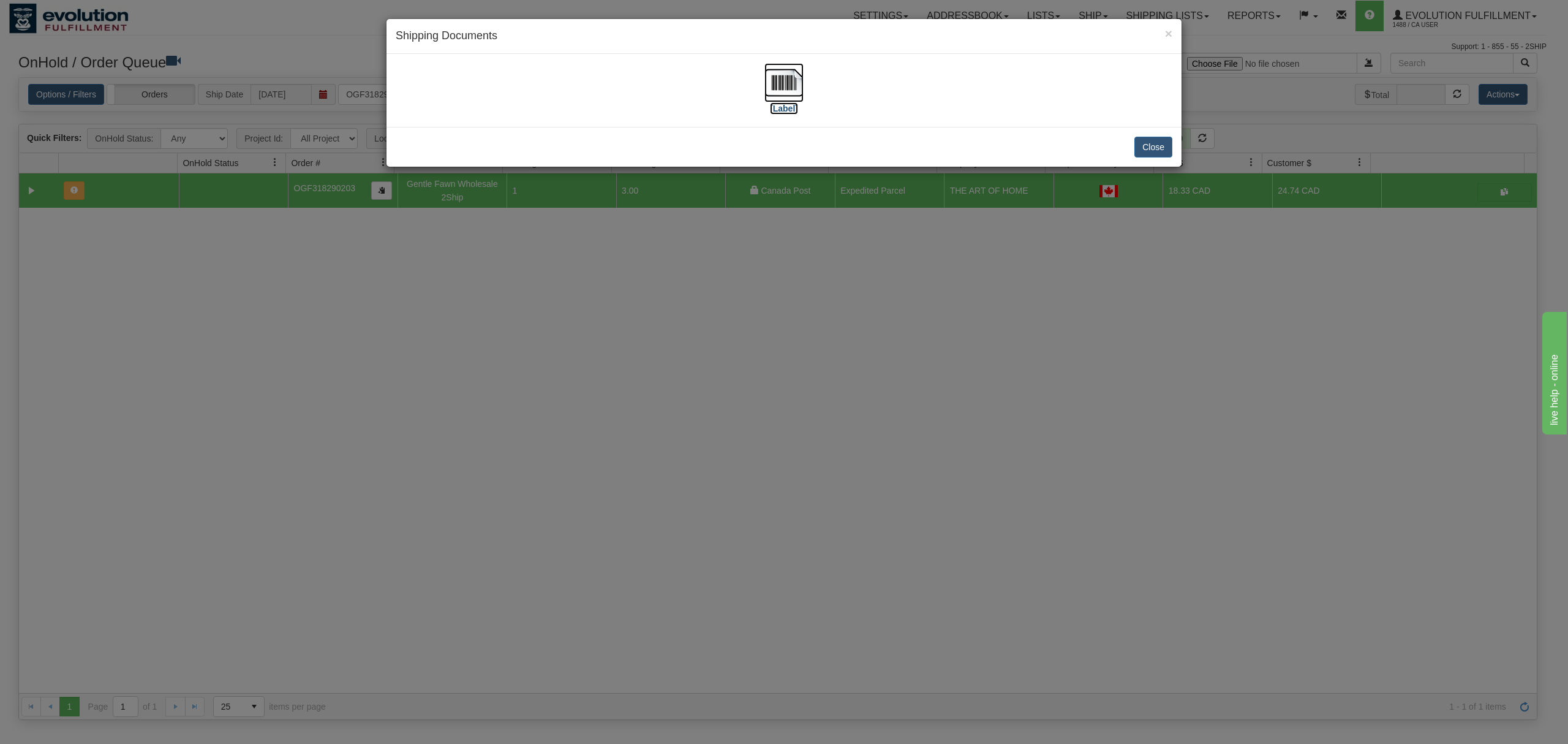
click at [787, 82] on img at bounding box center [784, 82] width 39 height 39
click at [1150, 147] on button "Close" at bounding box center [1153, 146] width 38 height 21
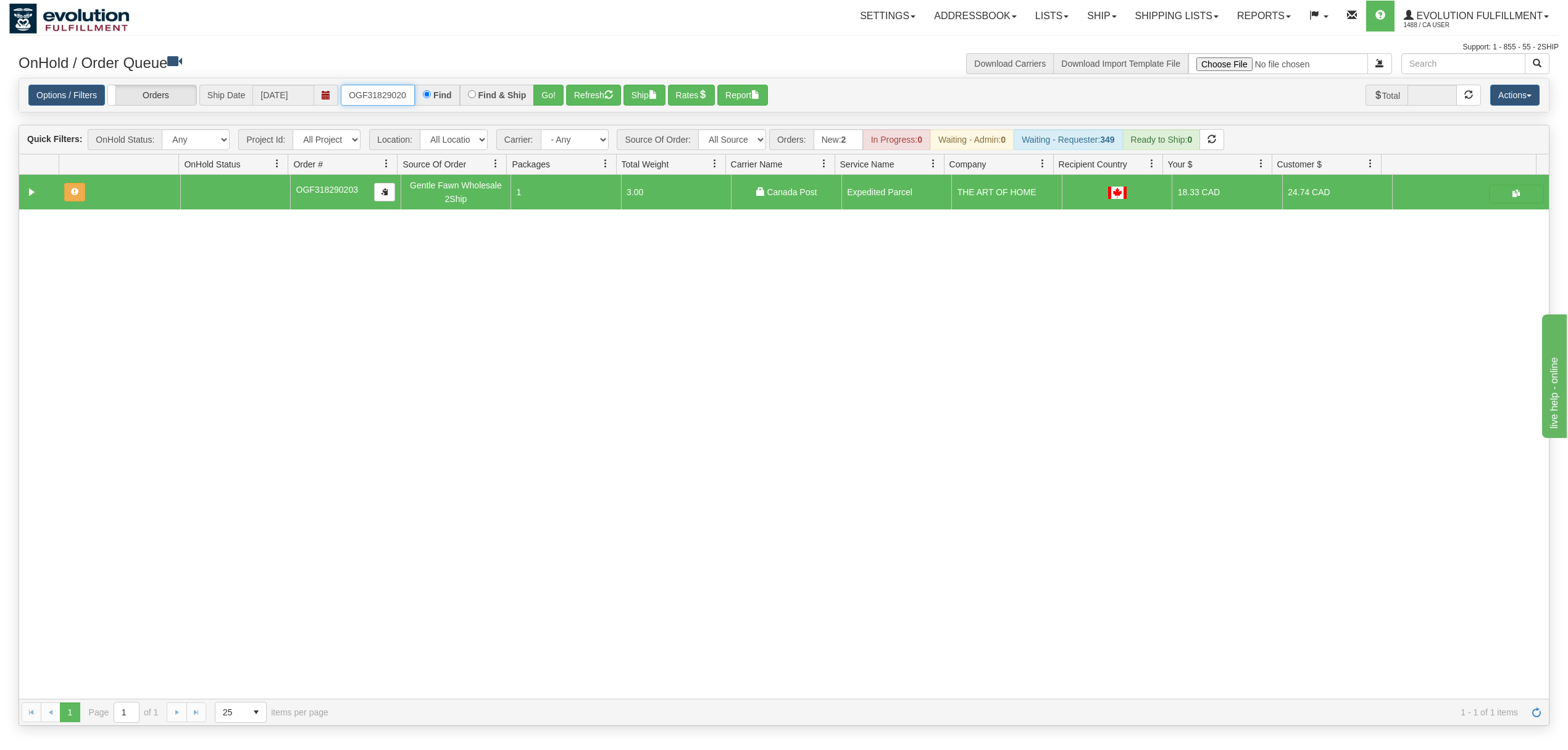
click at [400, 90] on input "OGF318290203" at bounding box center [378, 94] width 74 height 21
click at [559, 97] on button "Go!" at bounding box center [548, 94] width 30 height 21
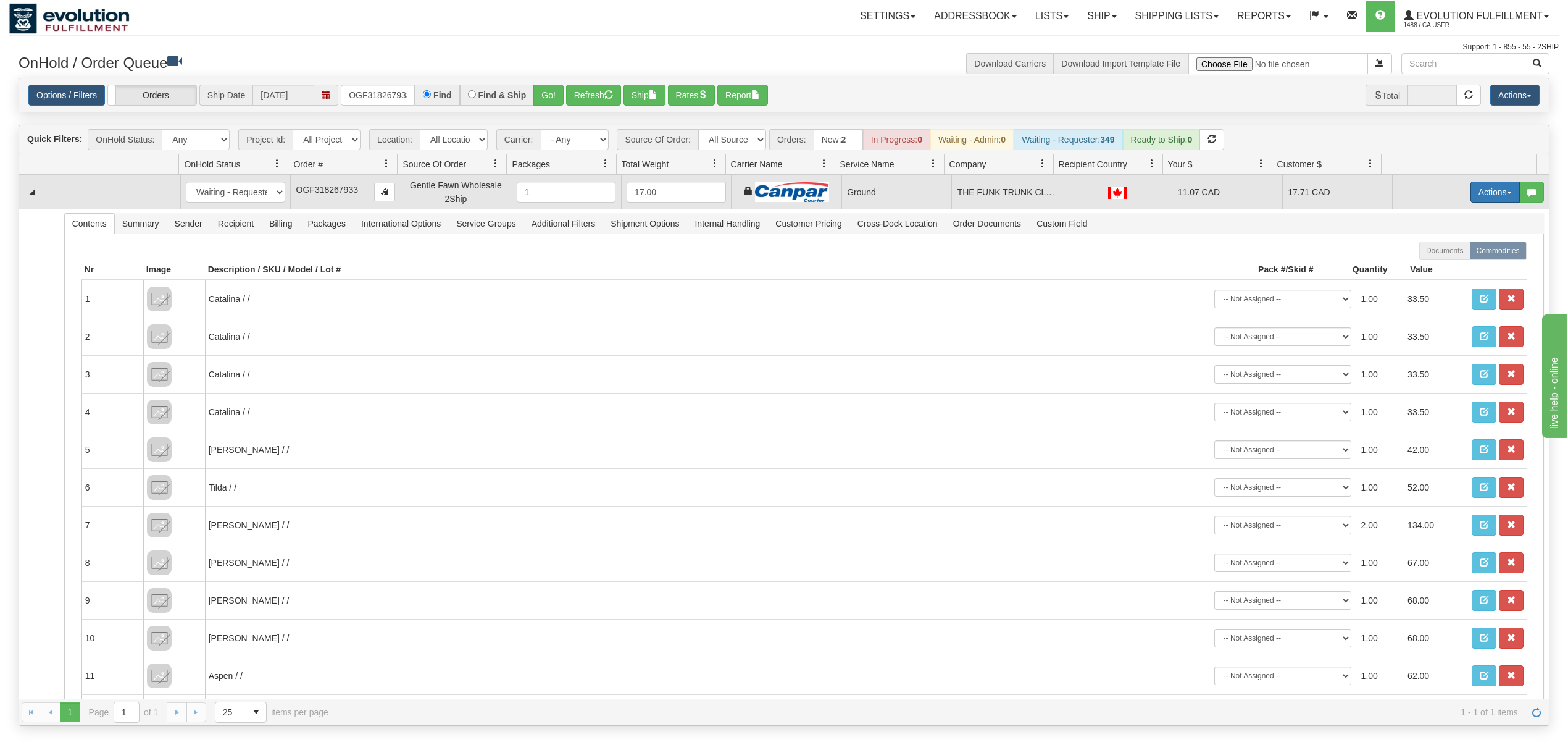
click at [1472, 190] on button "Actions" at bounding box center [1495, 192] width 49 height 21
click at [1433, 268] on span at bounding box center [1437, 263] width 9 height 9
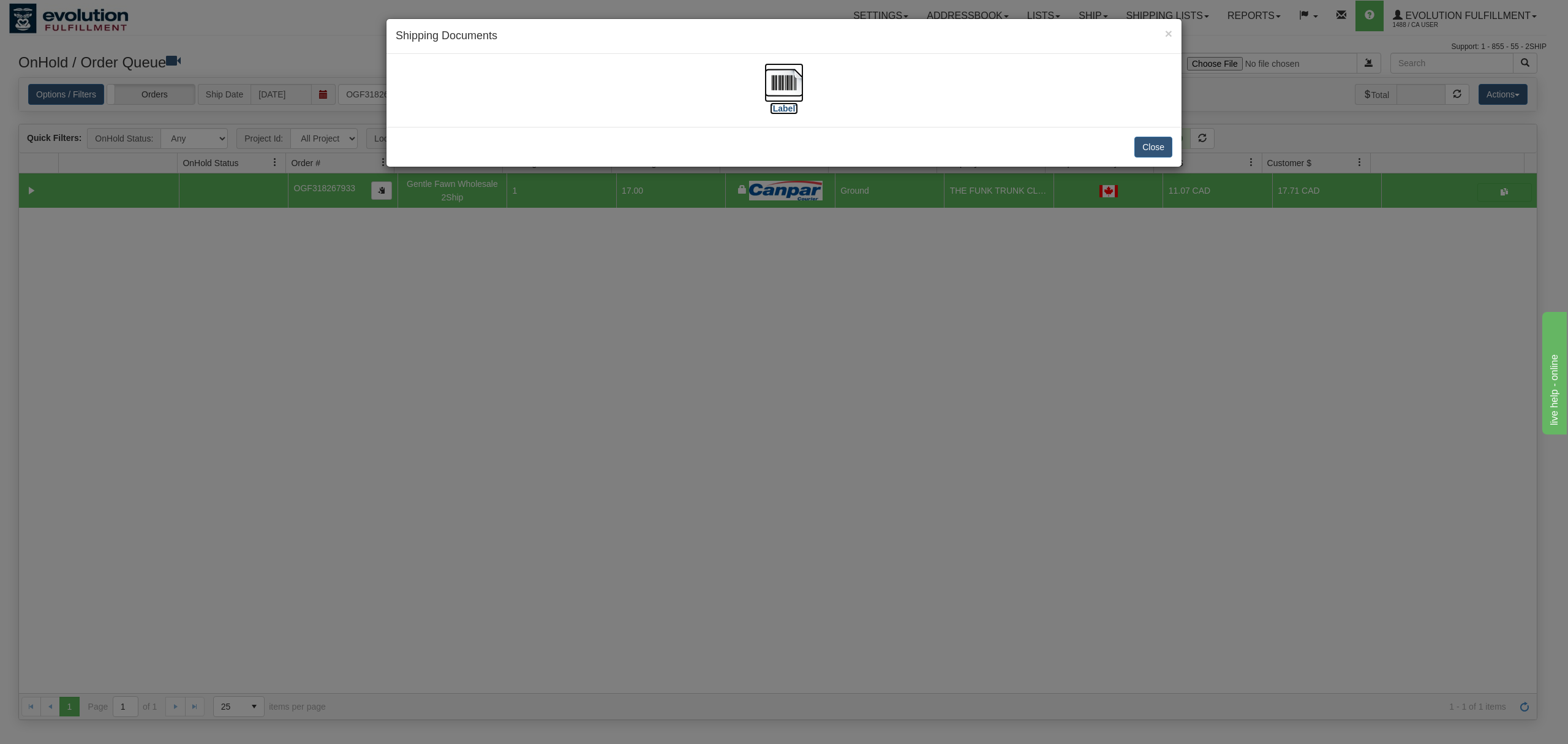
click at [787, 84] on img at bounding box center [784, 82] width 39 height 39
click at [1148, 160] on div "Close" at bounding box center [784, 146] width 795 height 40
click at [1162, 143] on button "Close" at bounding box center [1153, 146] width 38 height 21
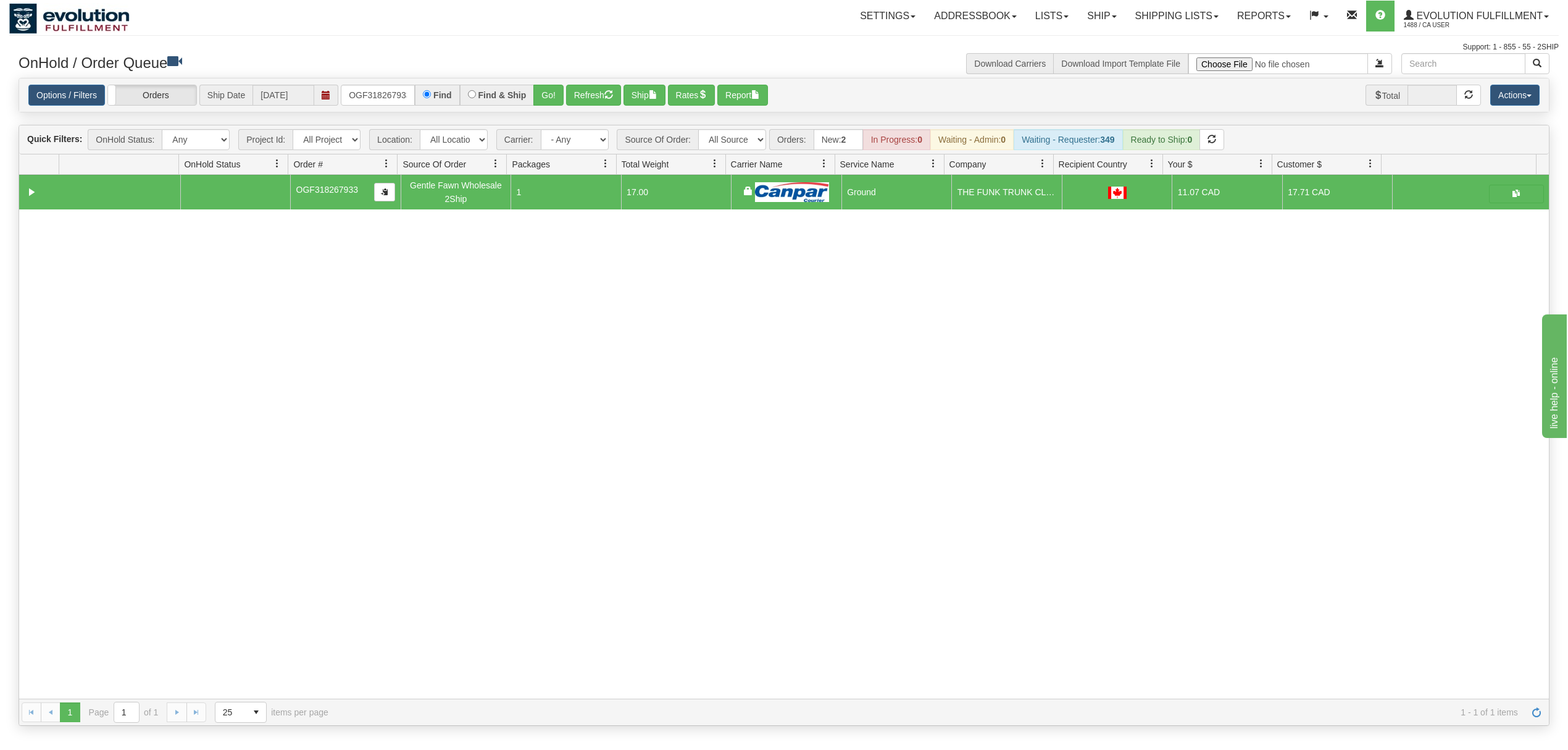
click at [356, 111] on div "Options / Filters Group Shipments Orders Ship Date [DATE] OGF318267933 Find Fin…" at bounding box center [784, 95] width 1530 height 34
click at [386, 91] on input "OGF318267933" at bounding box center [378, 94] width 74 height 21
drag, startPoint x: 386, startPoint y: 91, endPoint x: 379, endPoint y: 99, distance: 10.6
click at [383, 95] on input "OGF318267933" at bounding box center [378, 94] width 74 height 21
click at [379, 99] on input "OGF318267933" at bounding box center [378, 94] width 74 height 21
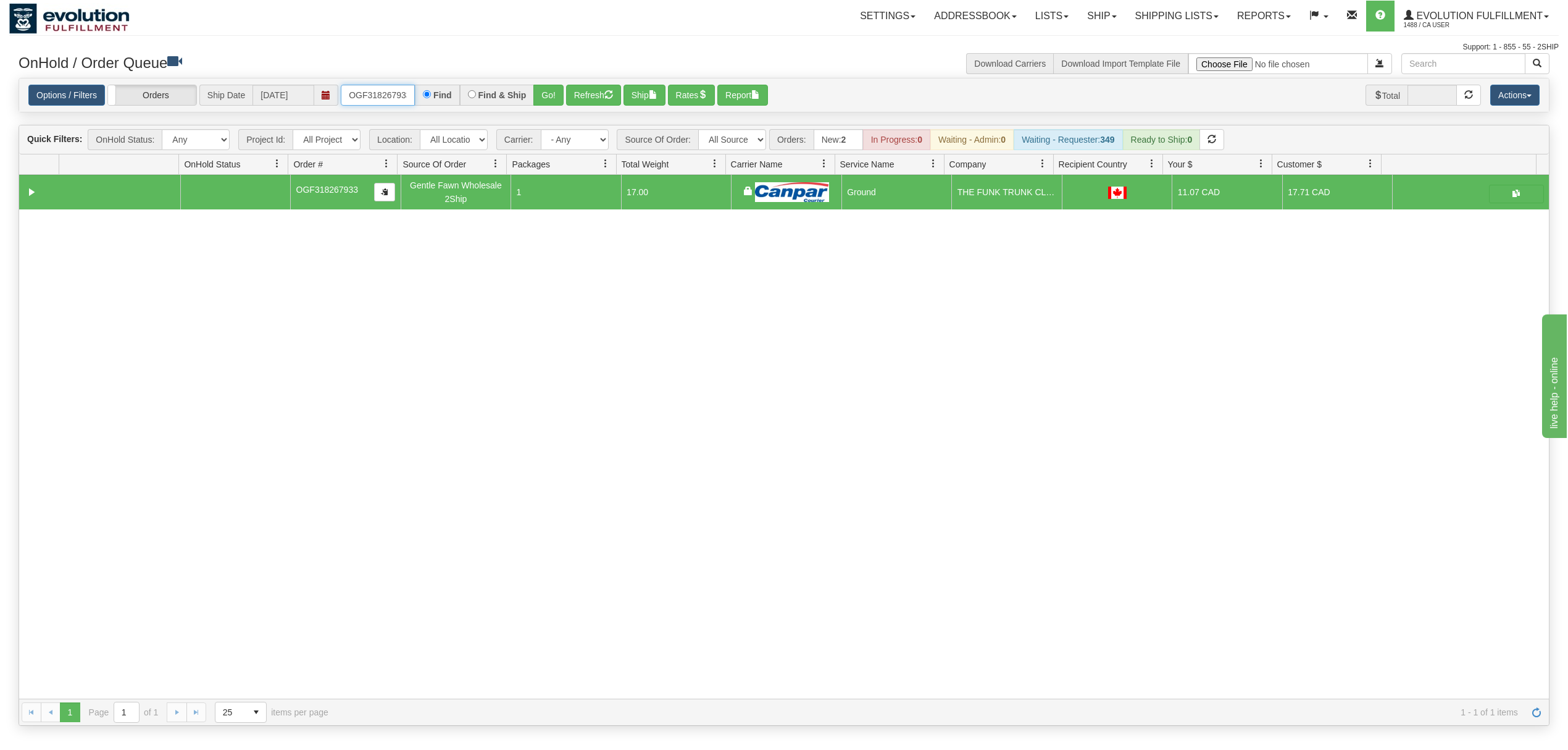
click at [396, 84] on input "OGF318267933" at bounding box center [378, 94] width 74 height 21
type input "OEMU0031383001"
click at [554, 87] on button "Go!" at bounding box center [548, 94] width 30 height 21
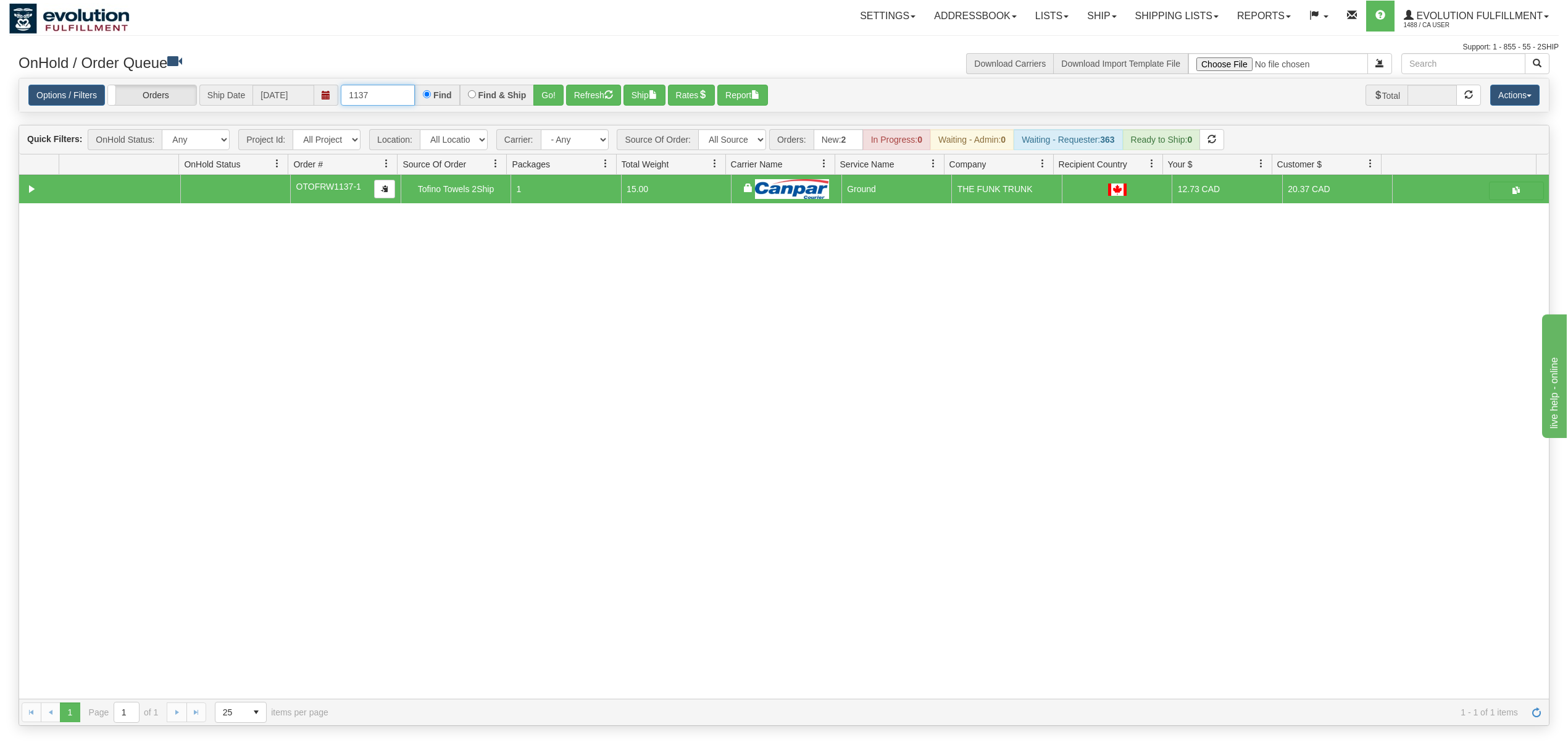
drag, startPoint x: 379, startPoint y: 90, endPoint x: 300, endPoint y: 99, distance: 79.5
click at [300, 99] on div "Options / Filters Group Shipments Orders Ship Date 08/22/2025 1137 Find Find & …" at bounding box center [784, 95] width 1512 height 22
click at [554, 94] on button "Go!" at bounding box center [548, 94] width 30 height 21
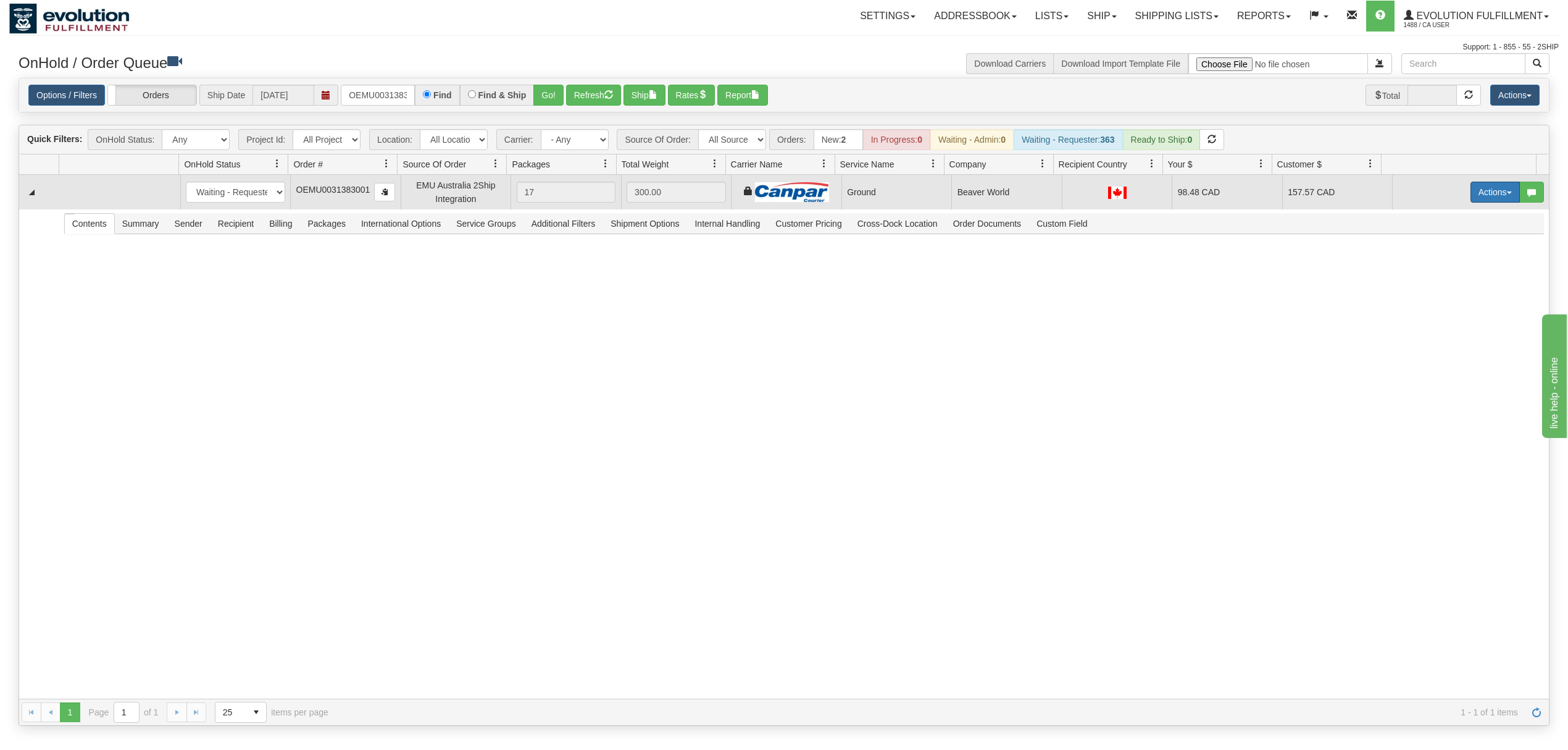
click at [1473, 195] on button "Actions" at bounding box center [1495, 192] width 49 height 21
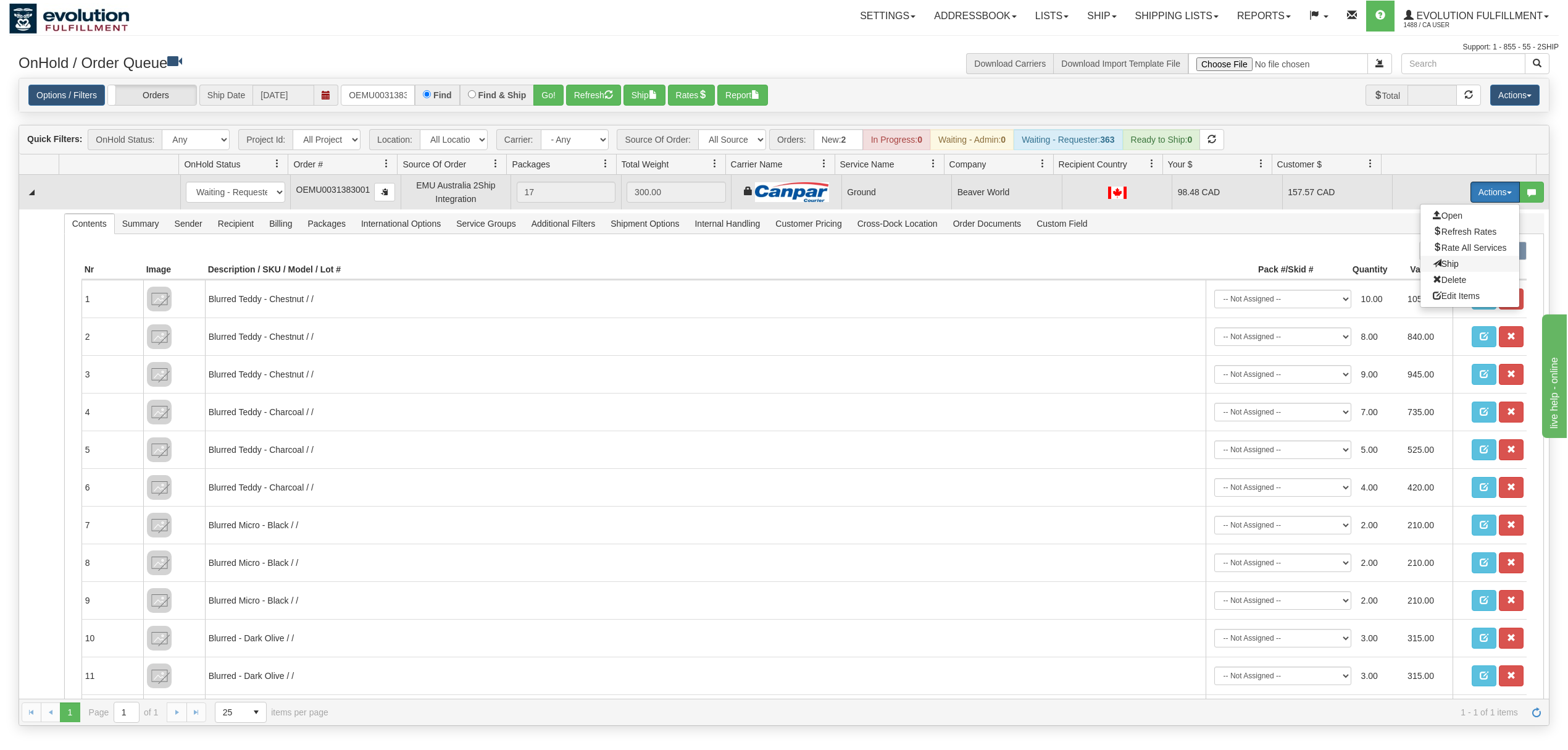
click at [1433, 267] on span "Ship" at bounding box center [1446, 264] width 26 height 10
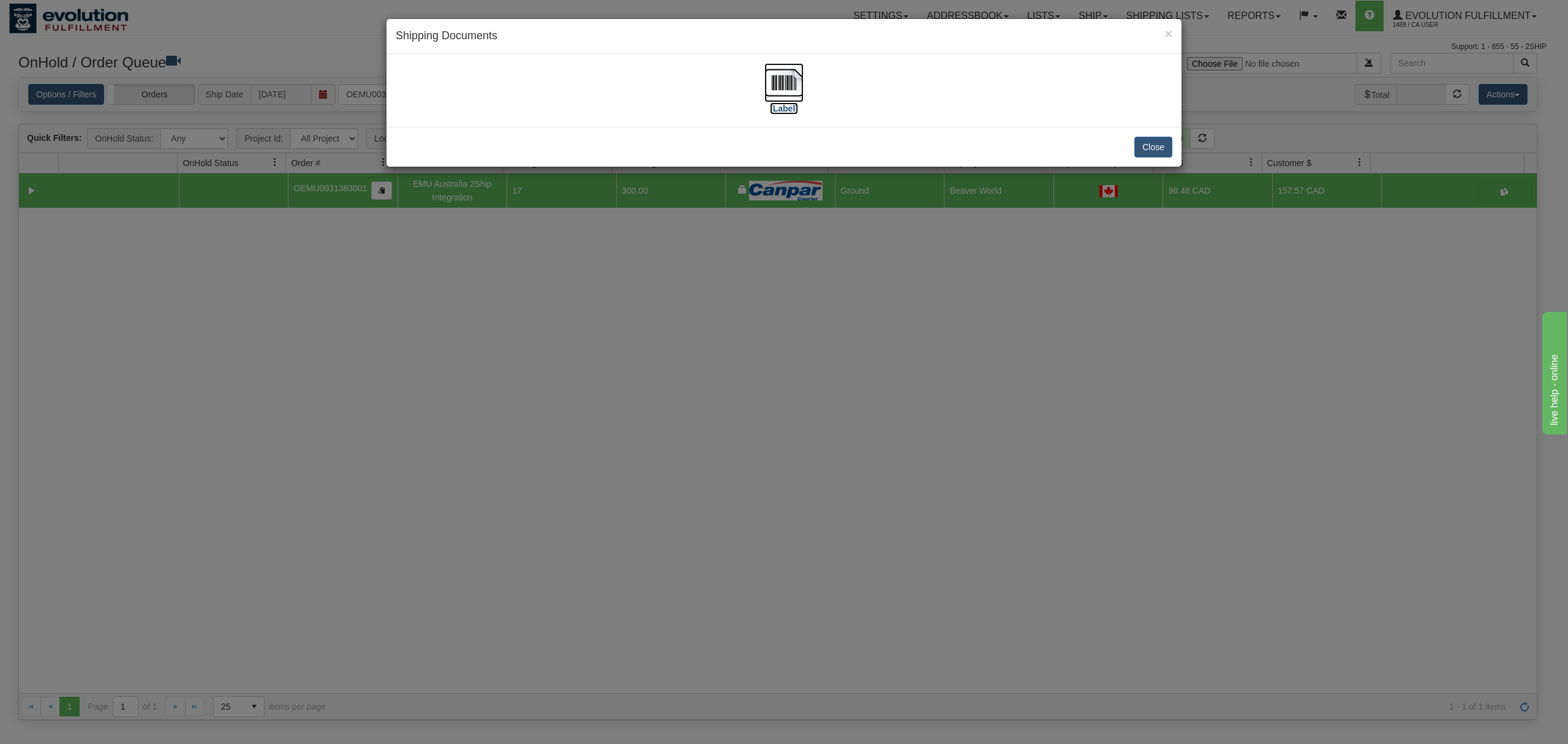
click at [787, 88] on img at bounding box center [784, 82] width 39 height 39
click at [1150, 150] on button "Close" at bounding box center [1153, 146] width 38 height 21
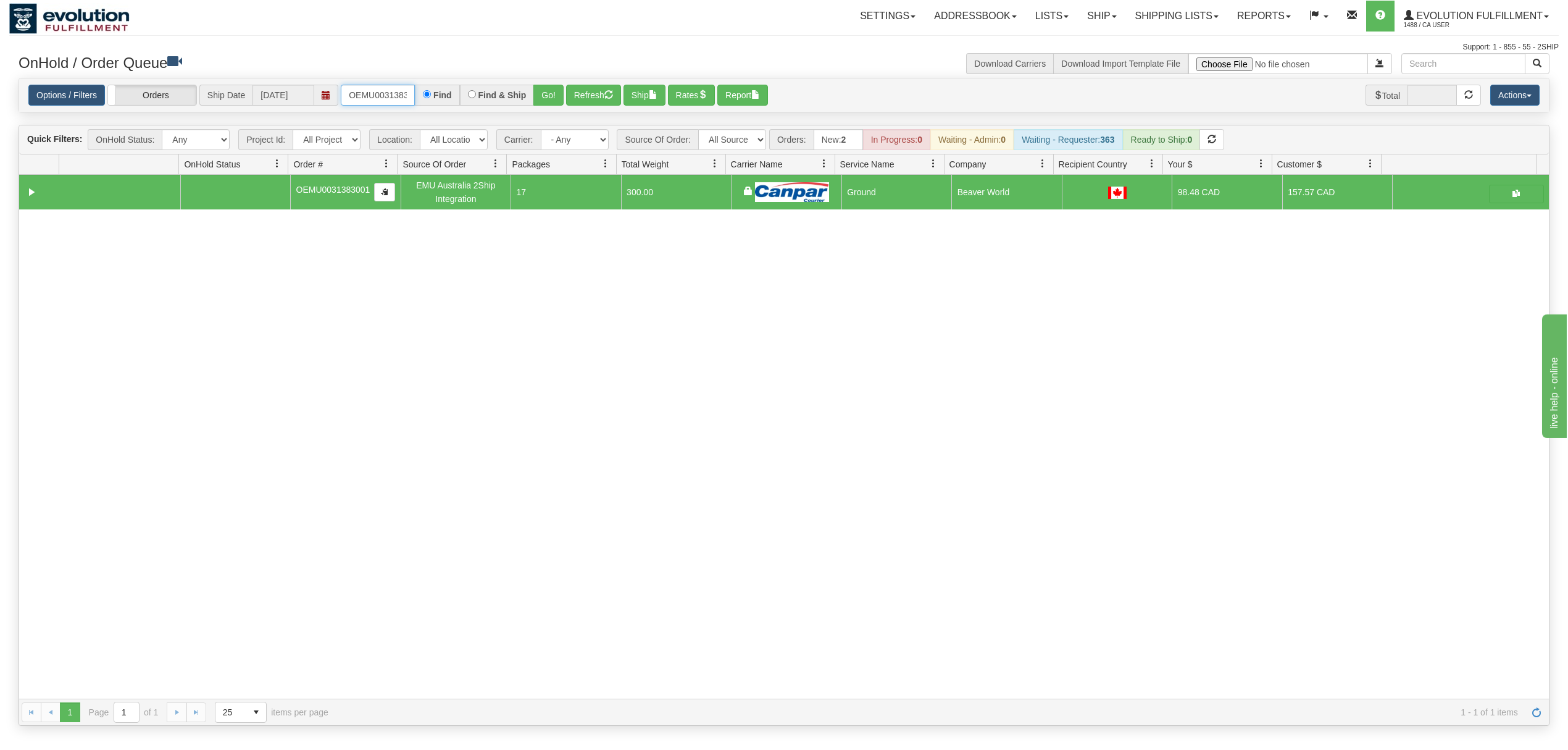
click at [388, 93] on input "OEMU0031383001" at bounding box center [378, 94] width 74 height 21
click at [556, 97] on button "Go!" at bounding box center [548, 94] width 30 height 21
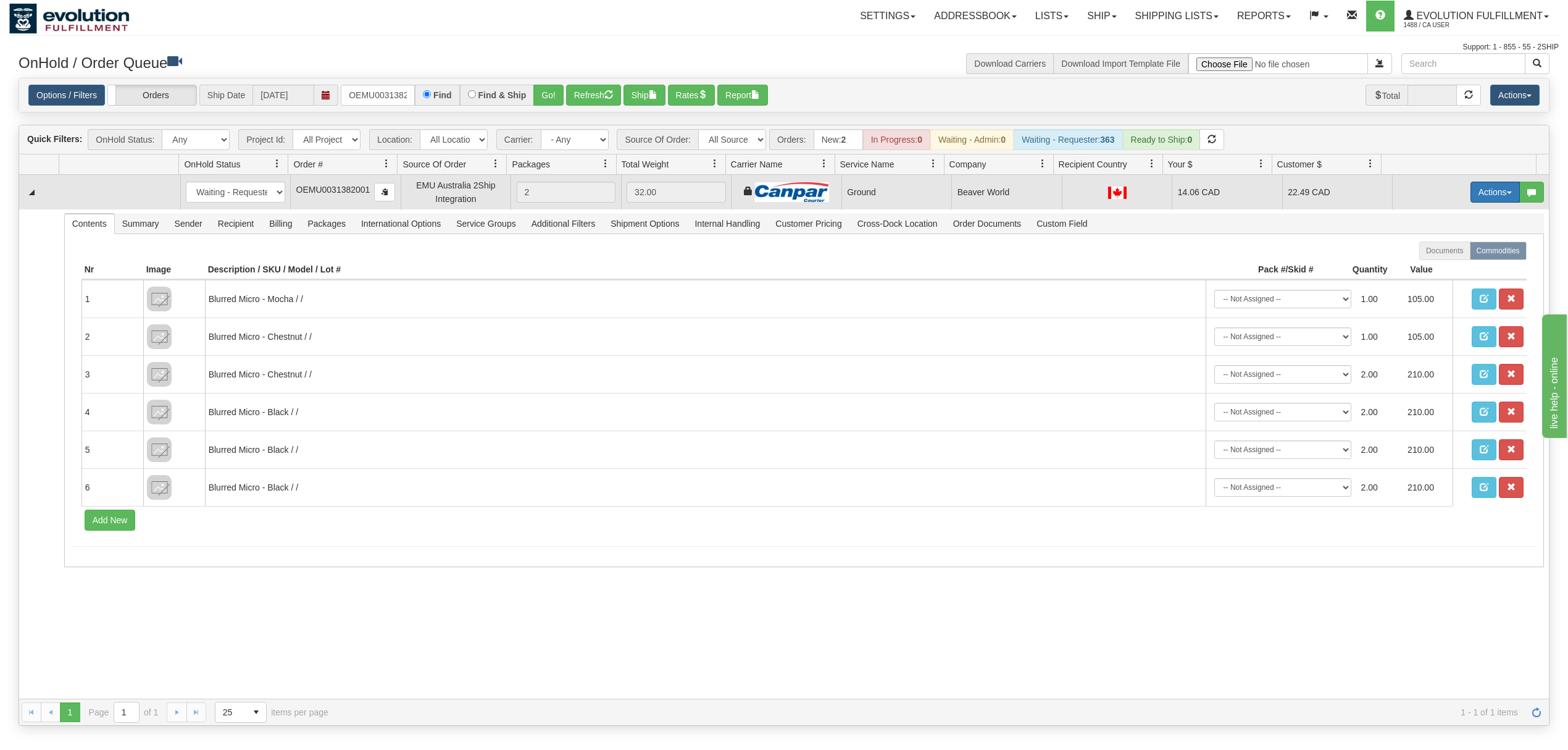
click at [1482, 196] on button "Actions" at bounding box center [1495, 192] width 49 height 21
click at [1433, 265] on span "Ship" at bounding box center [1446, 264] width 26 height 10
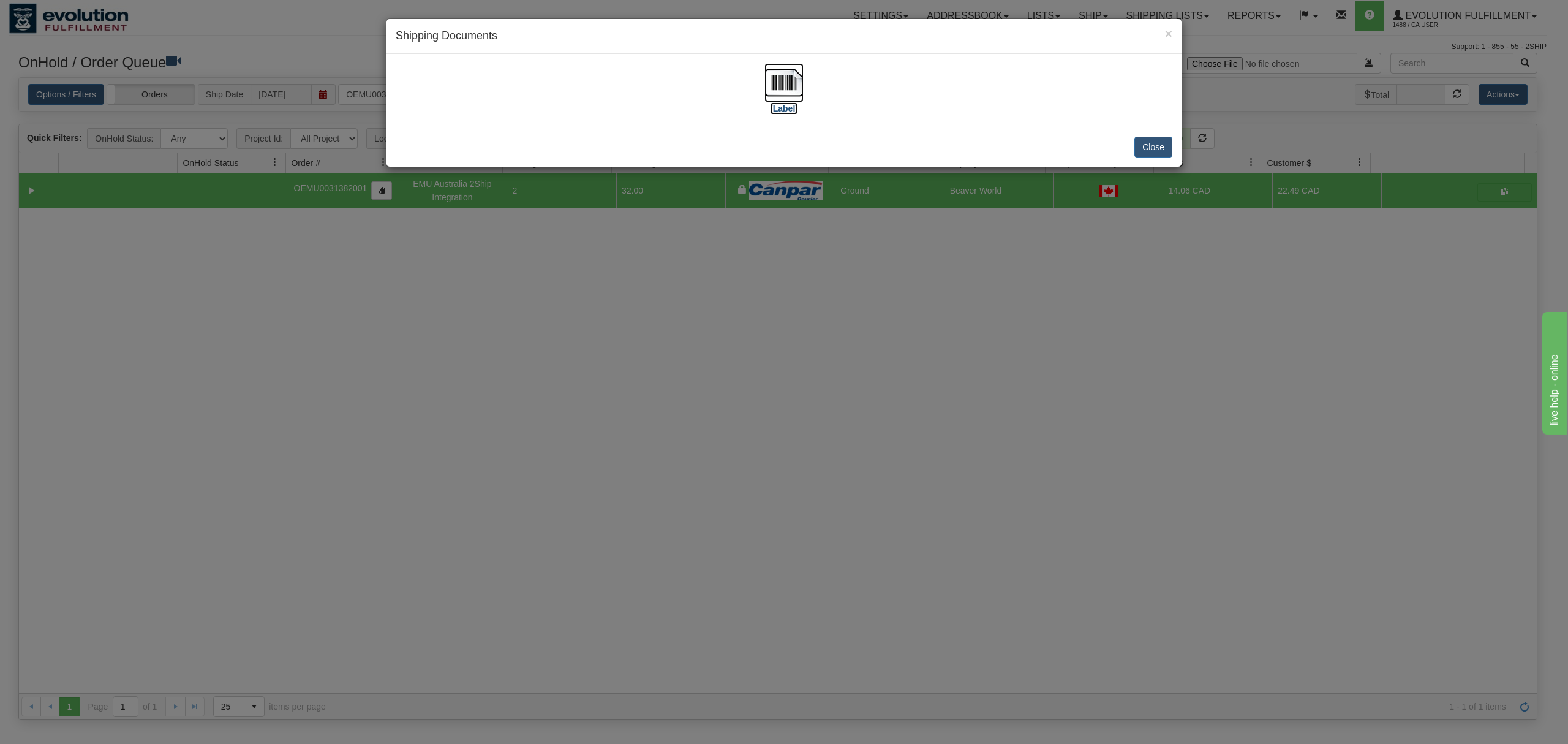
click at [787, 81] on img at bounding box center [784, 82] width 39 height 39
click at [1152, 143] on button "Close" at bounding box center [1153, 146] width 38 height 21
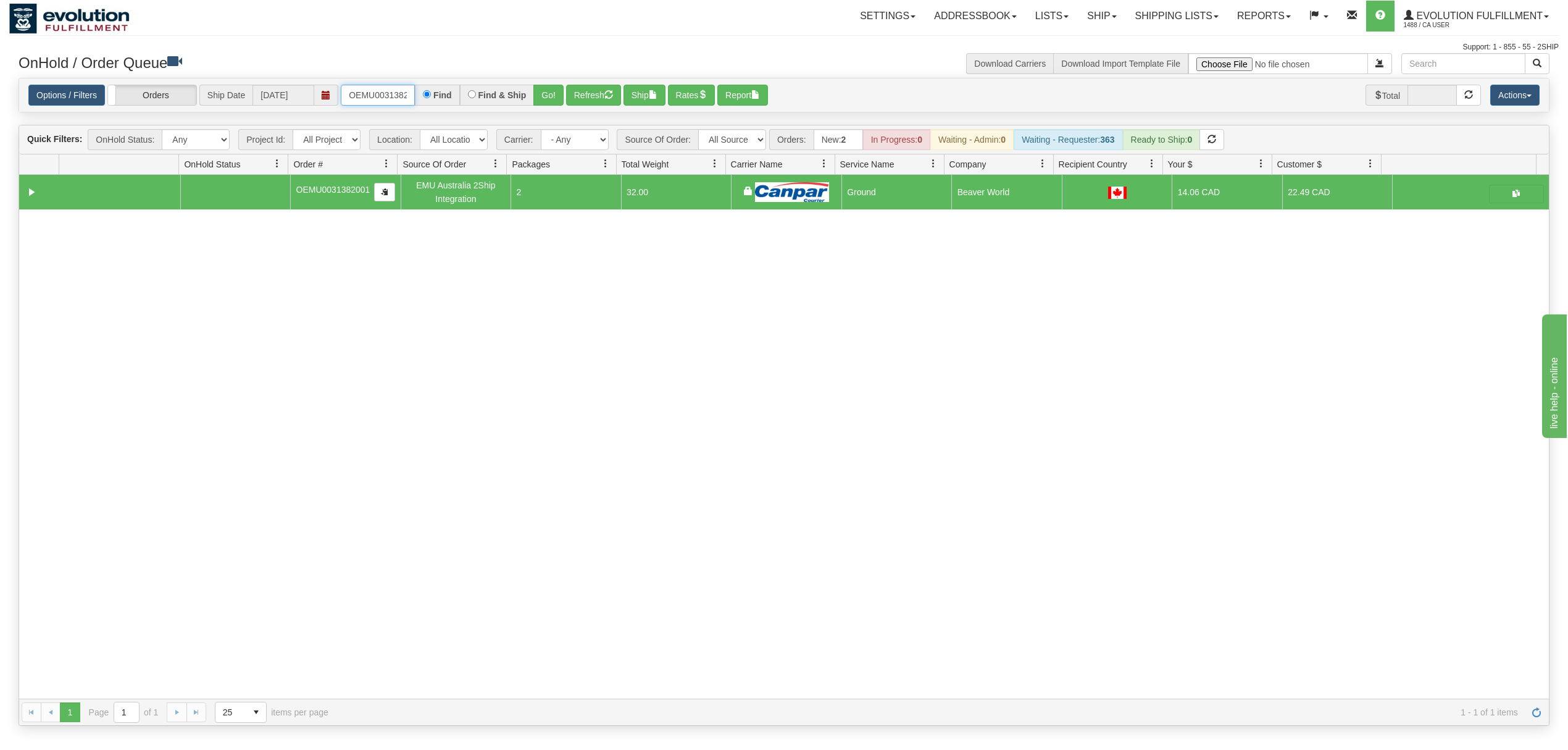
click at [383, 97] on input "OEMU0031382001" at bounding box center [378, 94] width 74 height 21
click at [556, 89] on button "Go!" at bounding box center [548, 94] width 30 height 21
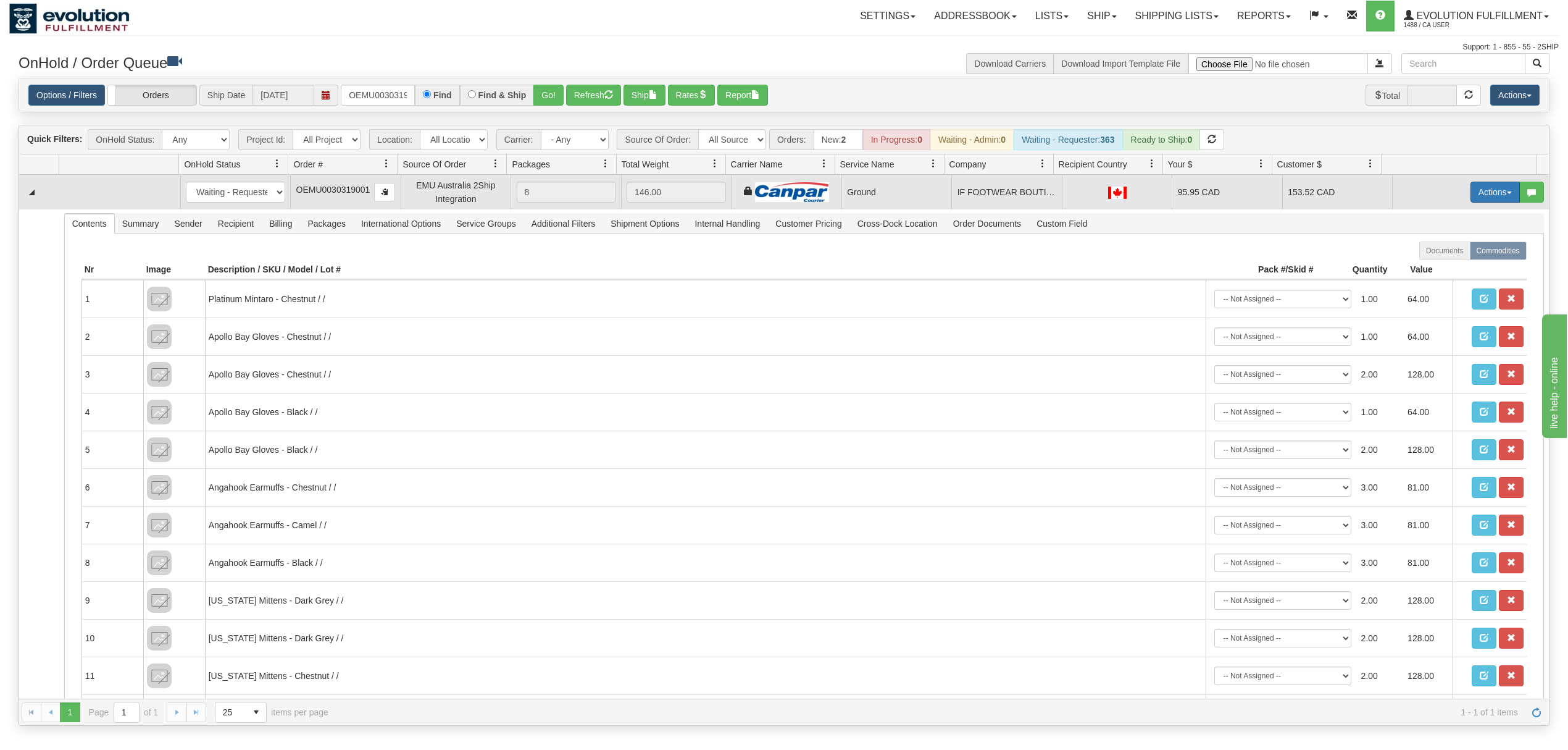
click at [1485, 198] on button "Actions" at bounding box center [1495, 192] width 49 height 21
click at [1438, 265] on span "Ship" at bounding box center [1446, 264] width 26 height 10
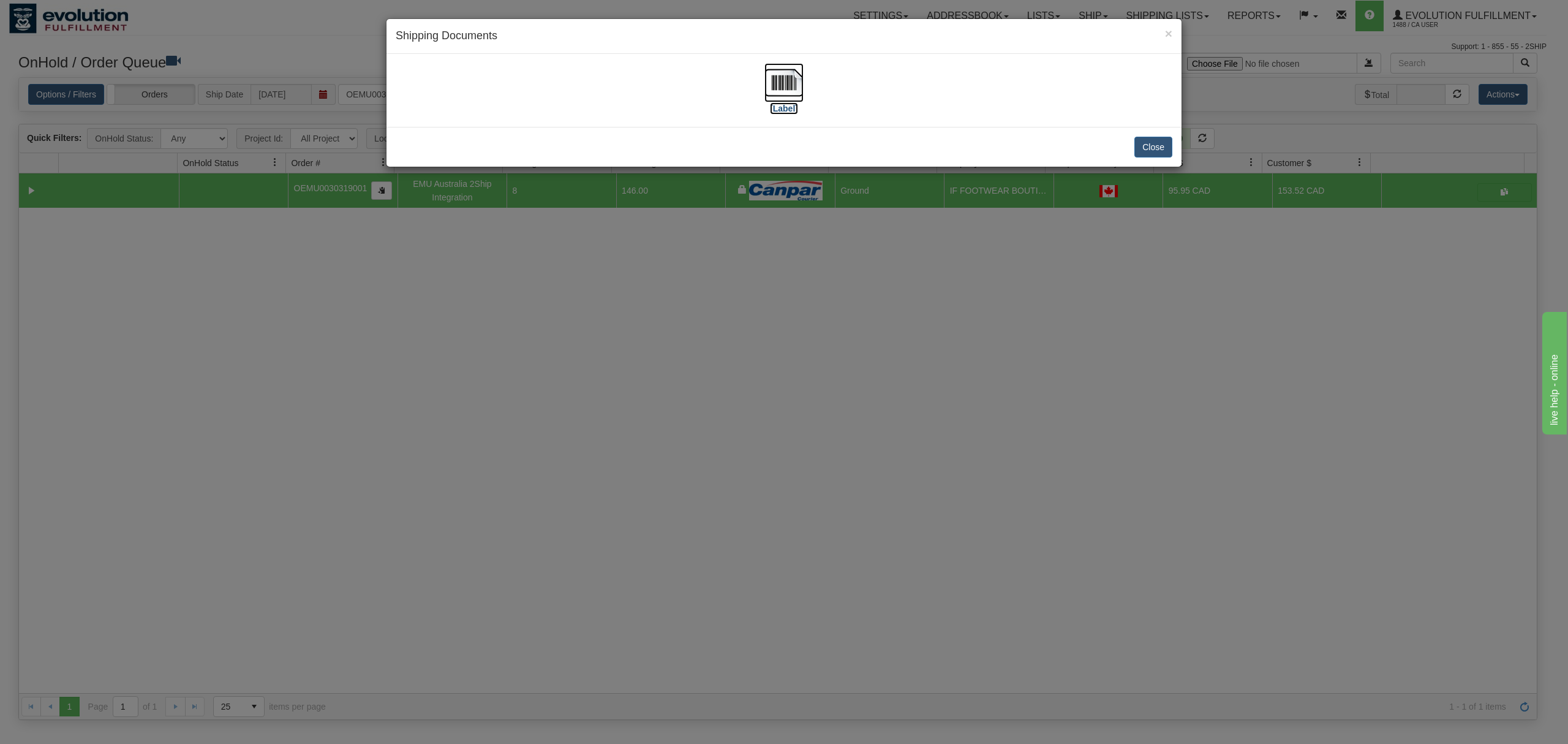
click at [774, 77] on img at bounding box center [784, 82] width 39 height 39
click at [1140, 151] on button "Close" at bounding box center [1153, 146] width 38 height 21
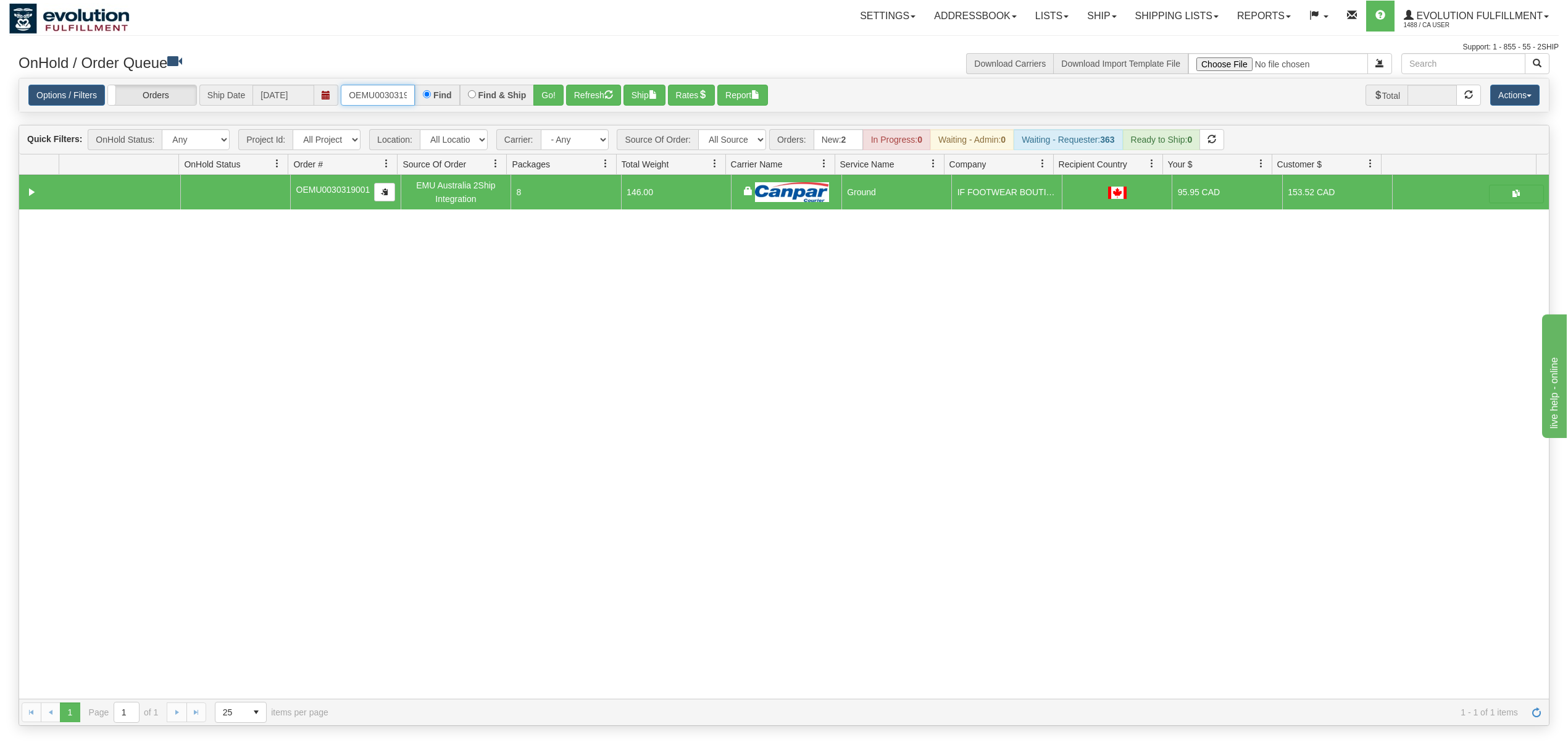
click at [380, 93] on input "OEMU0030319001" at bounding box center [378, 94] width 74 height 21
type input "OEMU0030381001"
drag, startPoint x: 548, startPoint y: 109, endPoint x: 548, endPoint y: 102, distance: 7.0
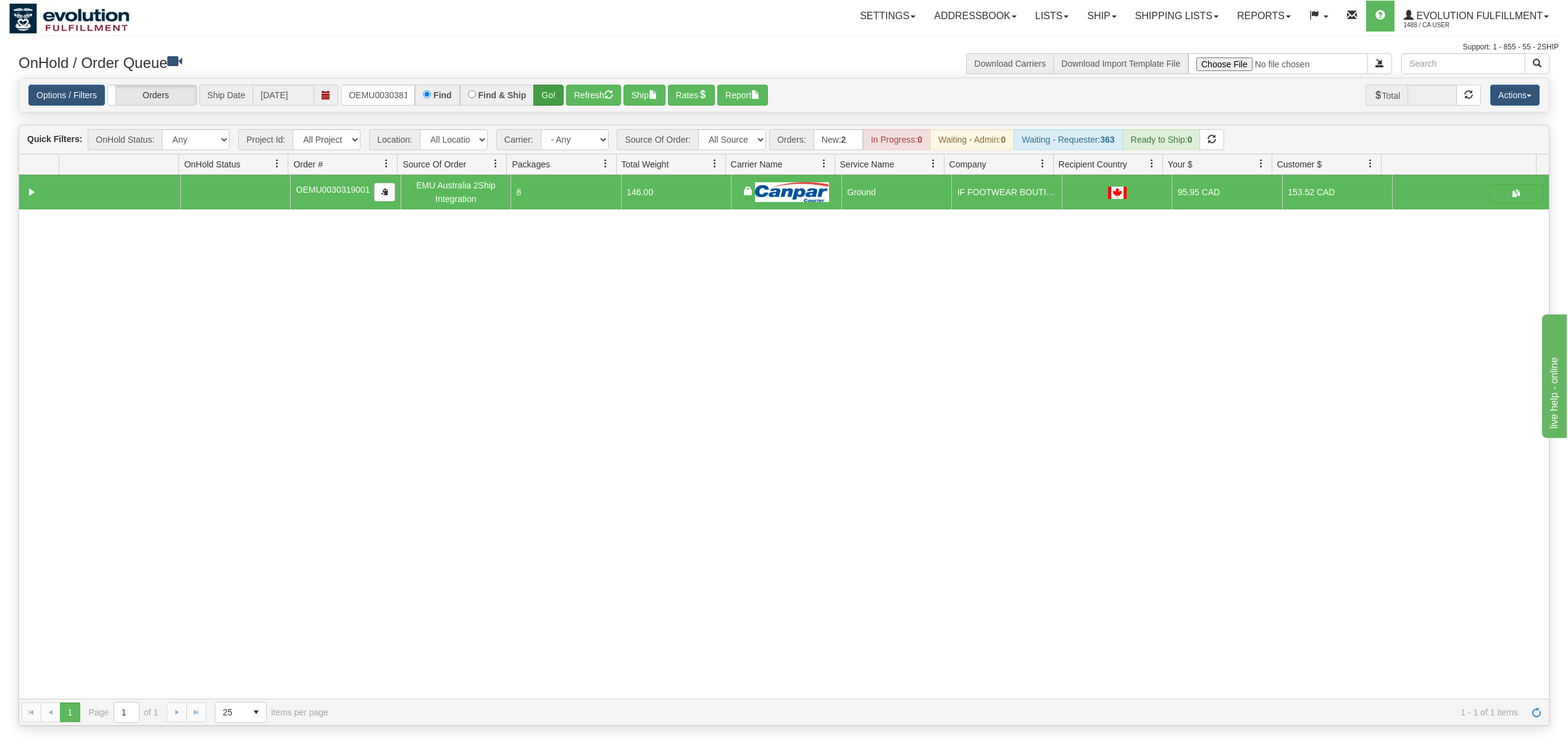
click at [548, 107] on div "Options / Filters Group Shipments Orders Ship Date 08/22/2025 OEMU0030381001 Fi…" at bounding box center [784, 95] width 1530 height 34
click at [548, 102] on button "Go!" at bounding box center [548, 94] width 30 height 21
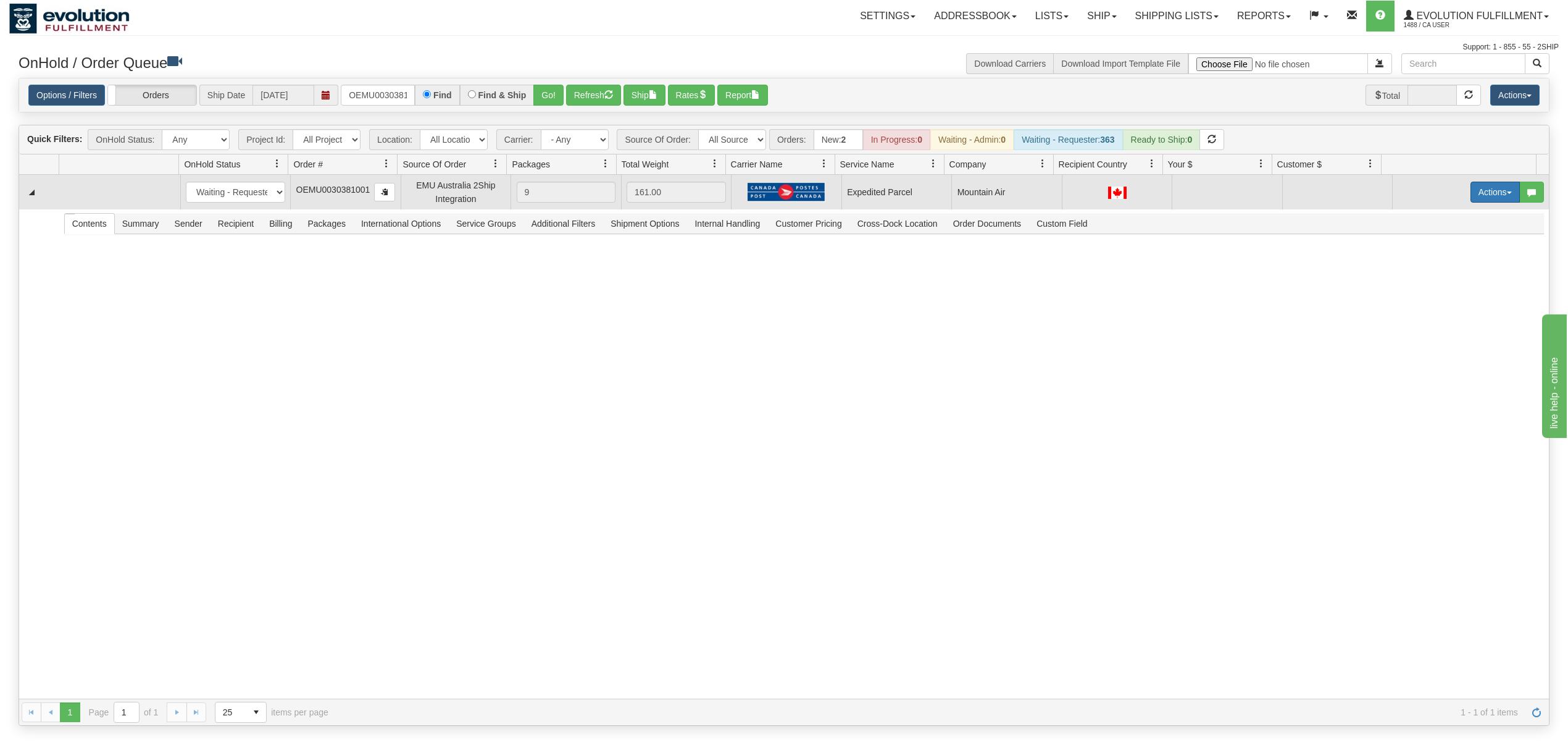
click at [1474, 195] on button "Actions" at bounding box center [1495, 192] width 49 height 21
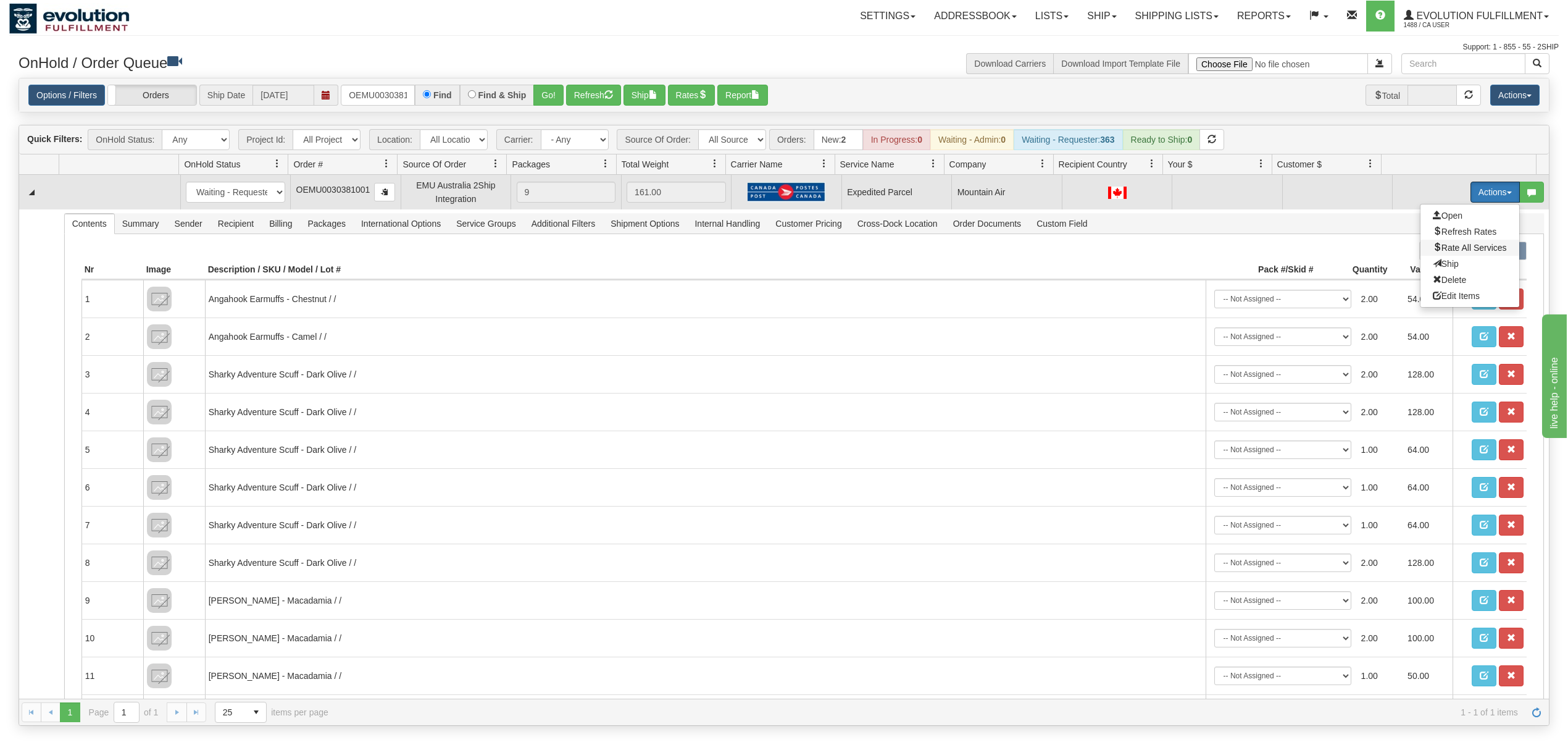
click at [1445, 250] on span "Rate All Services" at bounding box center [1470, 247] width 74 height 10
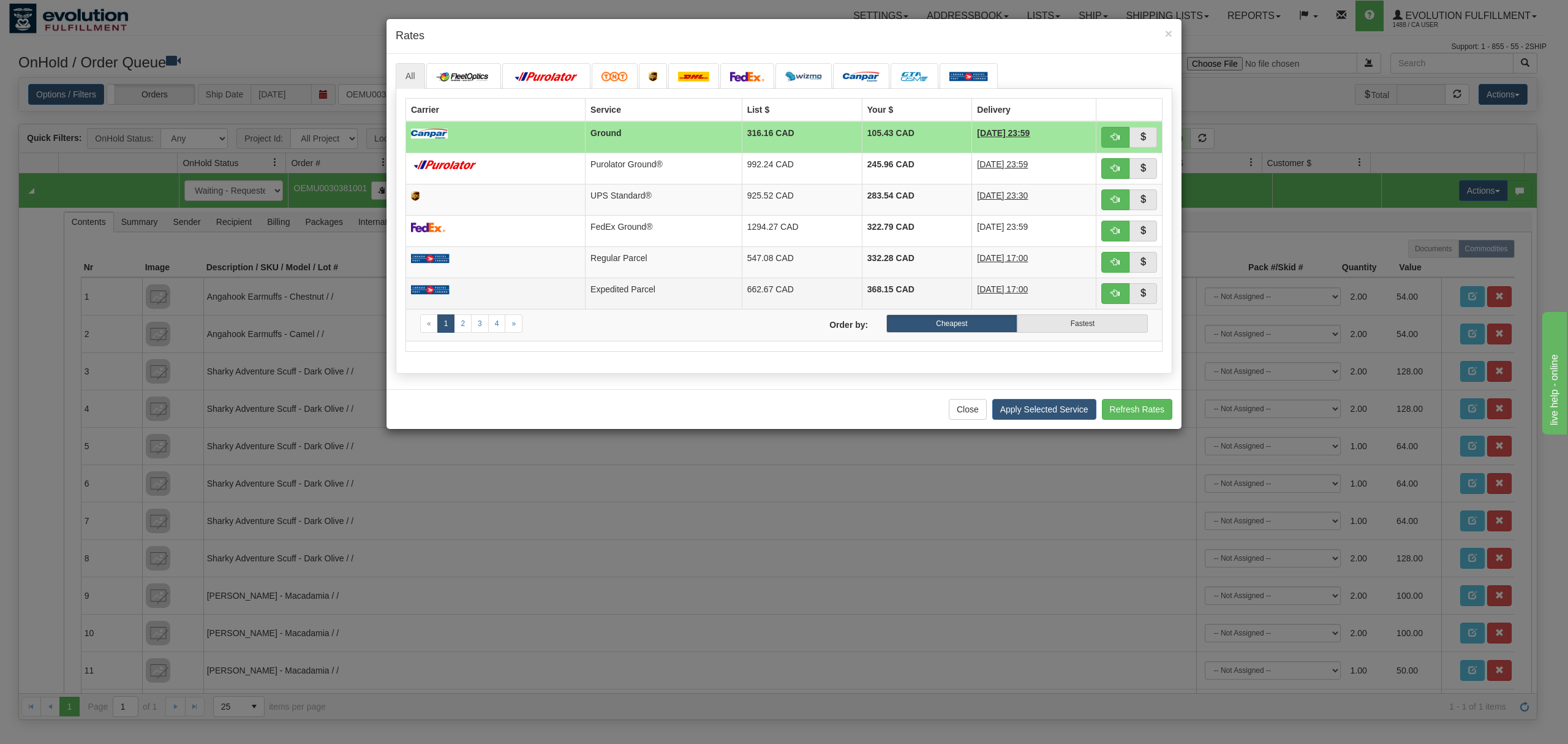
click at [632, 288] on td "Expedited Parcel" at bounding box center [664, 293] width 157 height 31
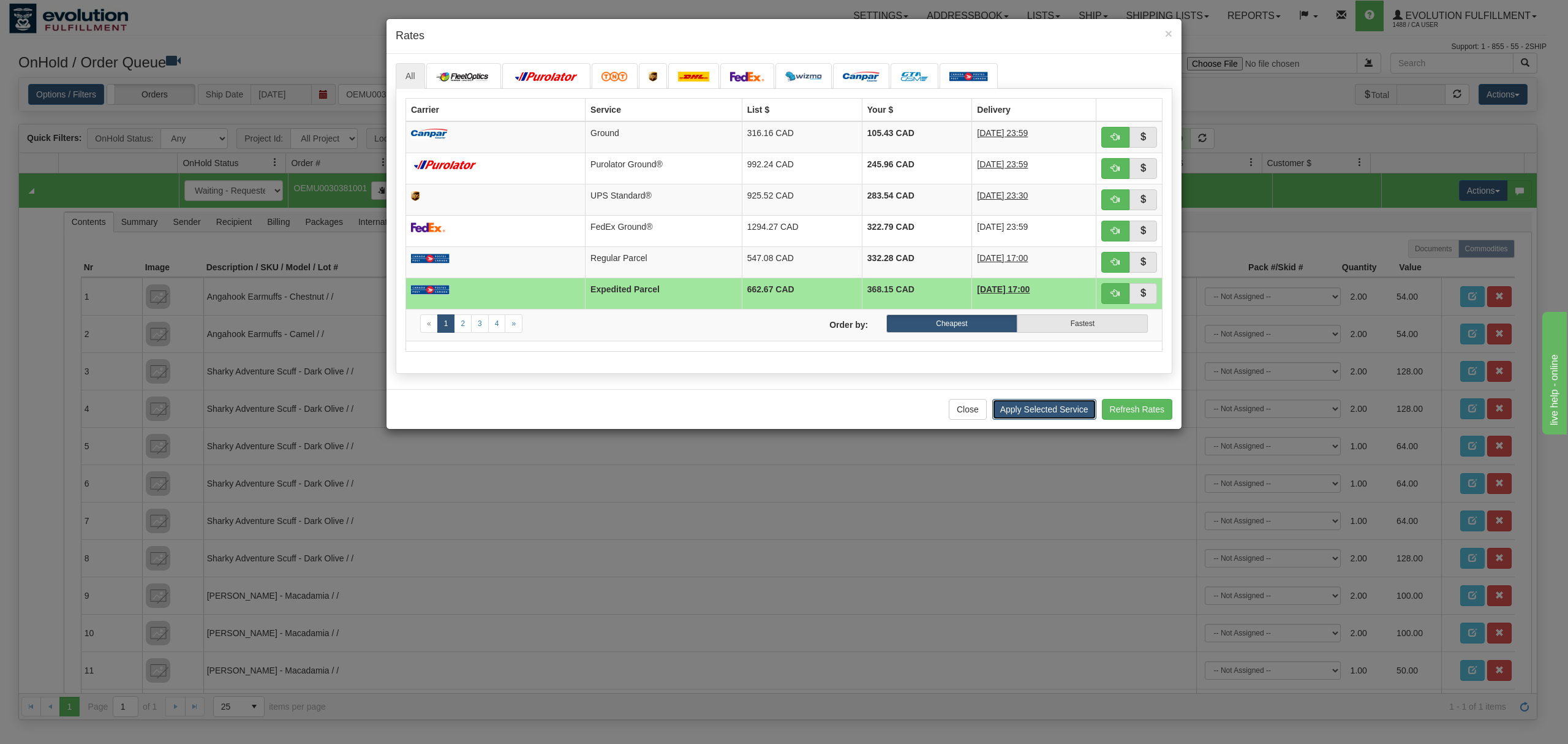
click at [1014, 420] on button "Apply Selected Service" at bounding box center [1044, 409] width 104 height 21
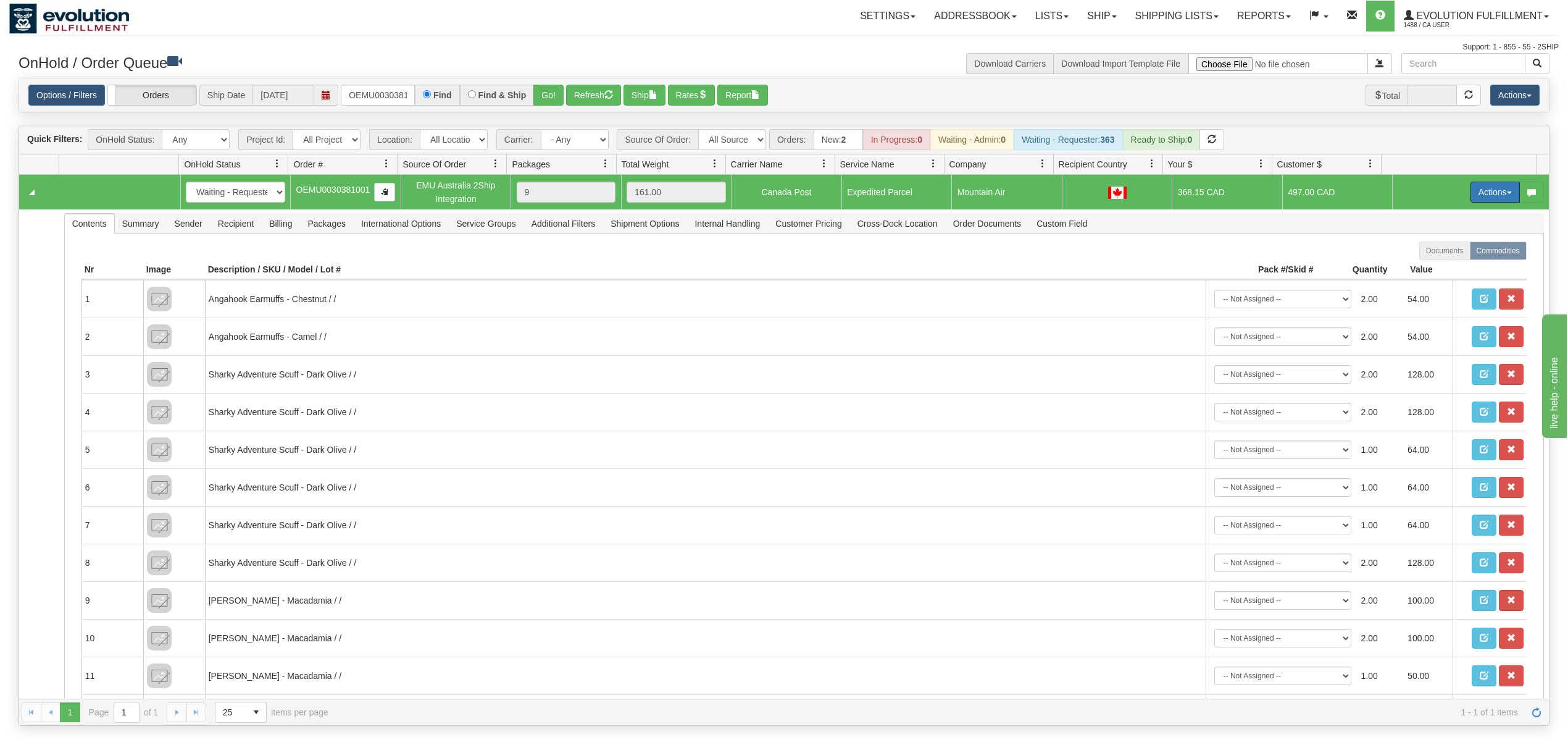
drag, startPoint x: 1487, startPoint y: 193, endPoint x: 1463, endPoint y: 215, distance: 32.6
click at [1485, 193] on button "Actions" at bounding box center [1495, 192] width 49 height 21
click at [1433, 264] on span at bounding box center [1437, 263] width 9 height 9
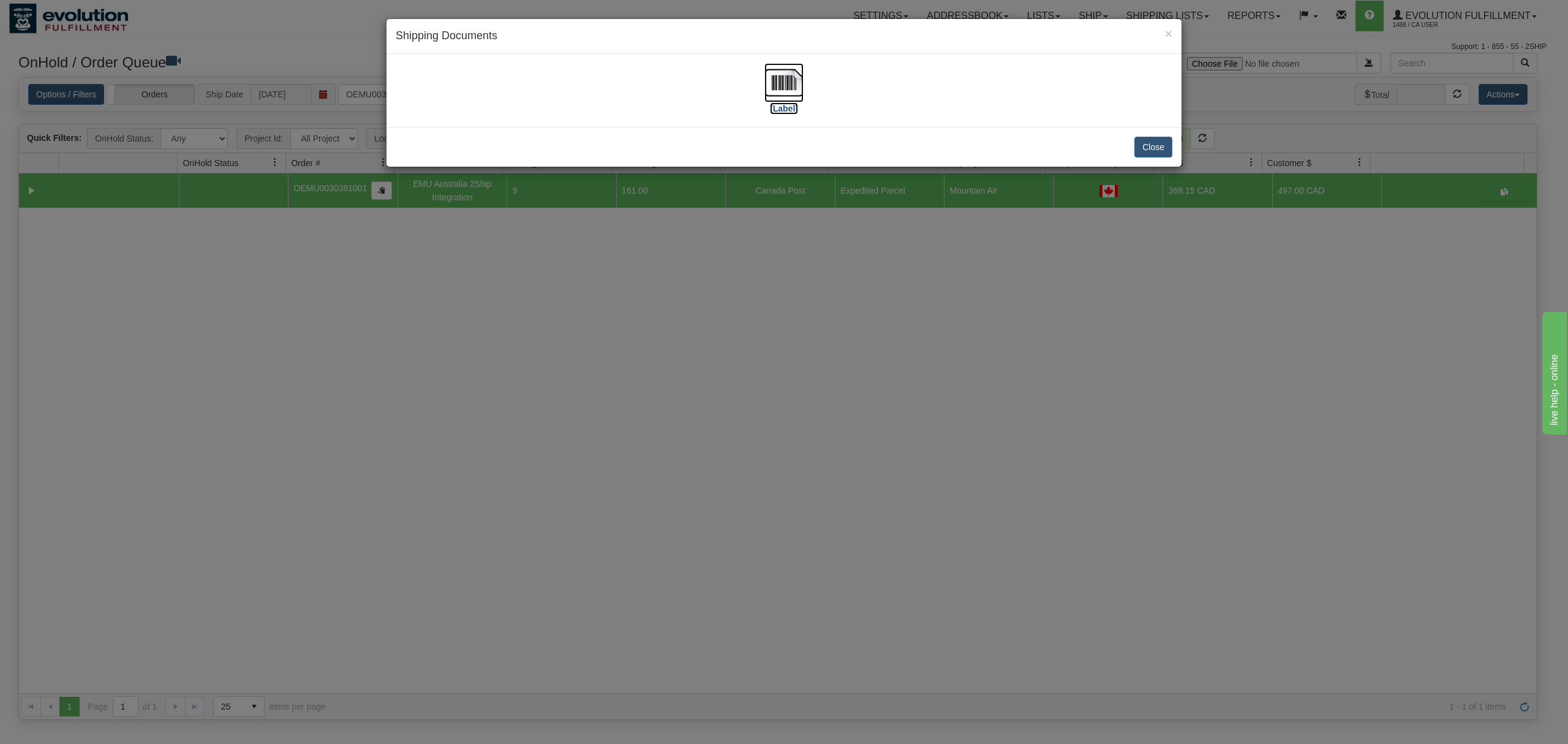
click at [770, 81] on img at bounding box center [784, 82] width 39 height 39
click at [1155, 151] on button "Close" at bounding box center [1153, 146] width 38 height 21
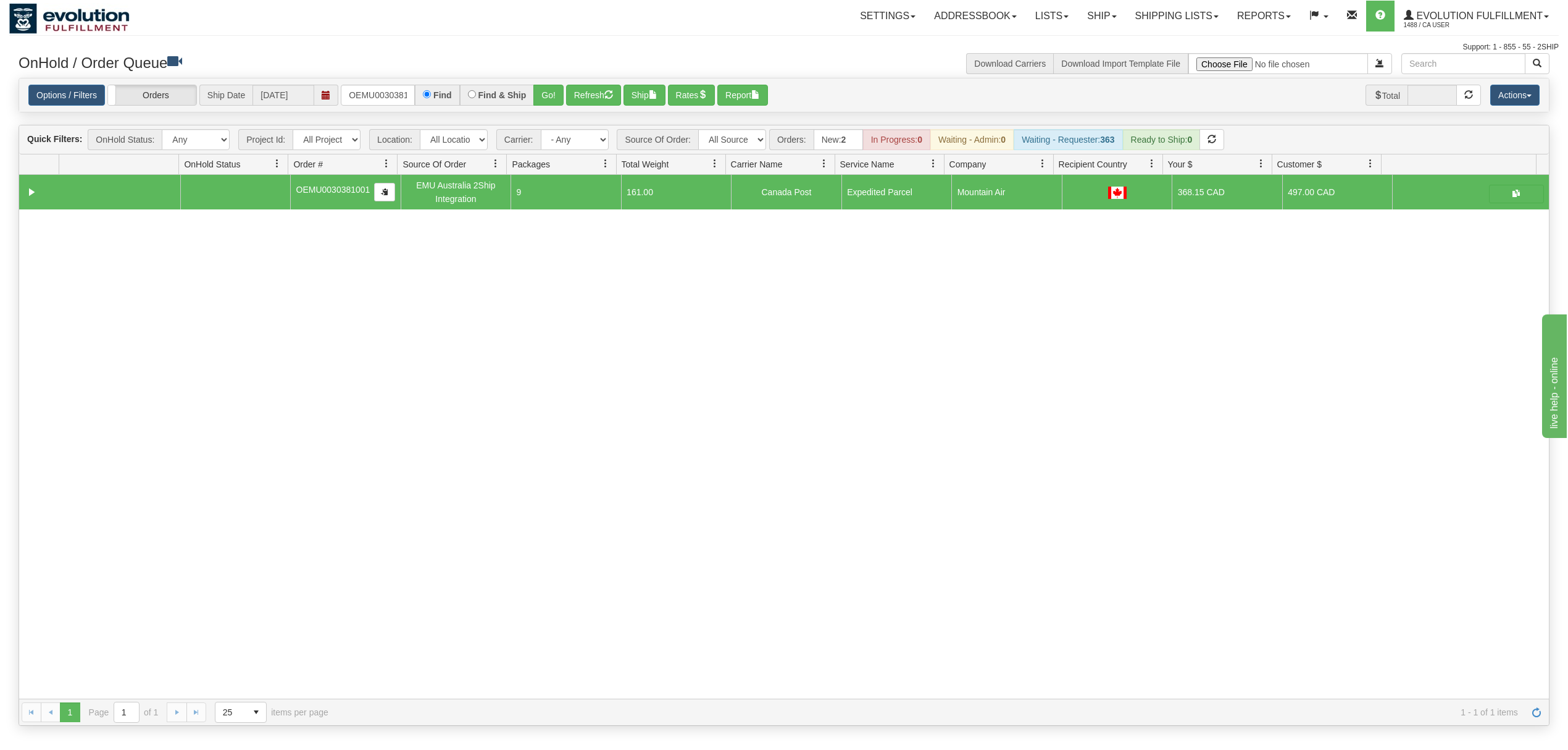
scroll to position [164, 0]
